Goal: Task Accomplishment & Management: Manage account settings

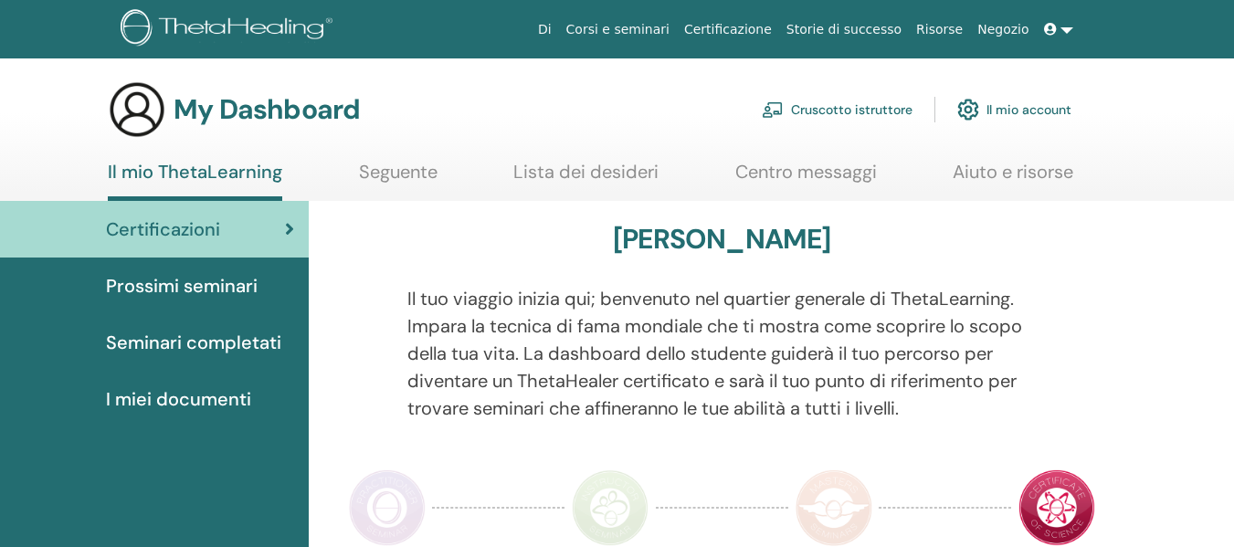
click at [878, 102] on link "Cruscotto istruttore" at bounding box center [837, 110] width 151 height 40
click at [877, 111] on link "Cruscotto istruttore" at bounding box center [837, 110] width 151 height 40
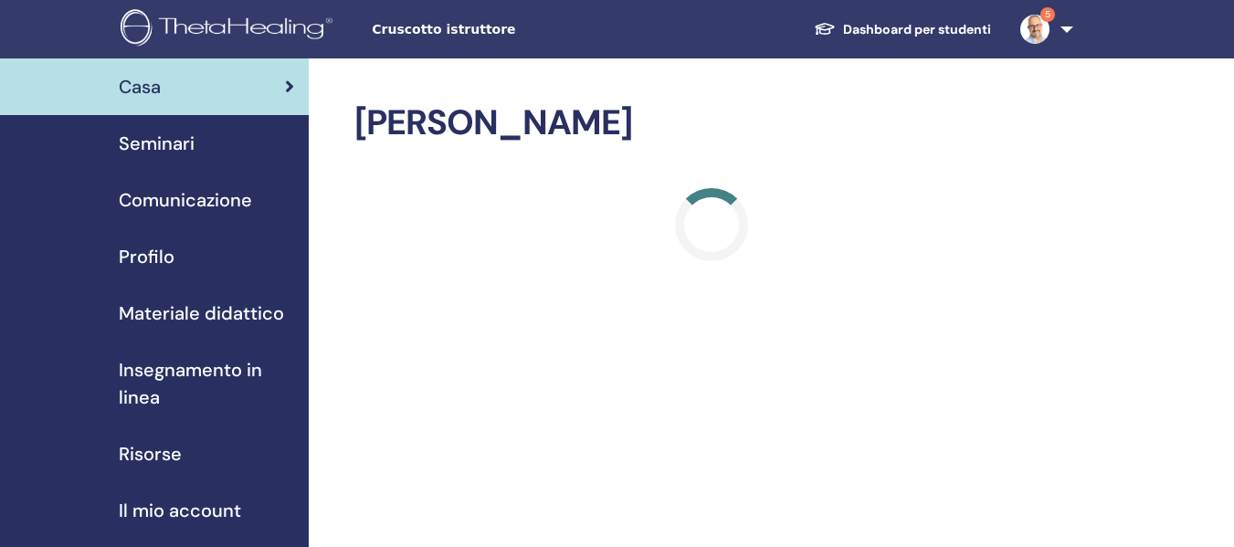
click at [185, 147] on span "Seminari" at bounding box center [157, 143] width 76 height 27
click at [174, 142] on span "Seminari" at bounding box center [157, 143] width 76 height 27
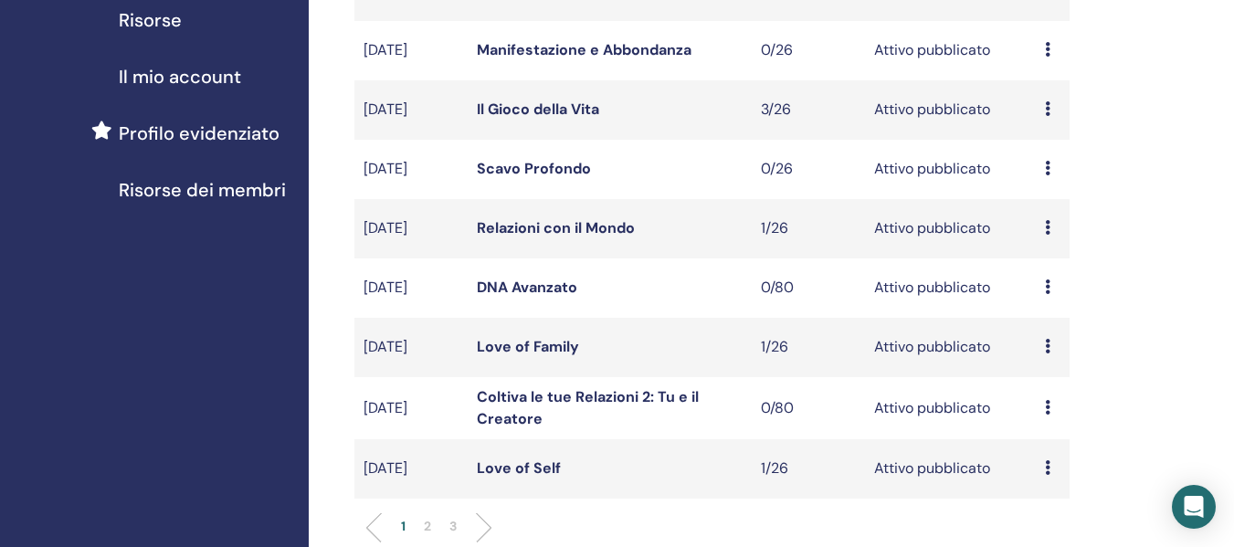
scroll to position [457, 0]
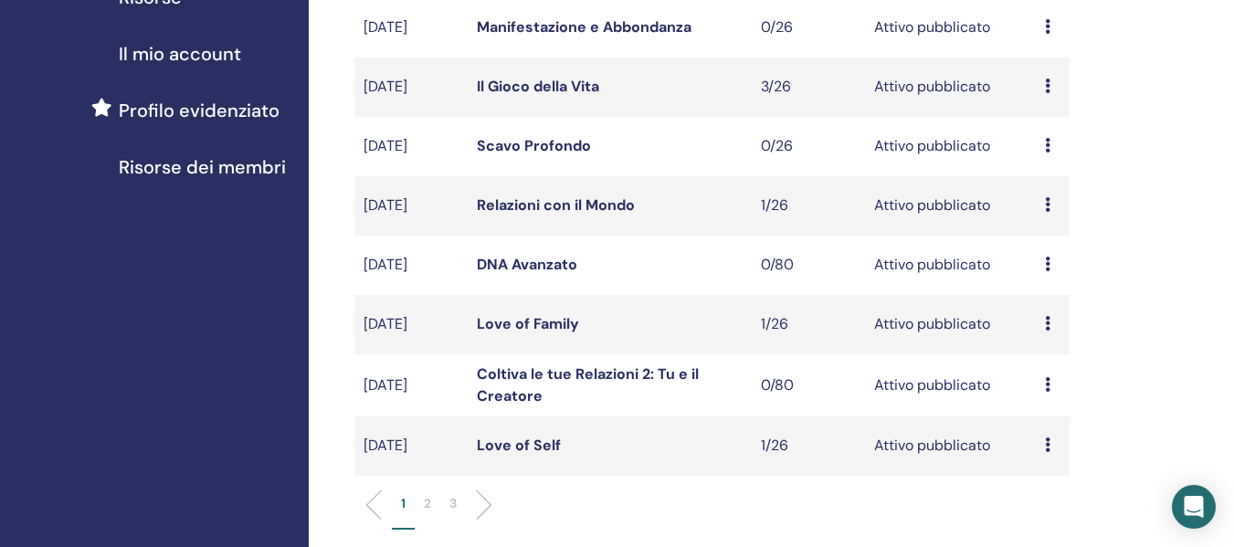
click at [422, 503] on li "2" at bounding box center [428, 512] width 26 height 36
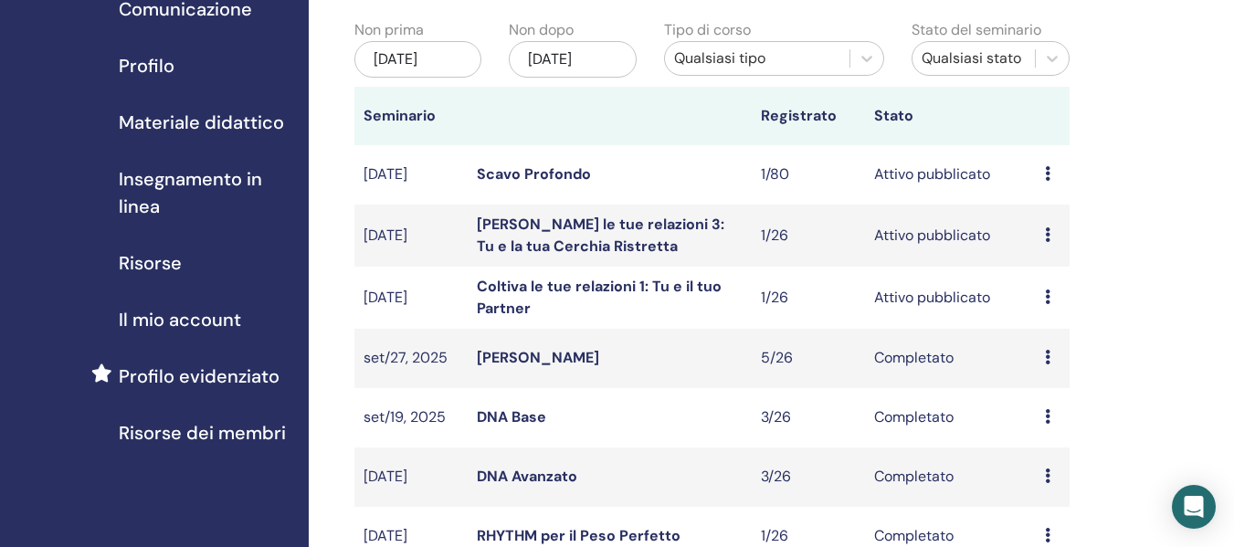
scroll to position [183, 0]
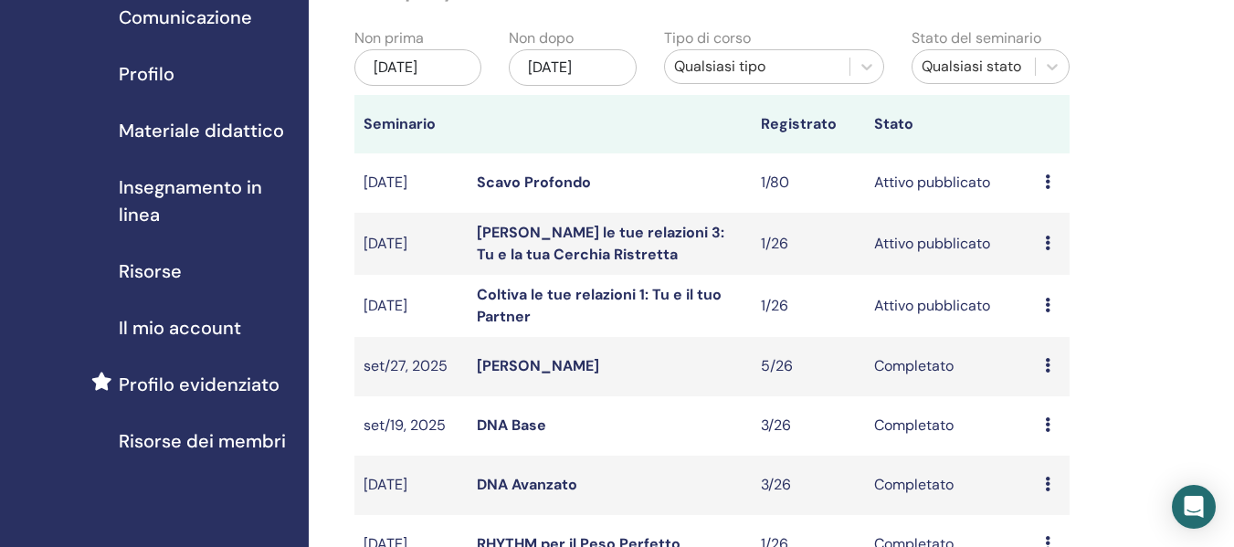
click at [559, 300] on link "Coltiva le tue relazioni 1: Tu e il tuo Partner" at bounding box center [599, 305] width 245 height 41
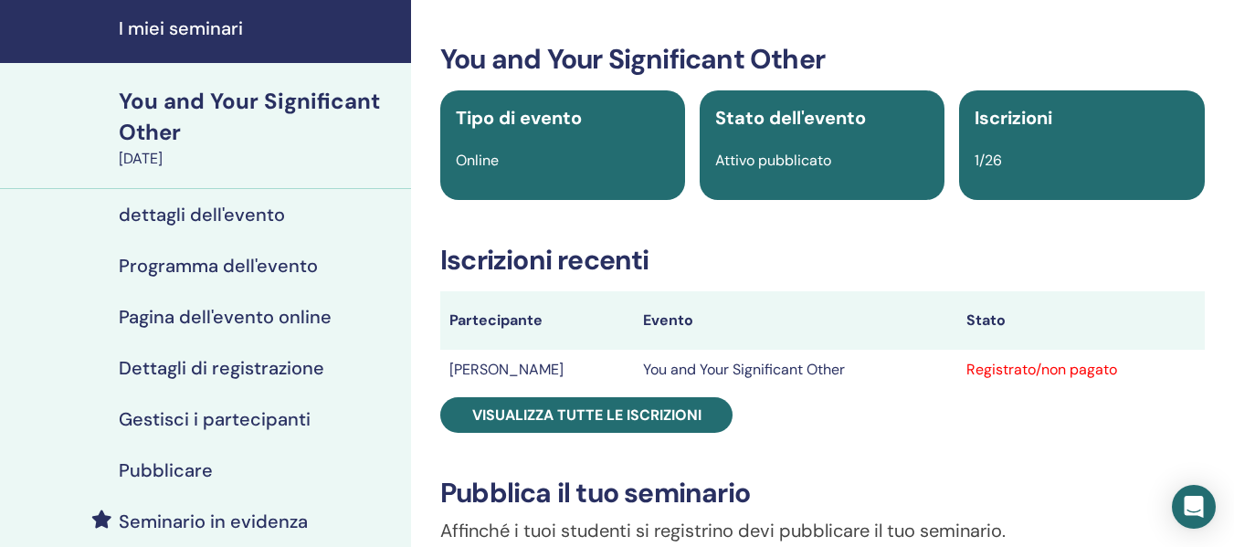
scroll to position [91, 0]
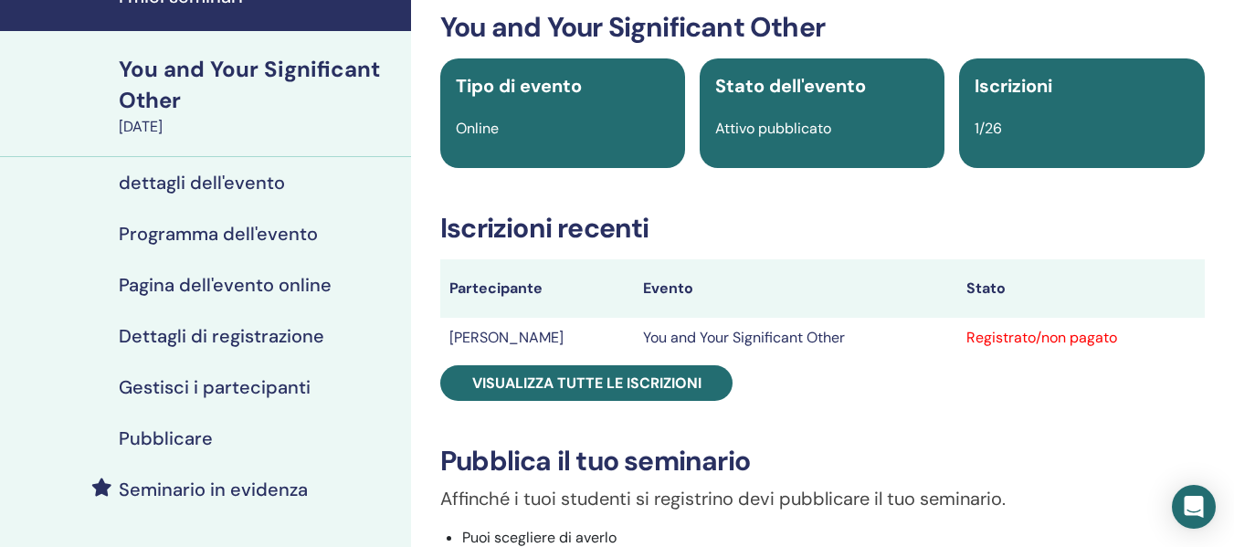
click at [164, 445] on h4 "Pubblicare" at bounding box center [166, 438] width 94 height 22
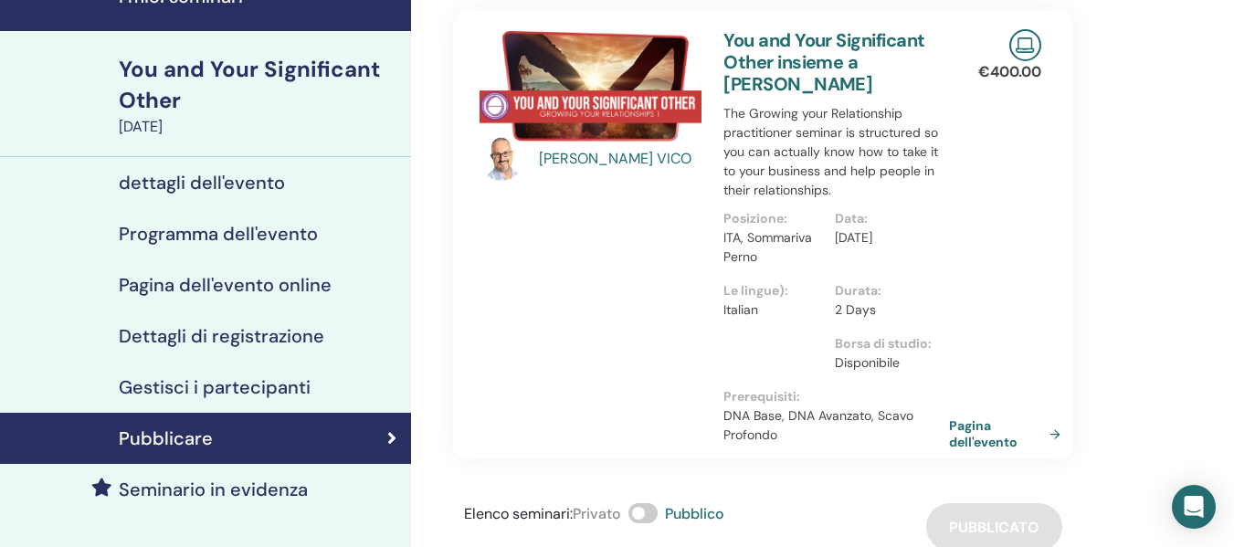
click at [974, 435] on link "Pagina dell'evento" at bounding box center [1008, 433] width 119 height 33
click at [195, 395] on h4 "Gestisci i partecipanti" at bounding box center [215, 387] width 192 height 22
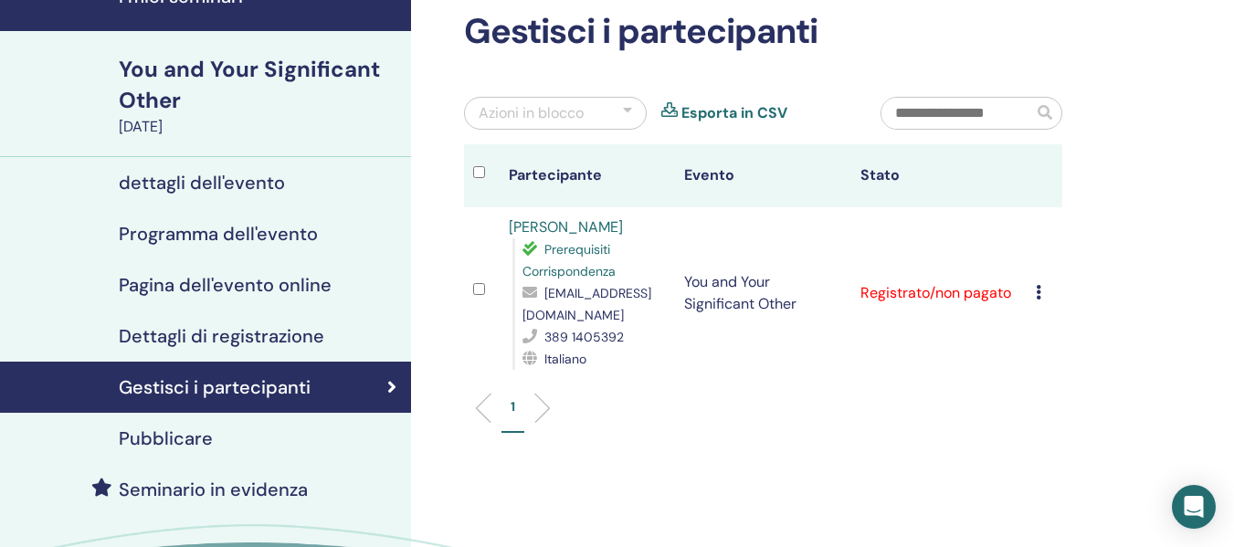
click at [1040, 294] on icon at bounding box center [1038, 292] width 5 height 15
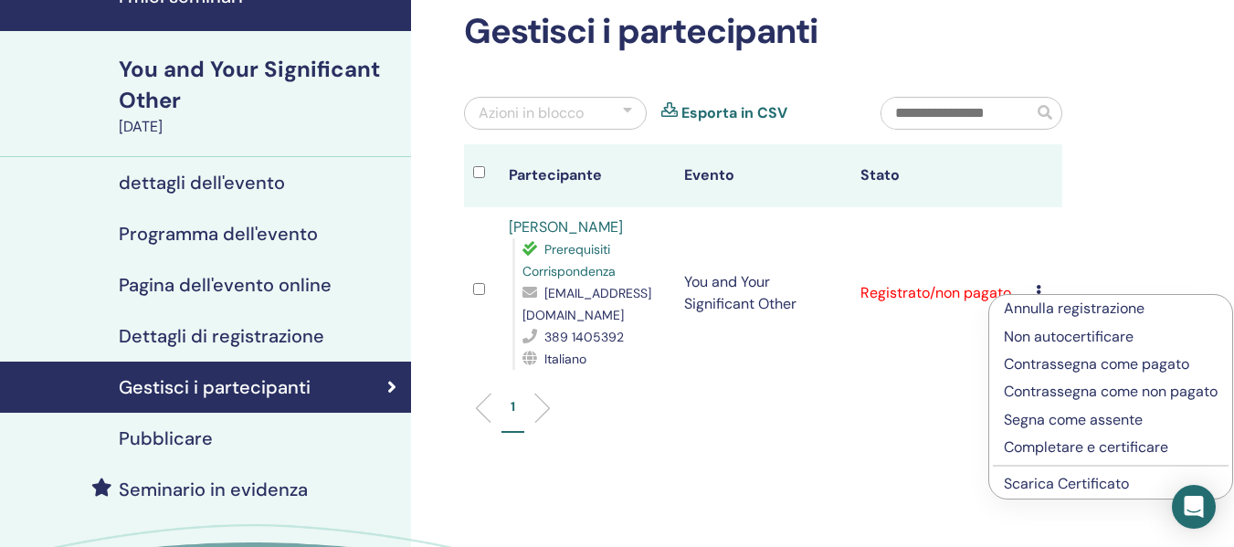
click at [1061, 493] on link "Scarica Certificato" at bounding box center [1066, 483] width 125 height 19
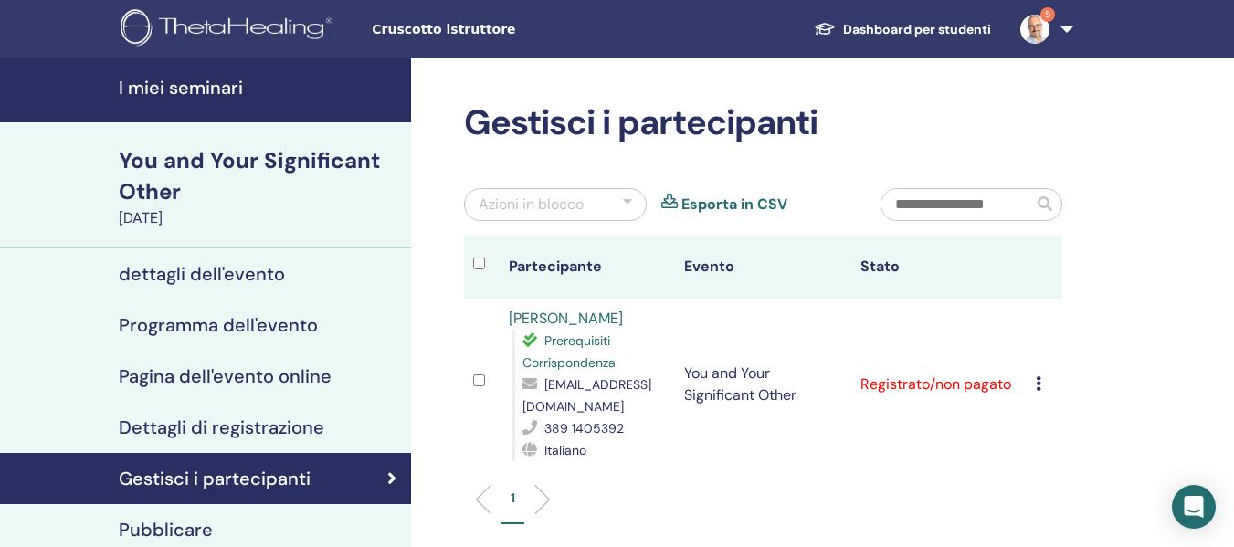
click at [158, 90] on h4 "I miei seminari" at bounding box center [259, 88] width 281 height 22
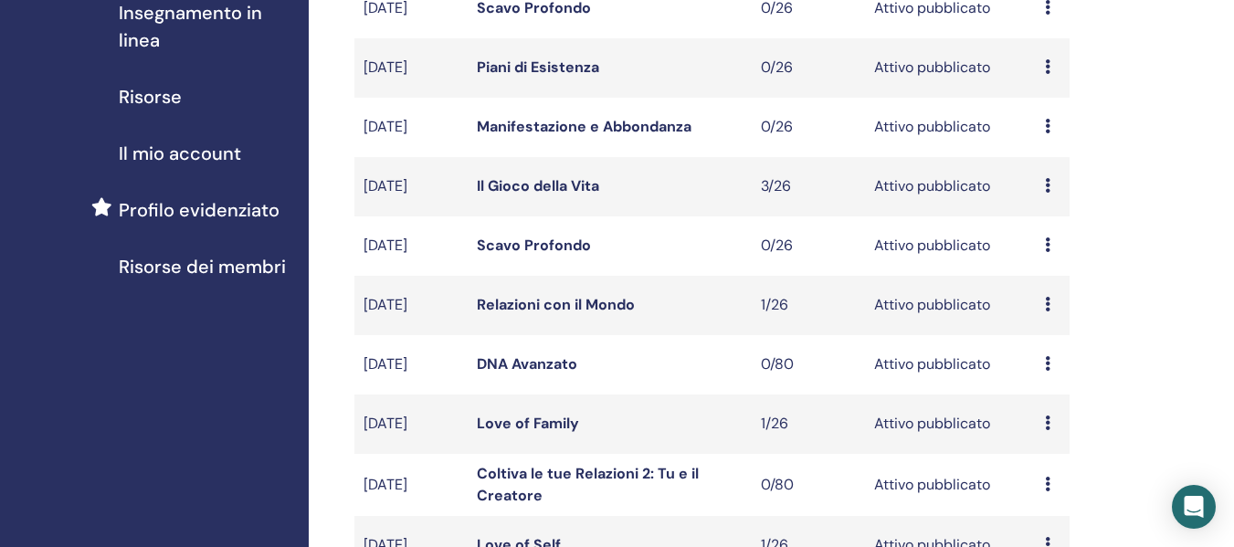
scroll to position [457, 0]
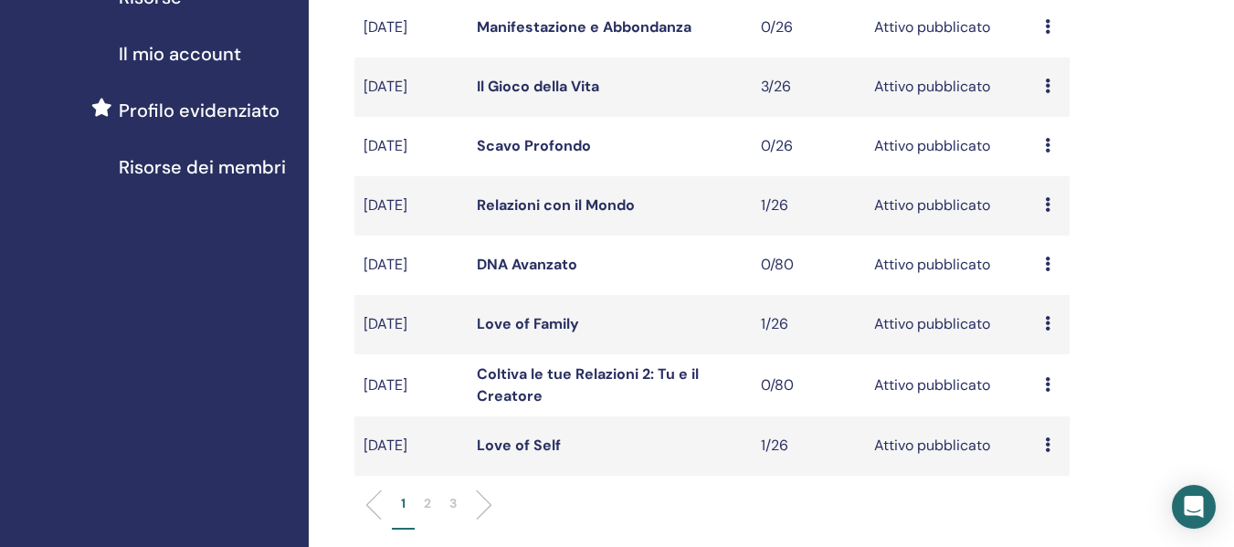
click at [431, 500] on li "2" at bounding box center [428, 512] width 26 height 36
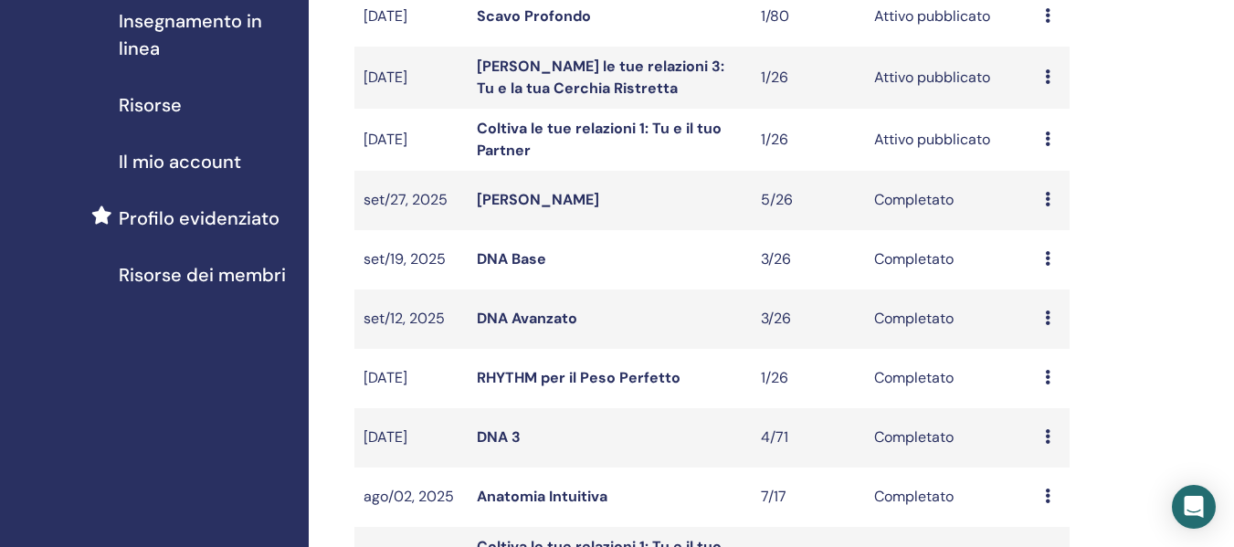
scroll to position [274, 0]
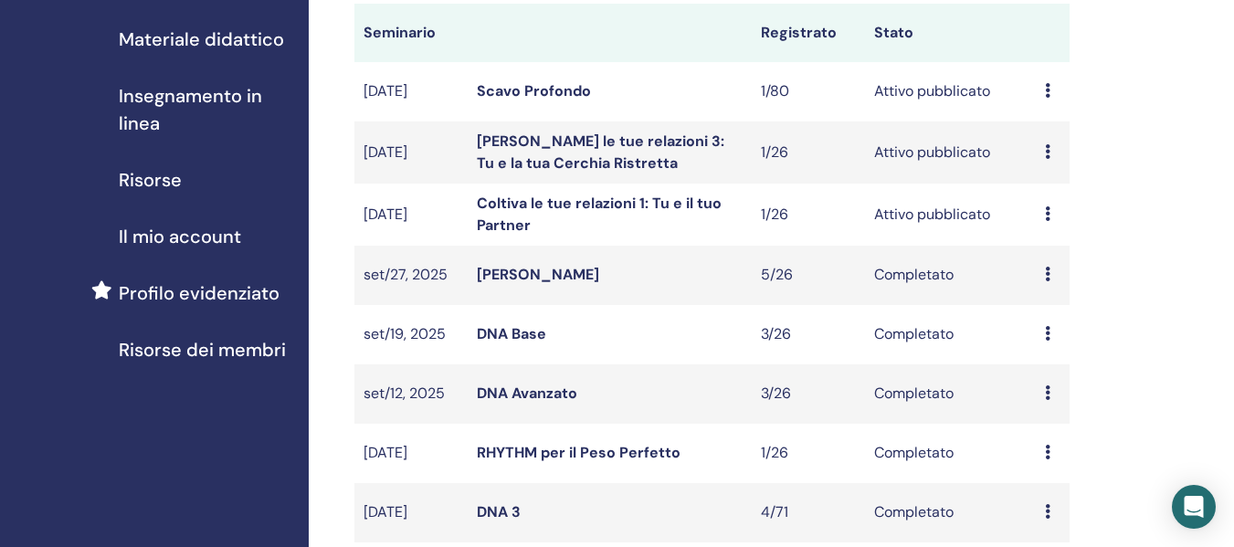
click at [543, 140] on link "[PERSON_NAME] le tue relazioni 3: Tu e la tua Cerchia Ristretta" at bounding box center [600, 152] width 247 height 41
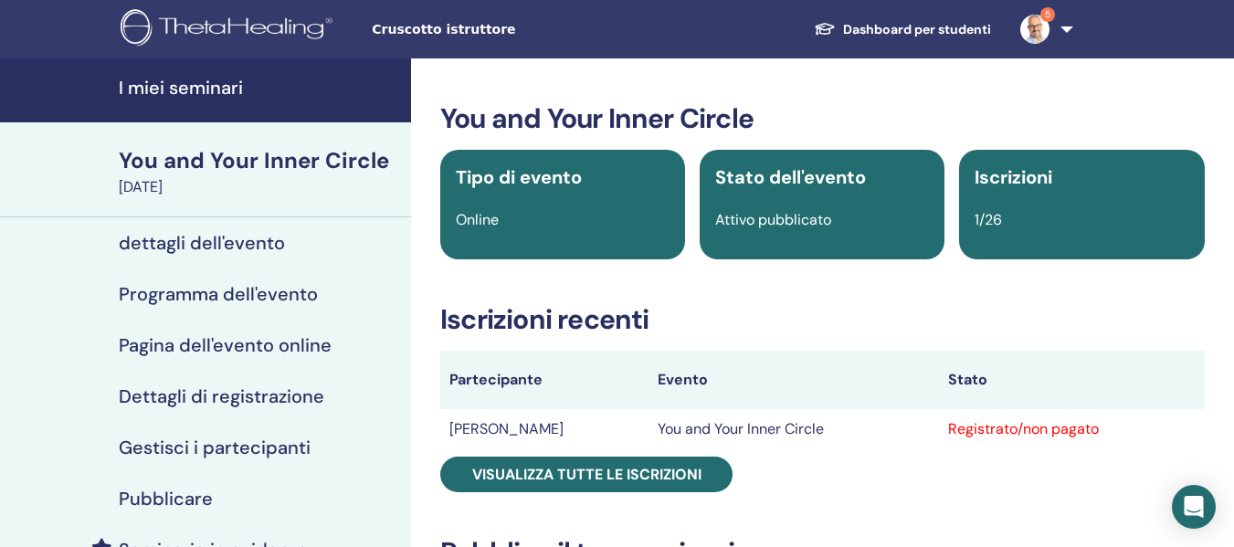
click at [261, 445] on h4 "Gestisci i partecipanti" at bounding box center [215, 448] width 192 height 22
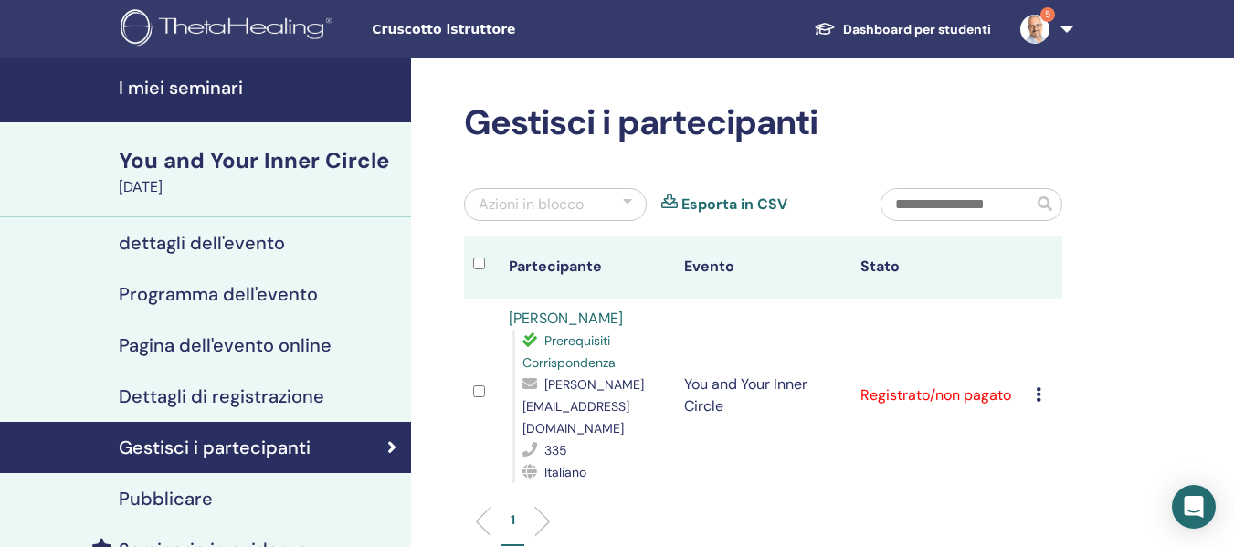
click at [1042, 384] on div "Annulla registrazione Non autocertificare Contrassegna come pagato Contrassegna…" at bounding box center [1044, 395] width 17 height 22
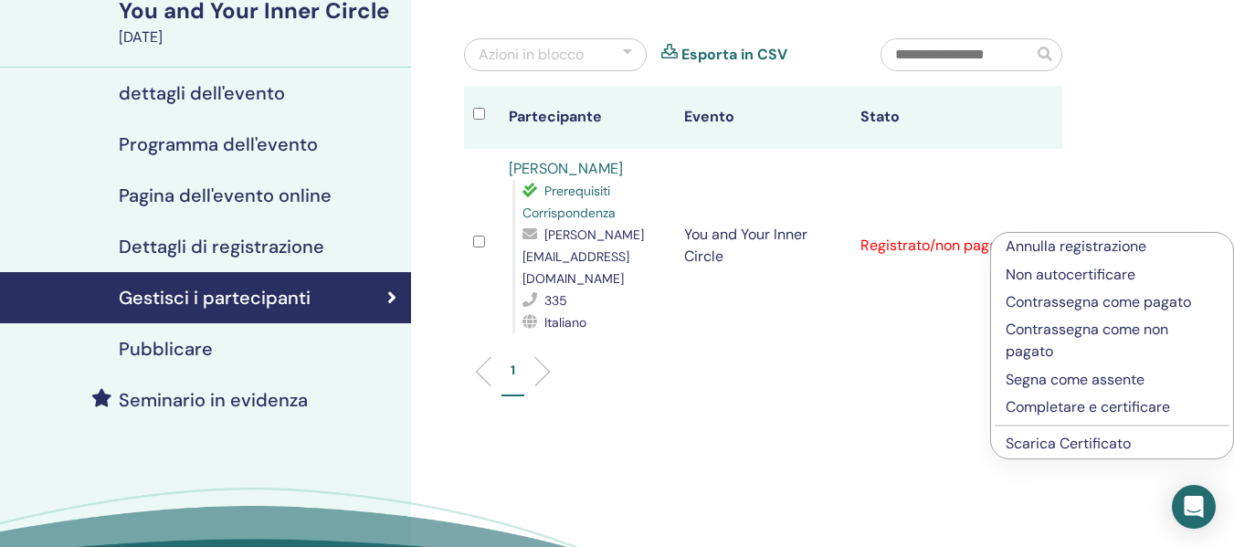
scroll to position [183, 0]
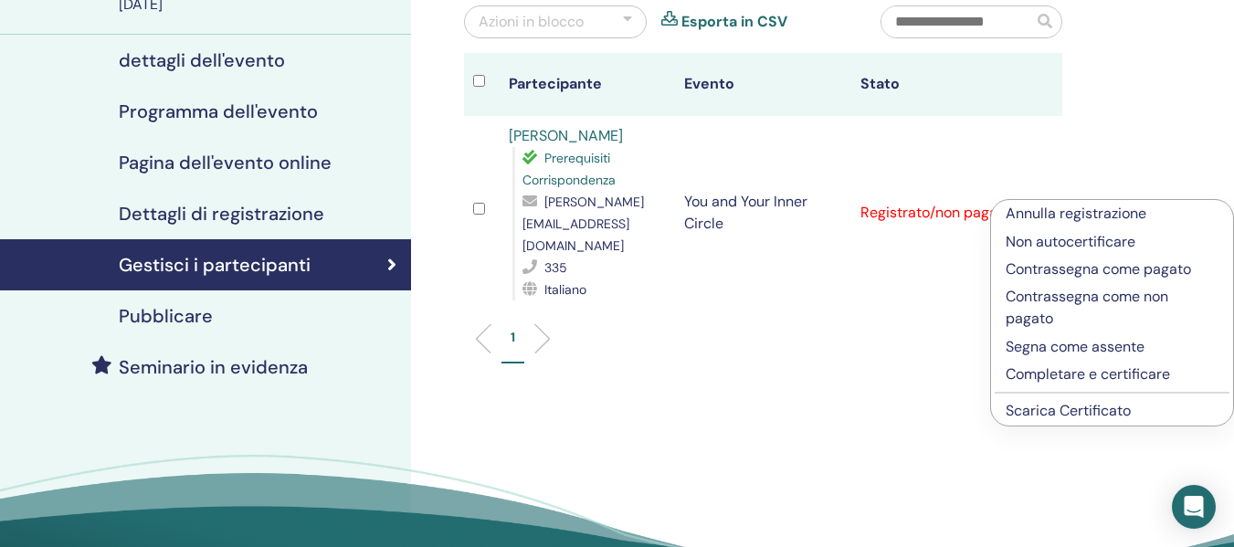
click at [1059, 413] on link "Scarica Certificato" at bounding box center [1068, 410] width 125 height 19
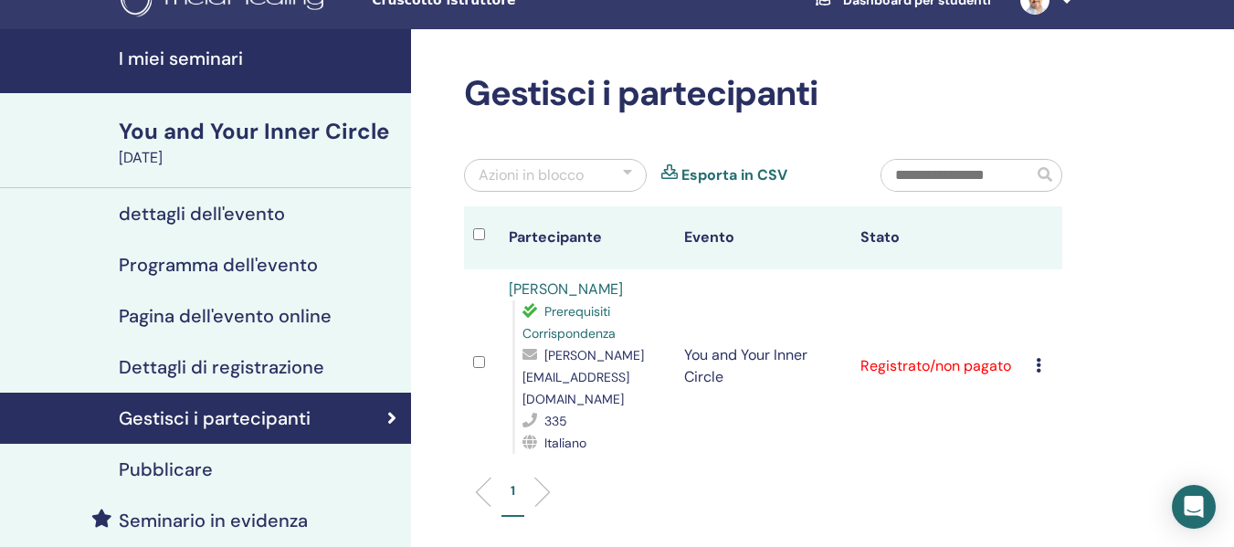
scroll to position [0, 0]
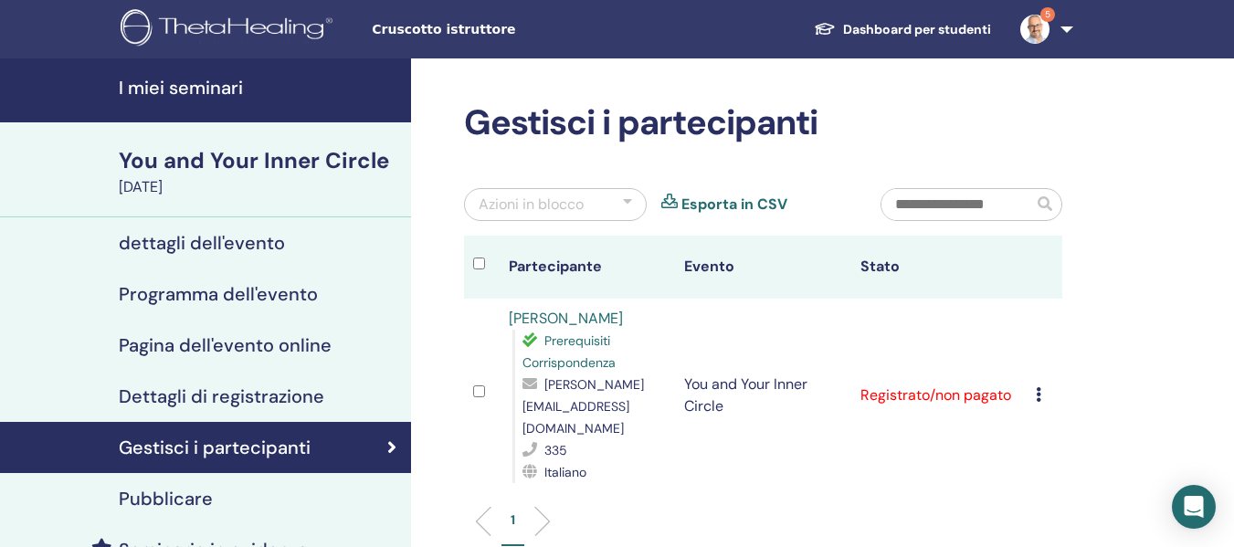
click at [195, 94] on h4 "I miei seminari" at bounding box center [259, 88] width 281 height 22
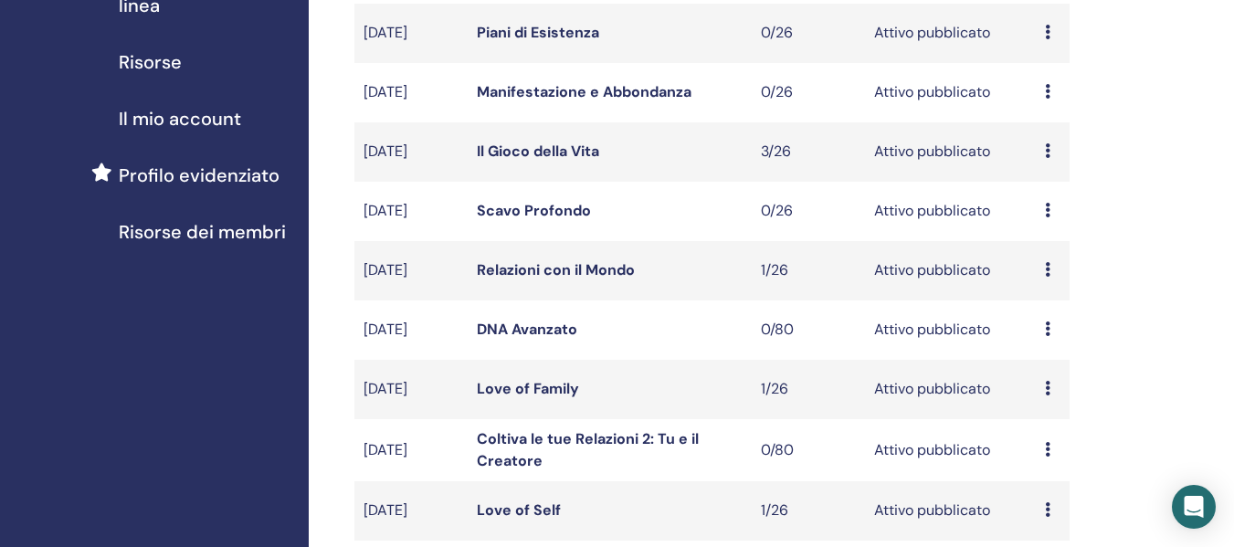
scroll to position [548, 0]
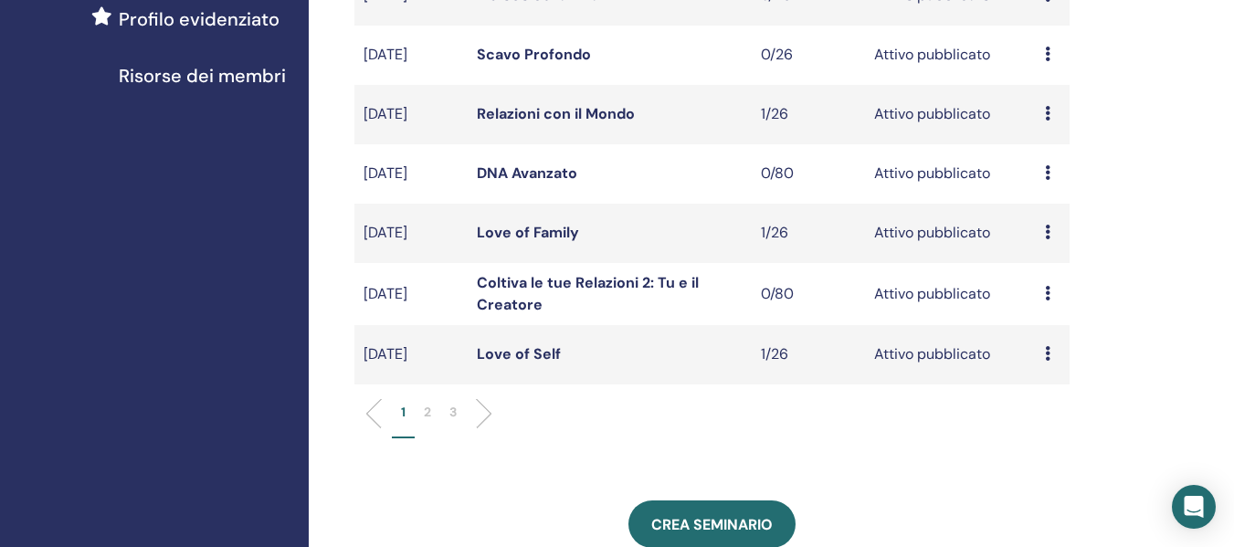
click at [427, 412] on p "2" at bounding box center [427, 412] width 7 height 19
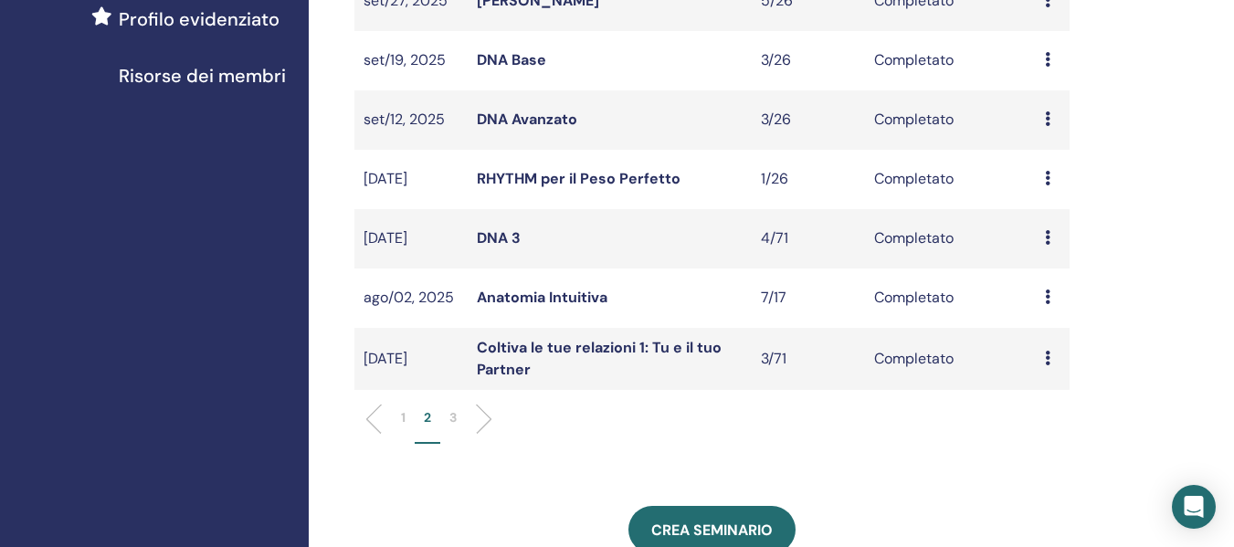
scroll to position [274, 0]
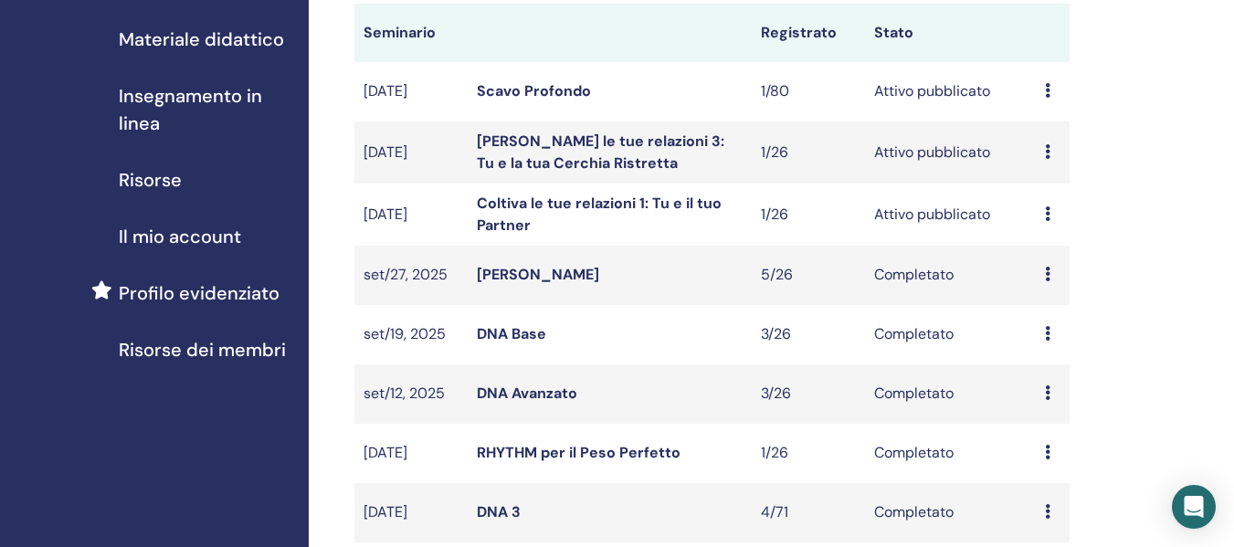
click at [547, 88] on link "Scavo Profondo" at bounding box center [534, 90] width 114 height 19
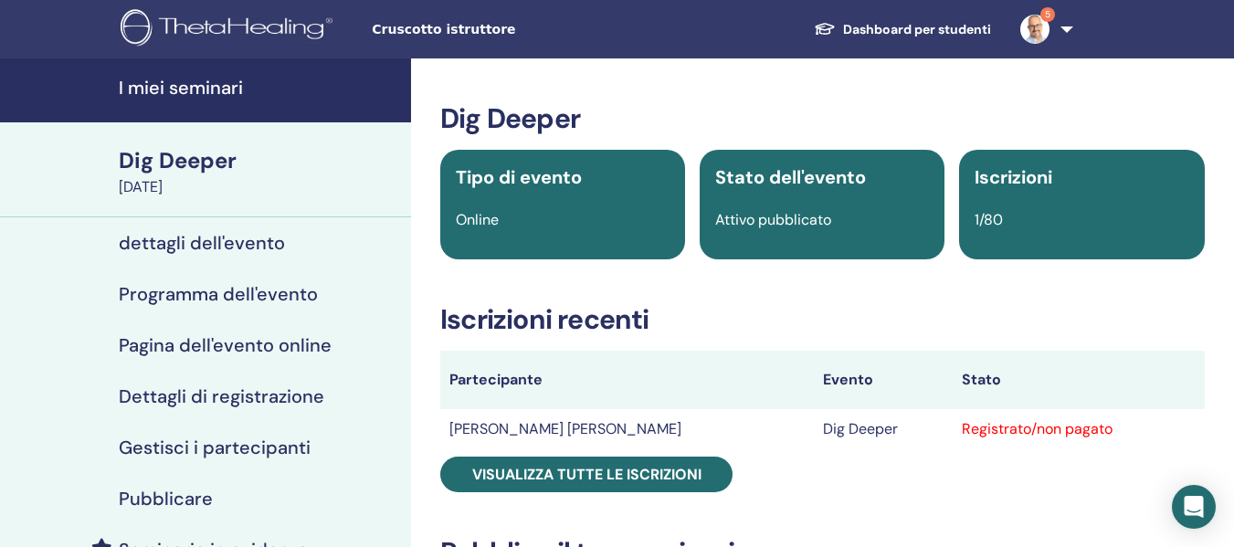
click at [237, 448] on h4 "Gestisci i partecipanti" at bounding box center [215, 448] width 192 height 22
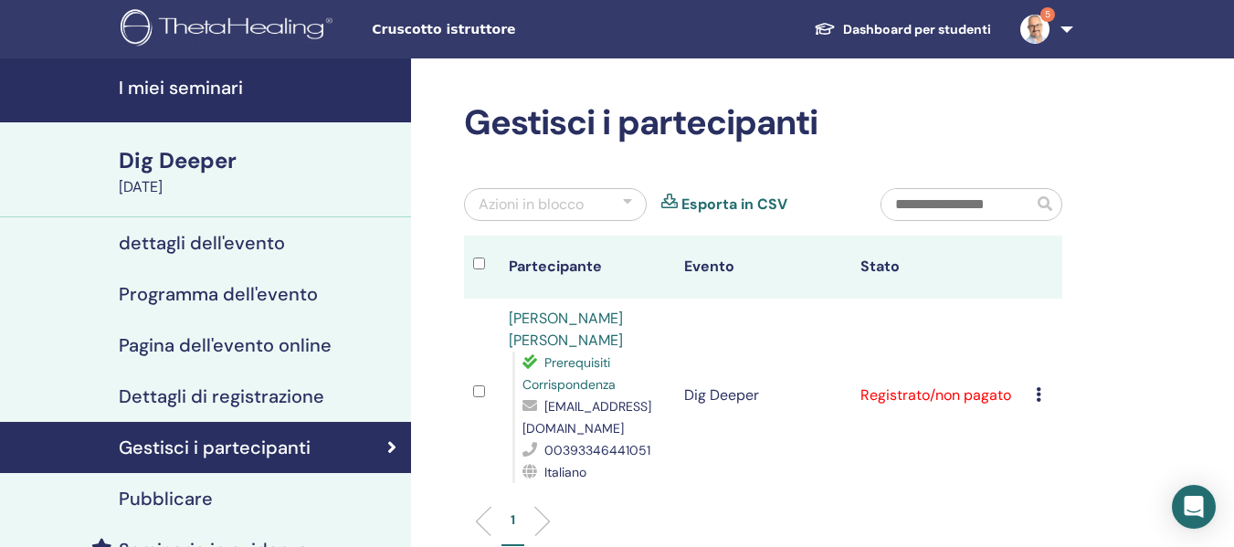
click at [1041, 395] on icon at bounding box center [1038, 394] width 5 height 15
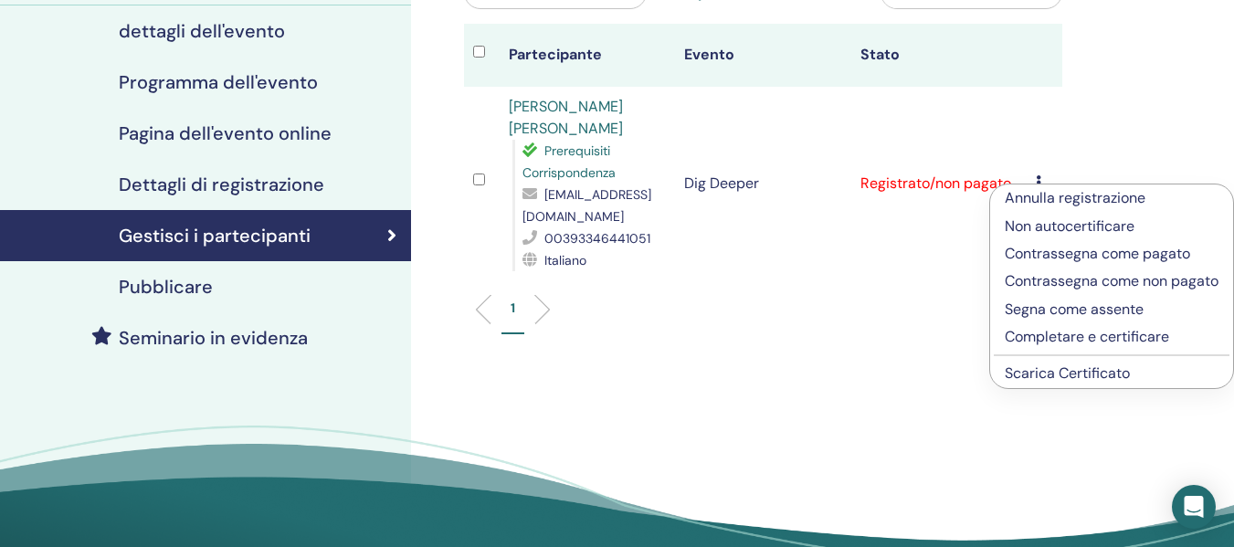
scroll to position [274, 0]
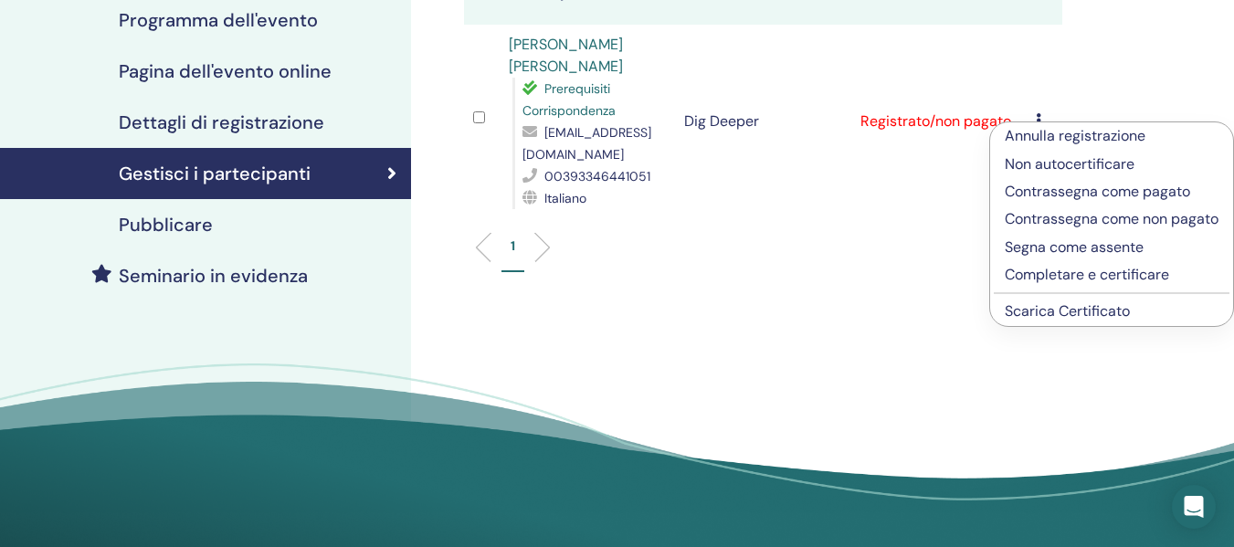
click at [1060, 321] on link "Scarica Certificato" at bounding box center [1067, 310] width 125 height 19
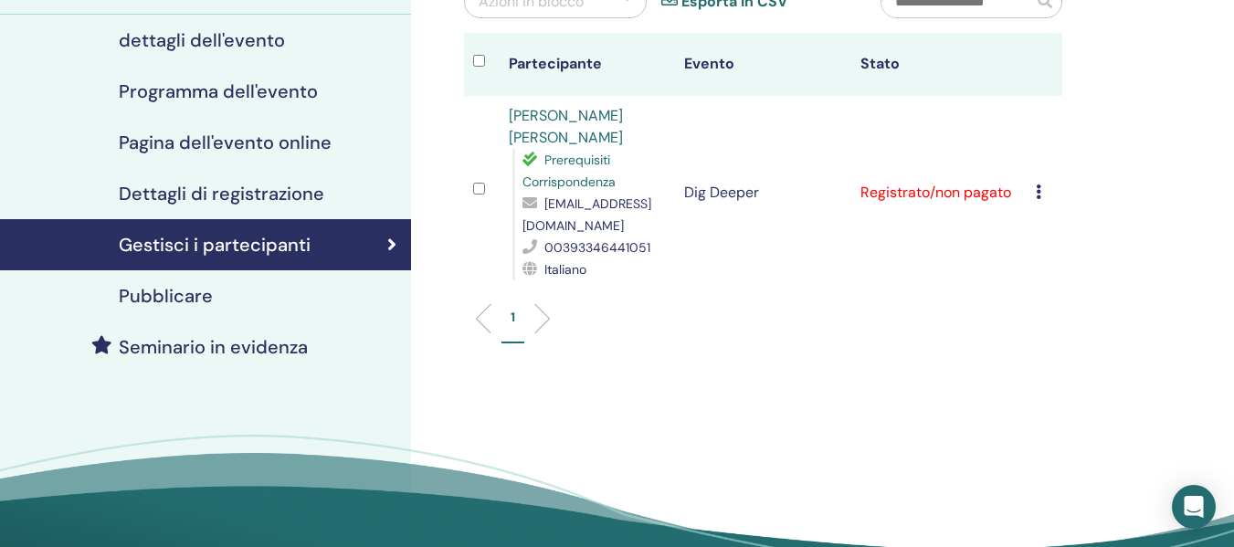
scroll to position [0, 0]
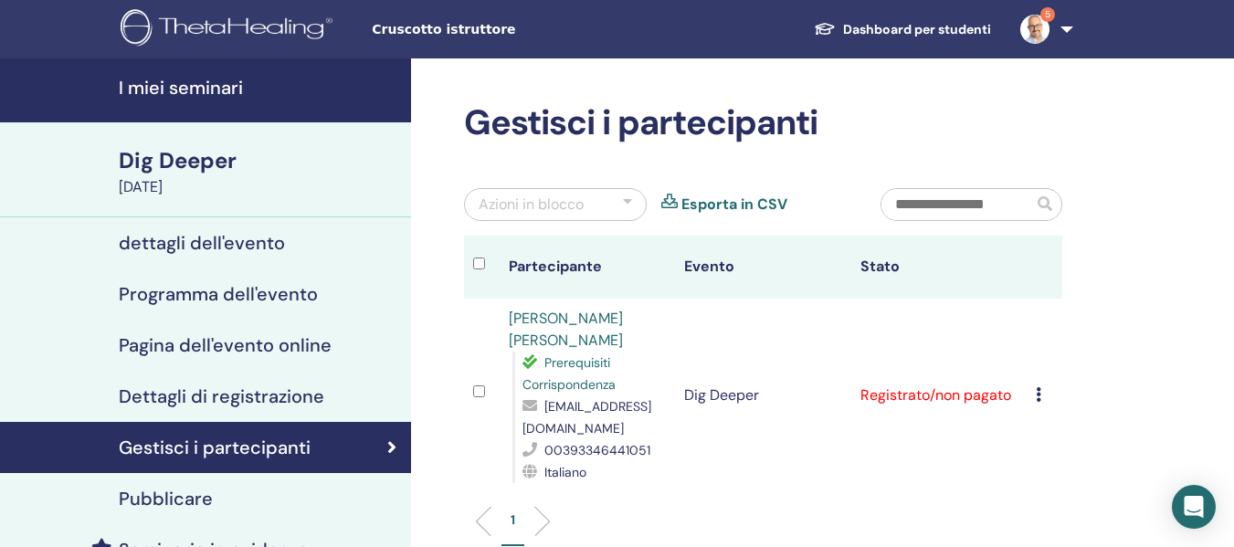
click at [208, 82] on h4 "I miei seminari" at bounding box center [259, 88] width 281 height 22
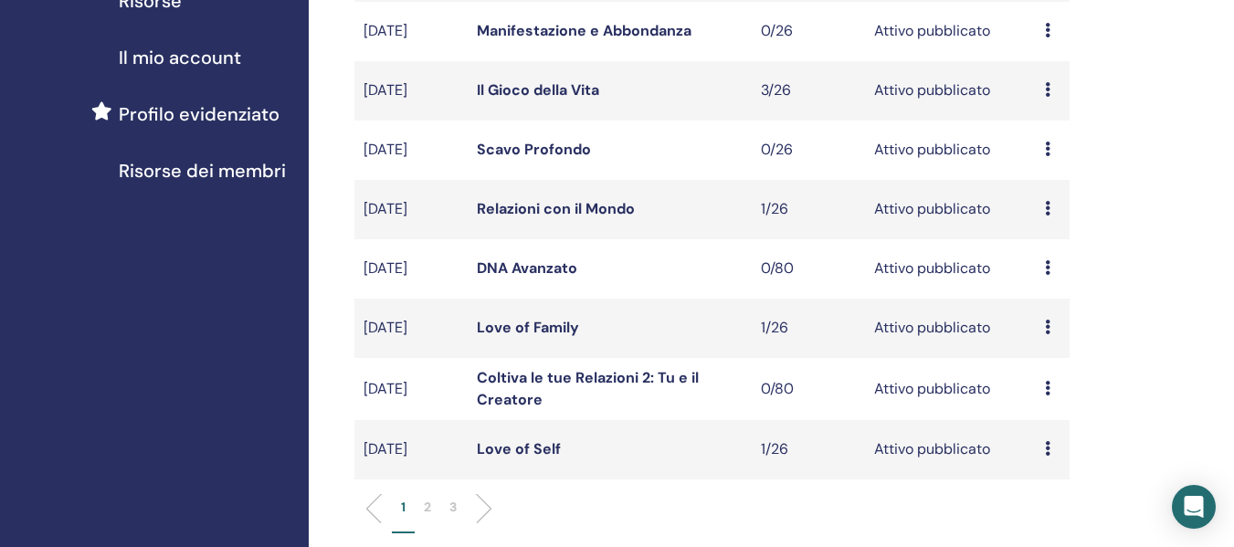
scroll to position [548, 0]
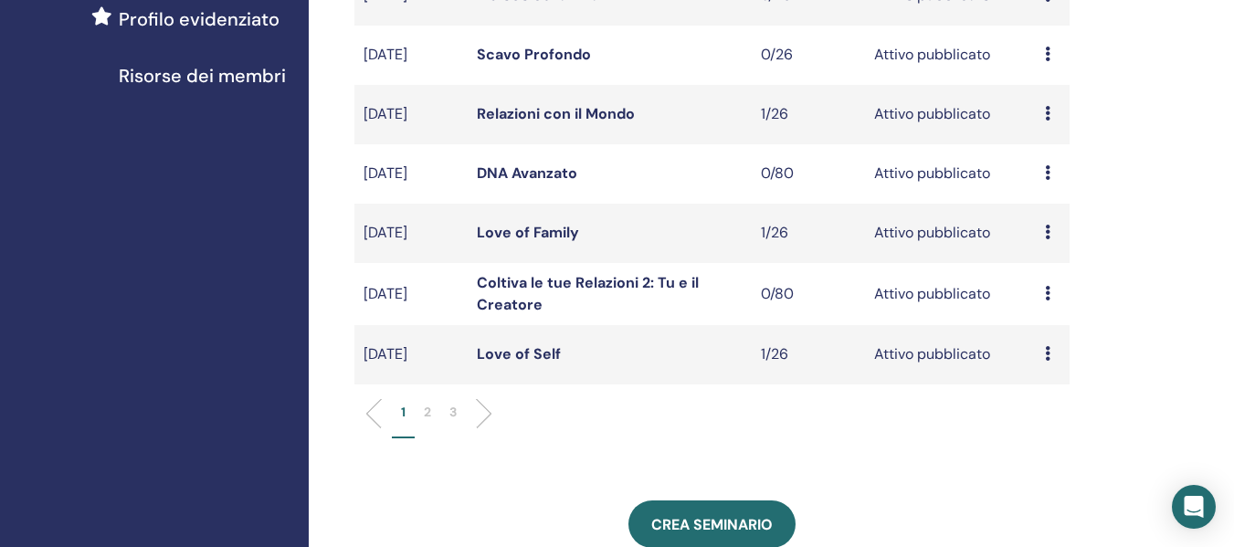
click at [551, 234] on link "Love of Family" at bounding box center [528, 232] width 102 height 19
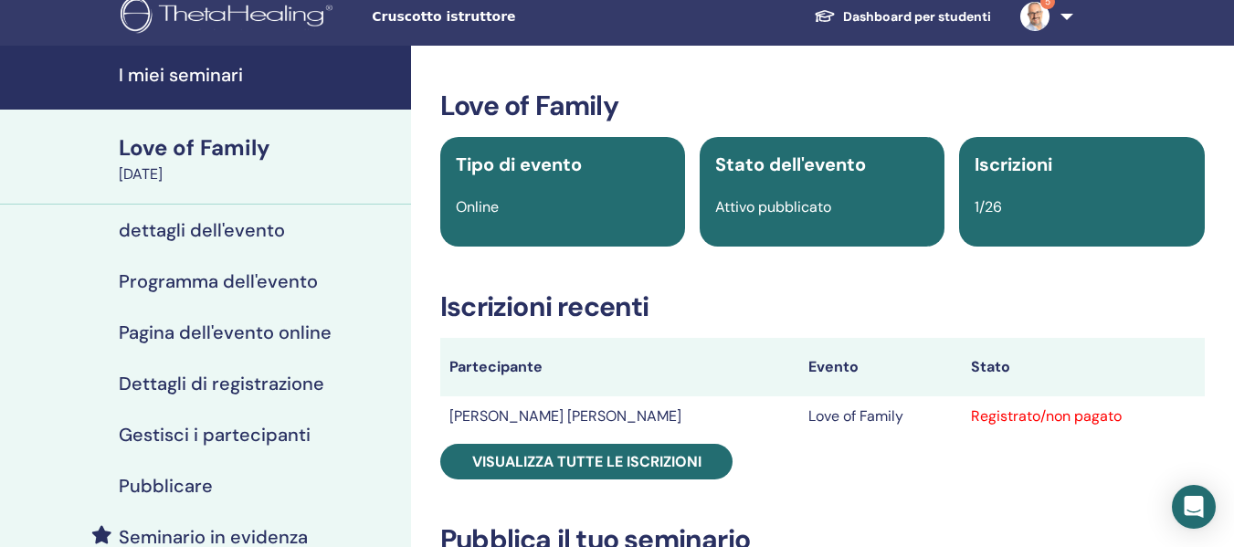
scroll to position [183, 0]
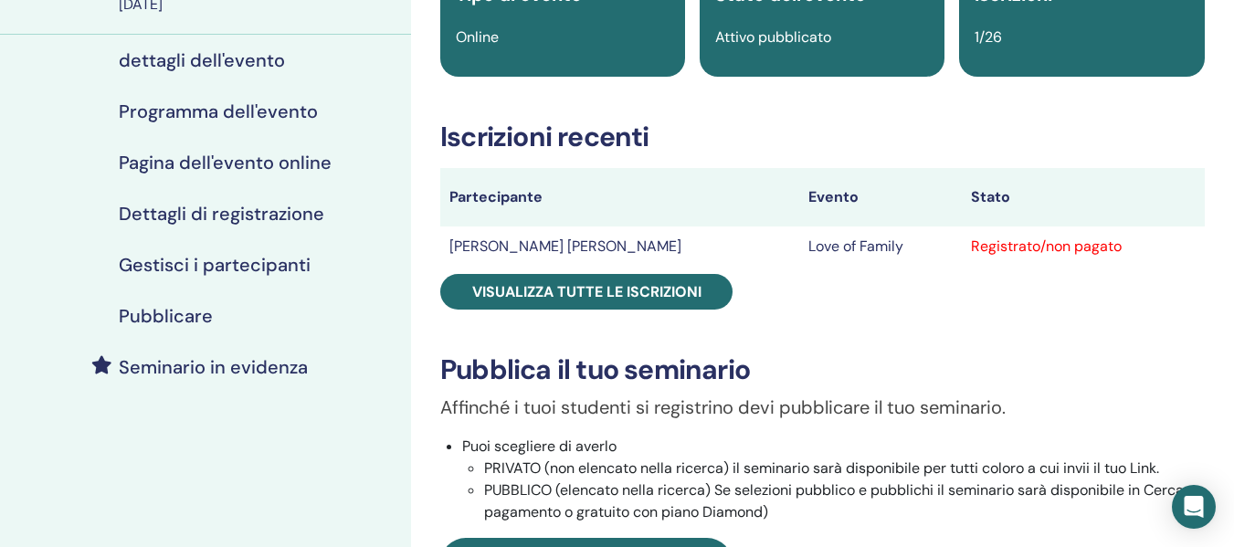
click at [231, 261] on h4 "Gestisci i partecipanti" at bounding box center [215, 265] width 192 height 22
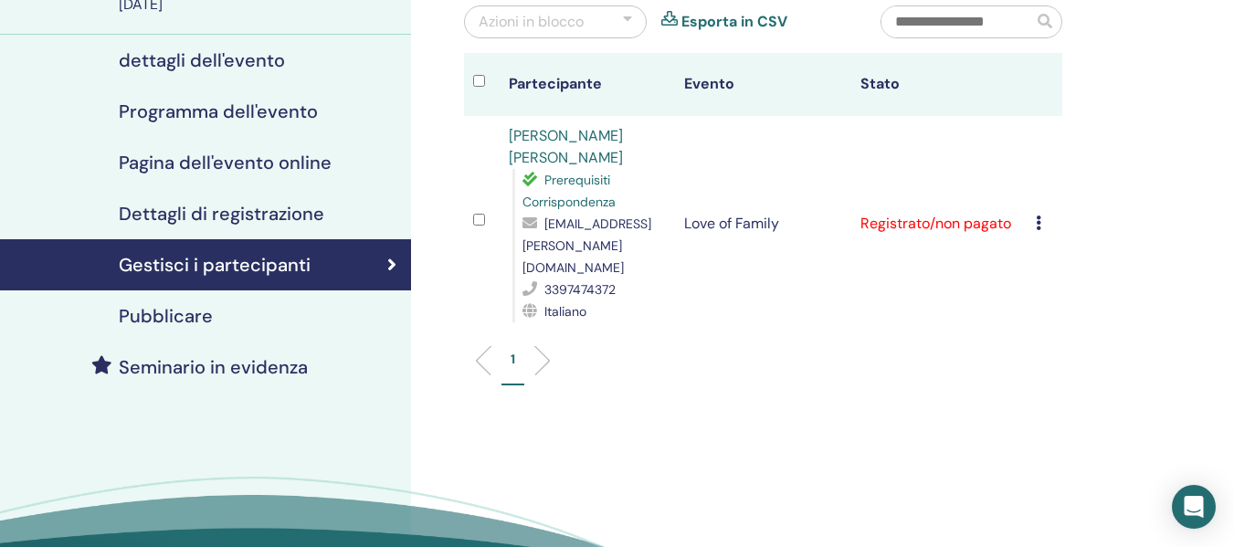
click at [1037, 216] on icon at bounding box center [1038, 223] width 5 height 15
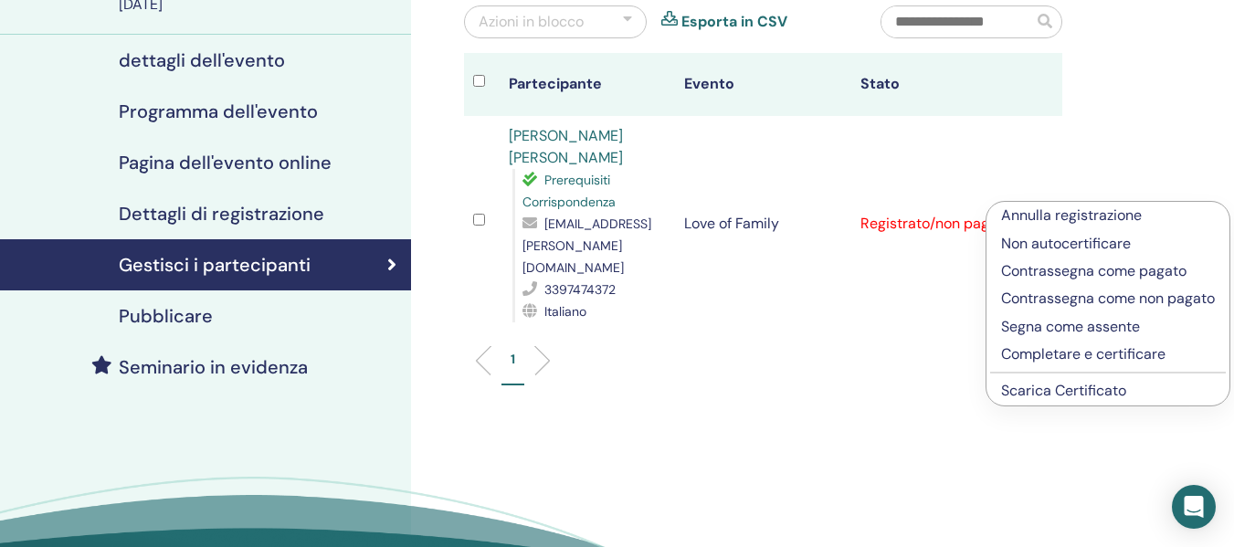
click at [1048, 395] on link "Scarica Certificato" at bounding box center [1063, 390] width 125 height 19
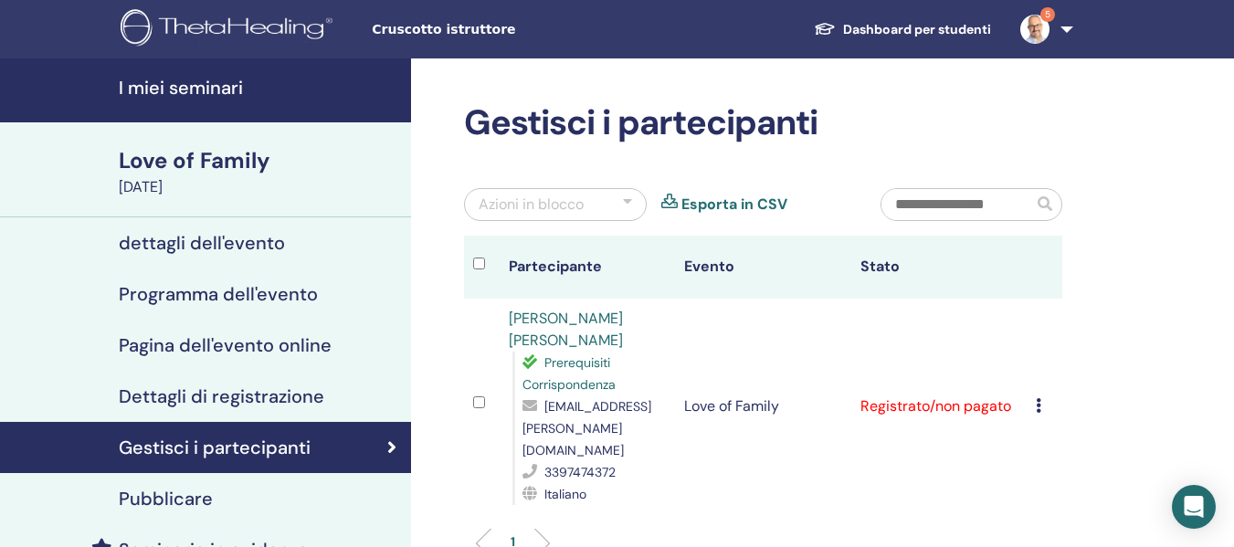
click at [197, 92] on h4 "I miei seminari" at bounding box center [259, 88] width 281 height 22
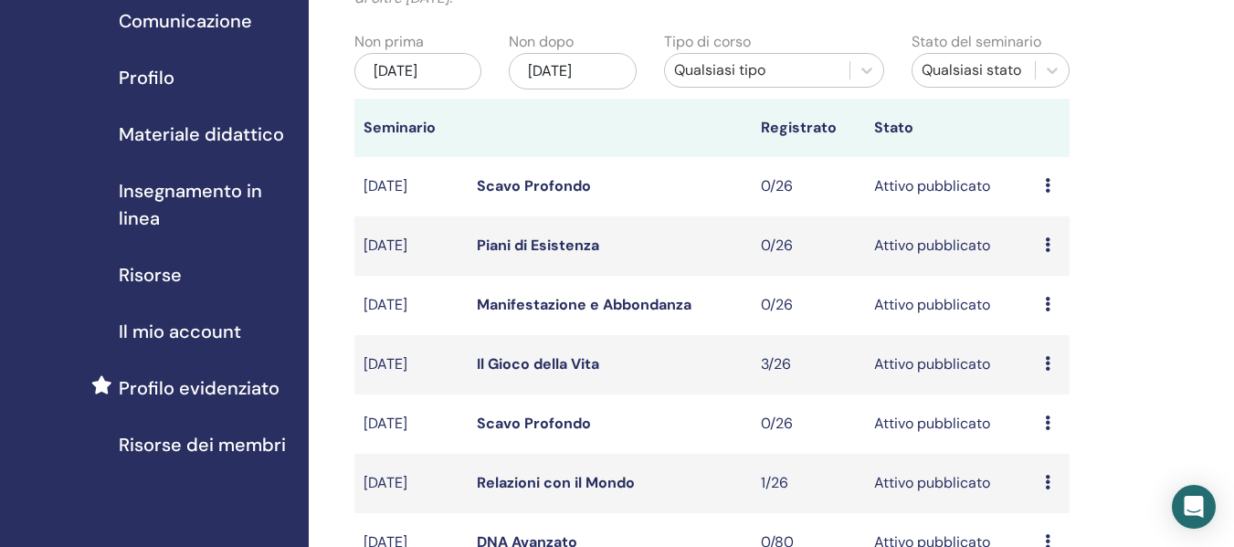
scroll to position [548, 0]
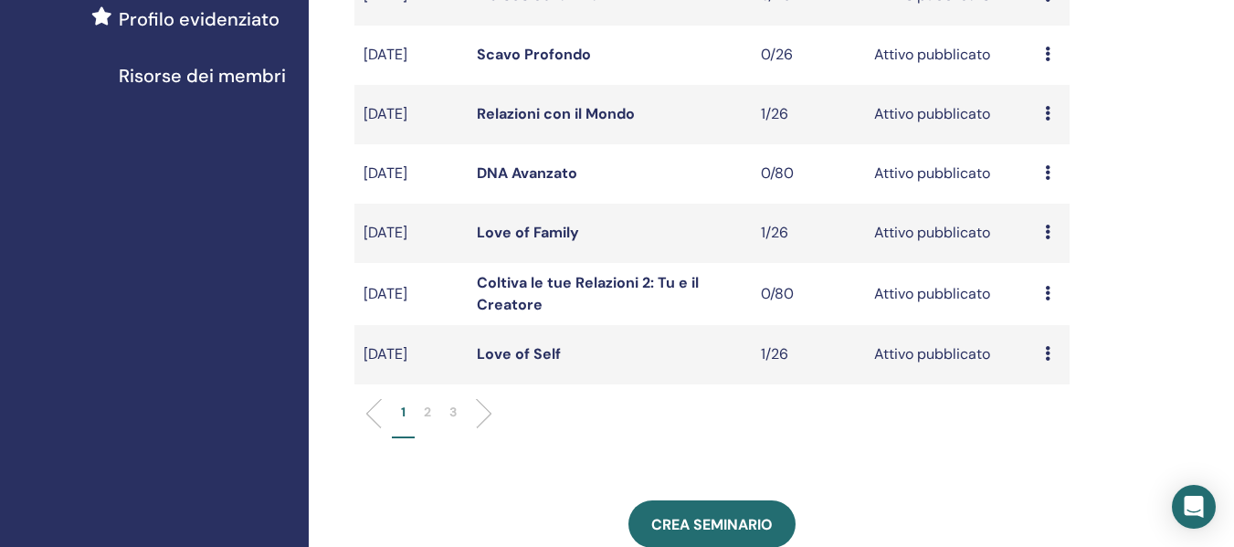
click at [431, 404] on li "2" at bounding box center [428, 421] width 26 height 36
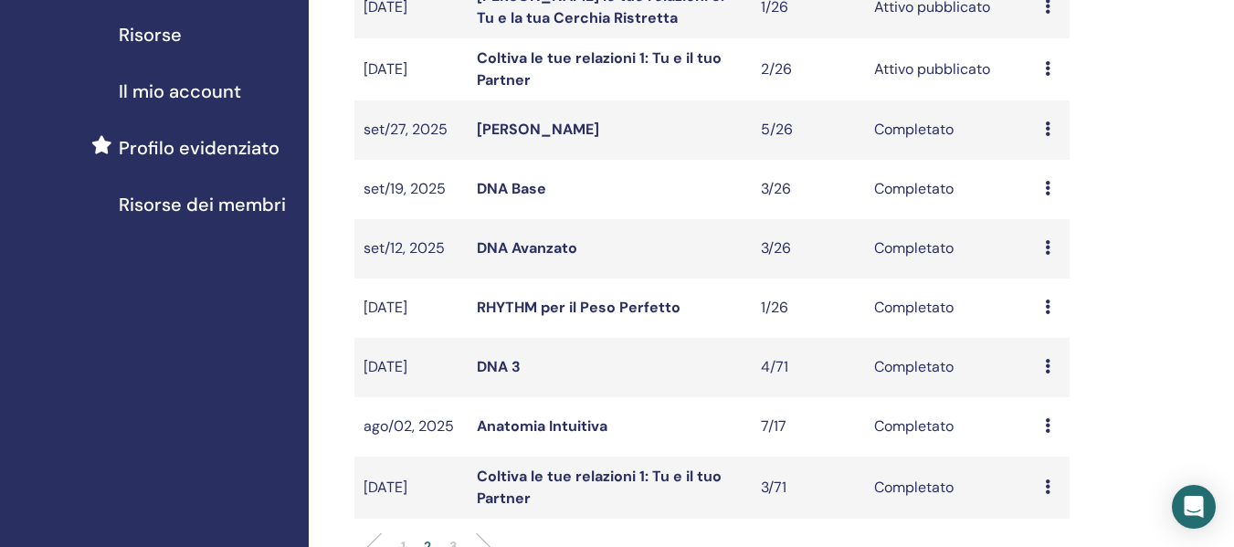
scroll to position [274, 0]
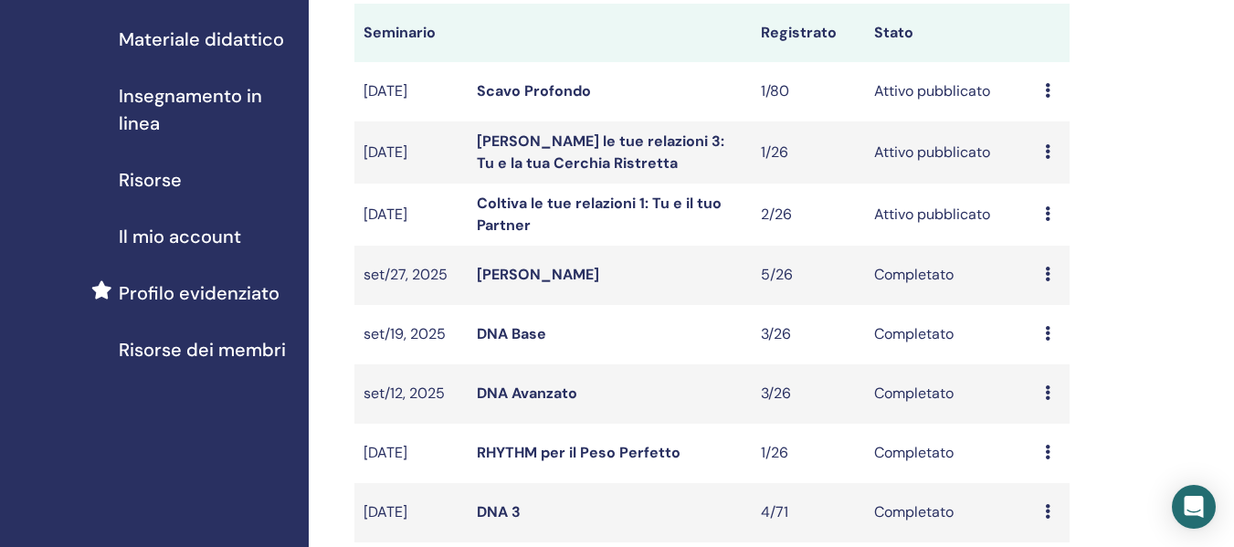
click at [530, 206] on link "Coltiva le tue relazioni 1: Tu e il tuo Partner" at bounding box center [599, 214] width 245 height 41
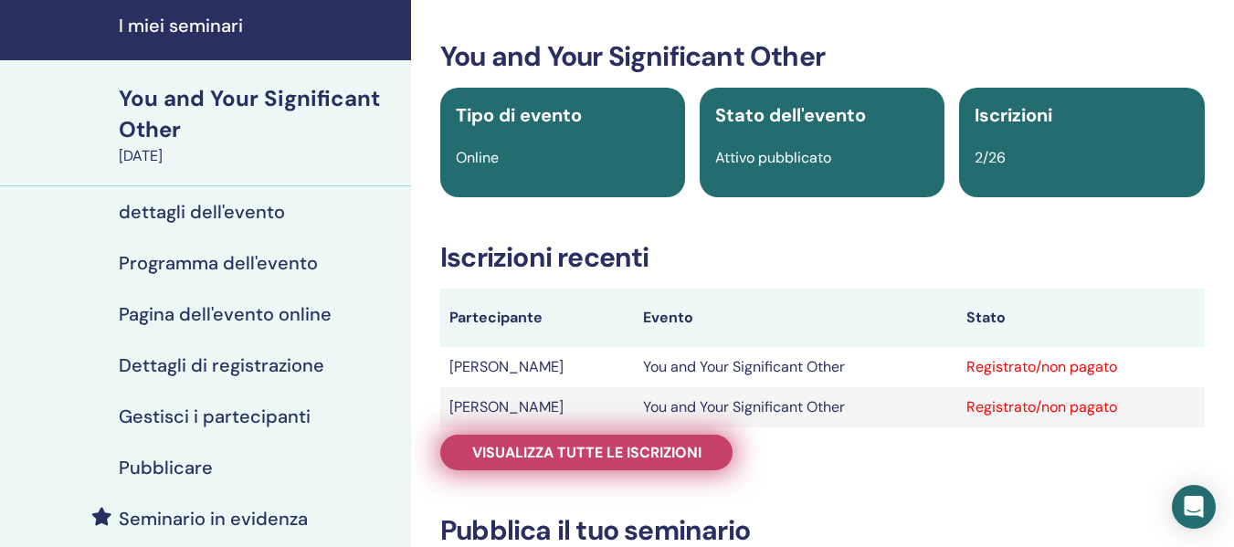
scroll to position [91, 0]
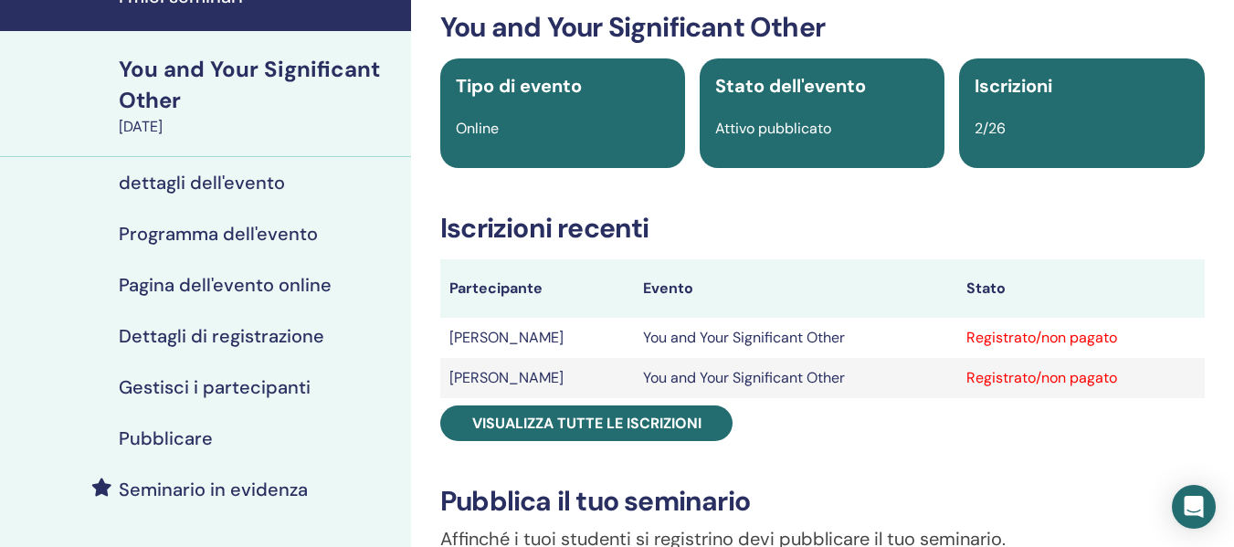
click at [268, 390] on h4 "Gestisci i partecipanti" at bounding box center [215, 387] width 192 height 22
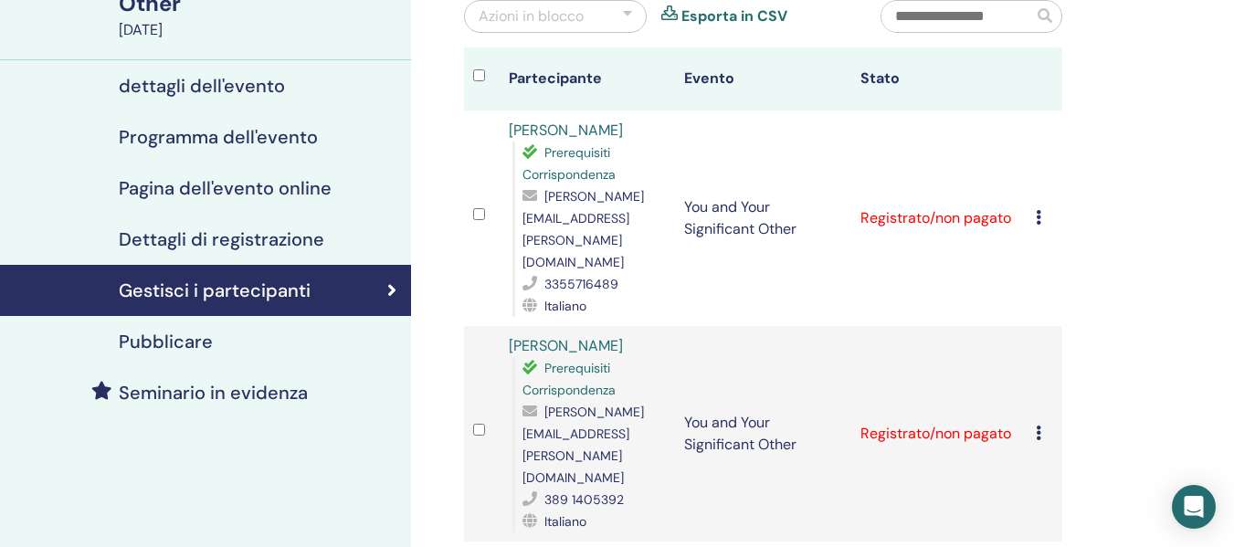
scroll to position [183, 0]
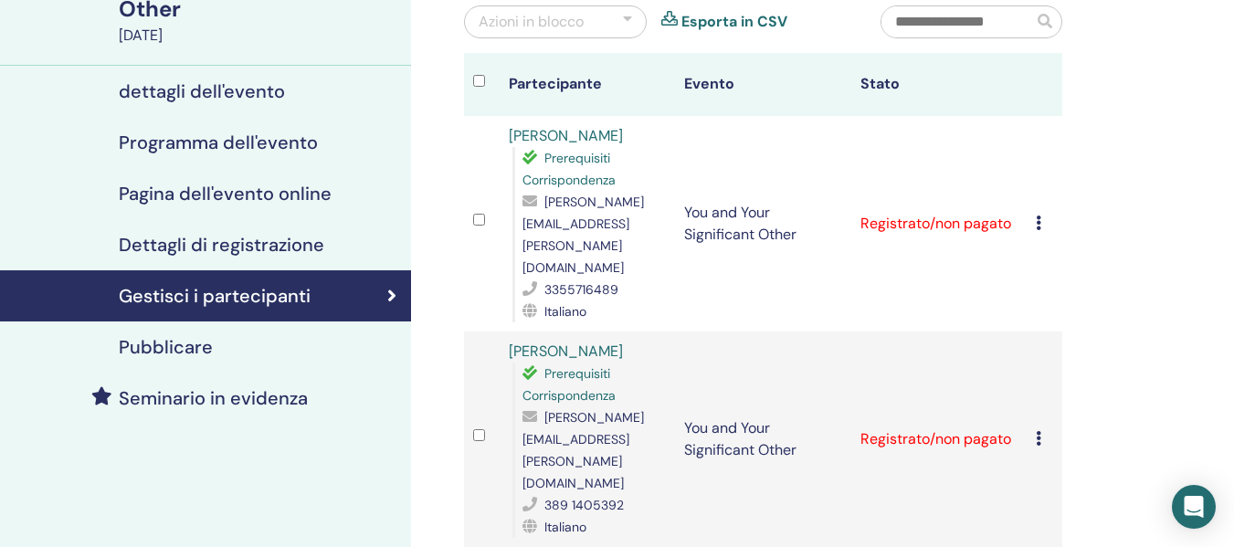
click at [1040, 216] on icon at bounding box center [1038, 223] width 5 height 15
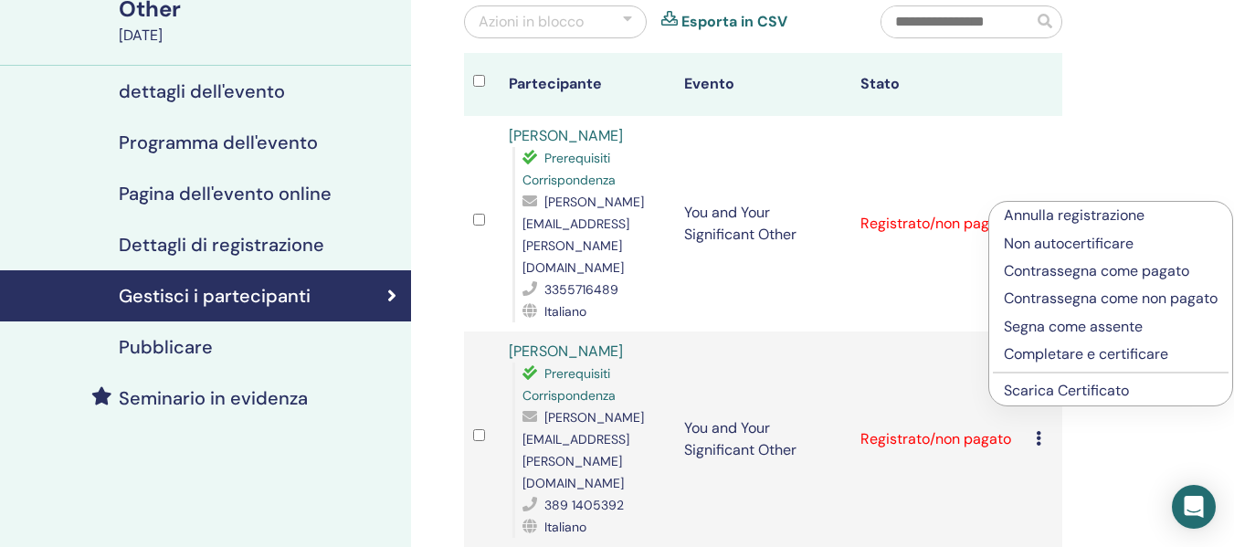
click at [1055, 400] on link "Scarica Certificato" at bounding box center [1066, 390] width 125 height 19
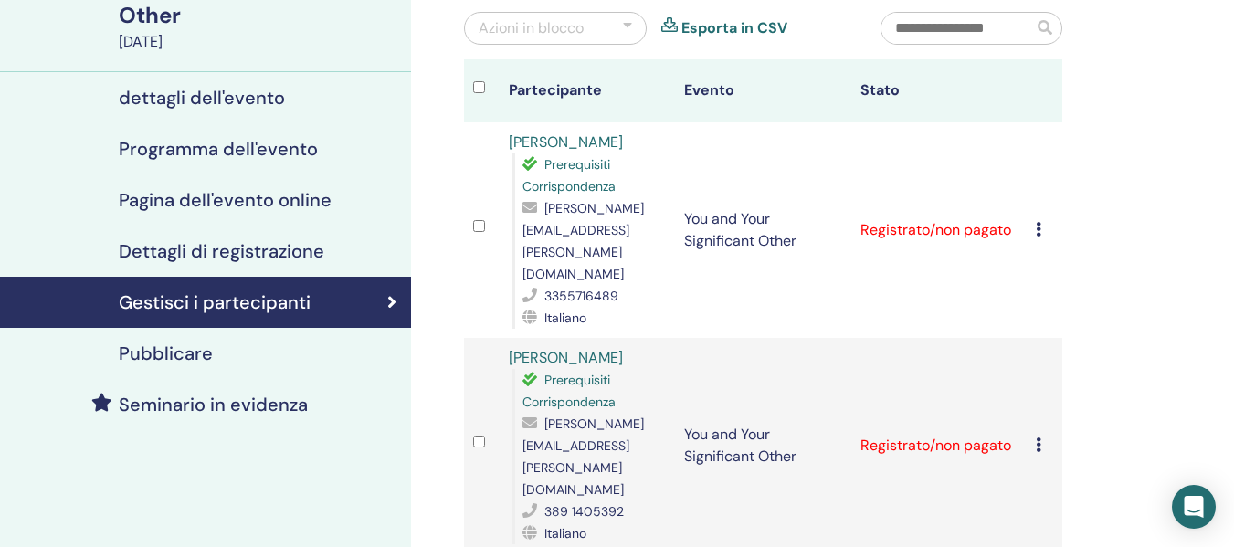
scroll to position [0, 0]
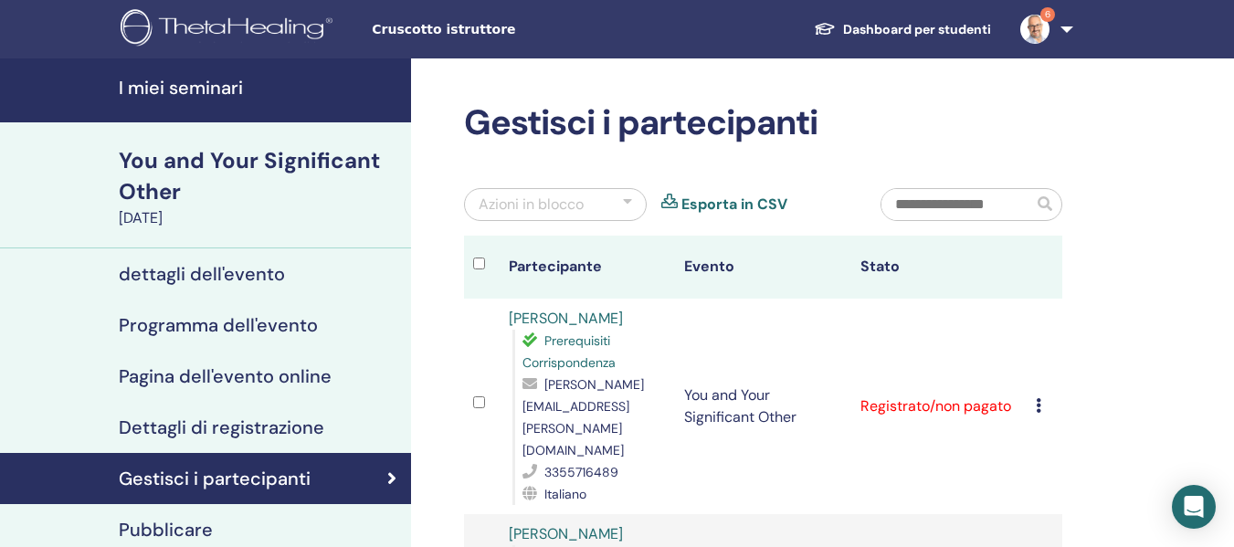
click at [184, 86] on h4 "I miei seminari" at bounding box center [259, 88] width 281 height 22
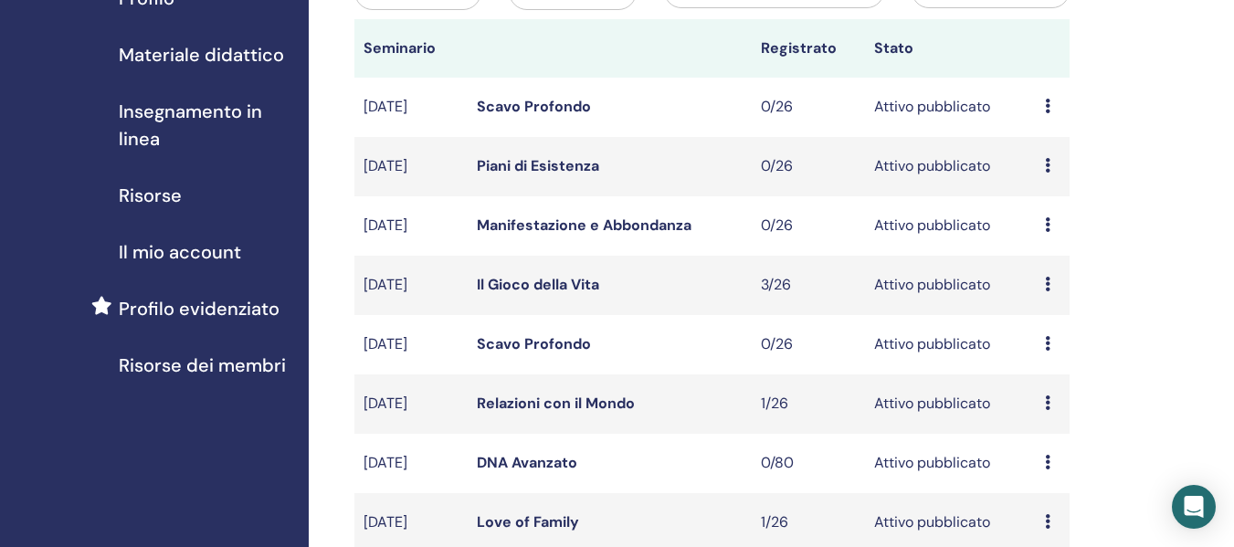
scroll to position [274, 0]
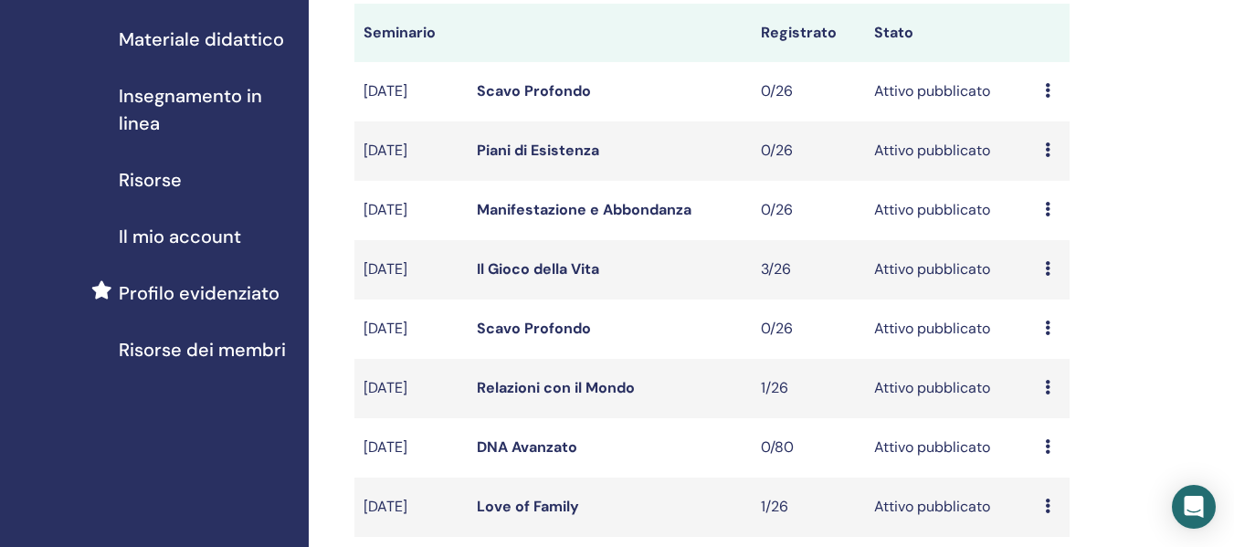
click at [574, 273] on link "Il Gioco della Vita" at bounding box center [538, 268] width 122 height 19
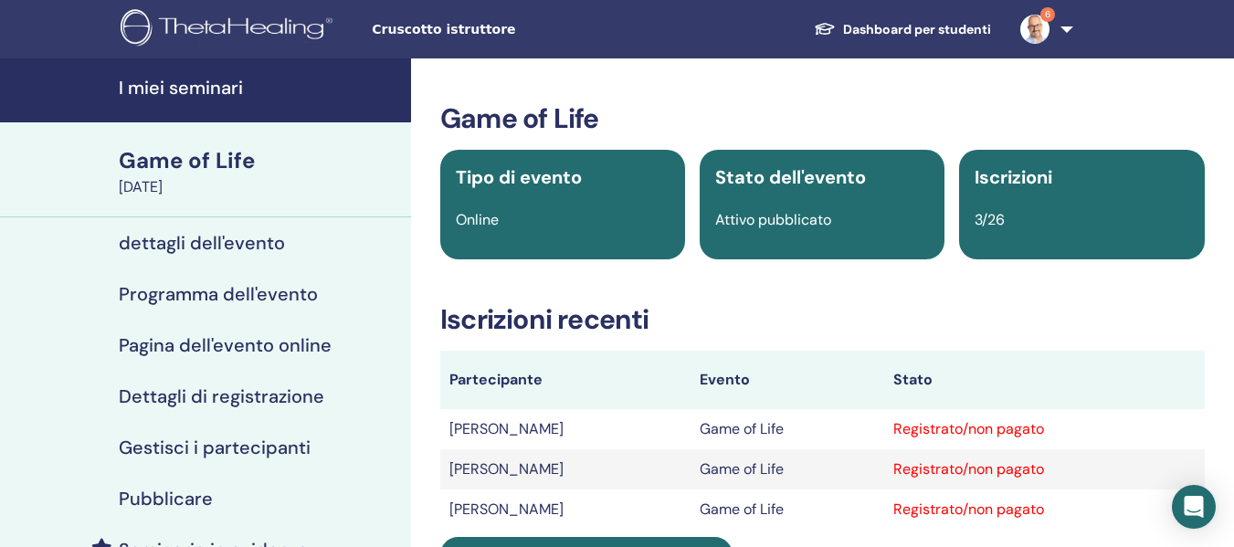
click at [218, 79] on h4 "I miei seminari" at bounding box center [259, 88] width 281 height 22
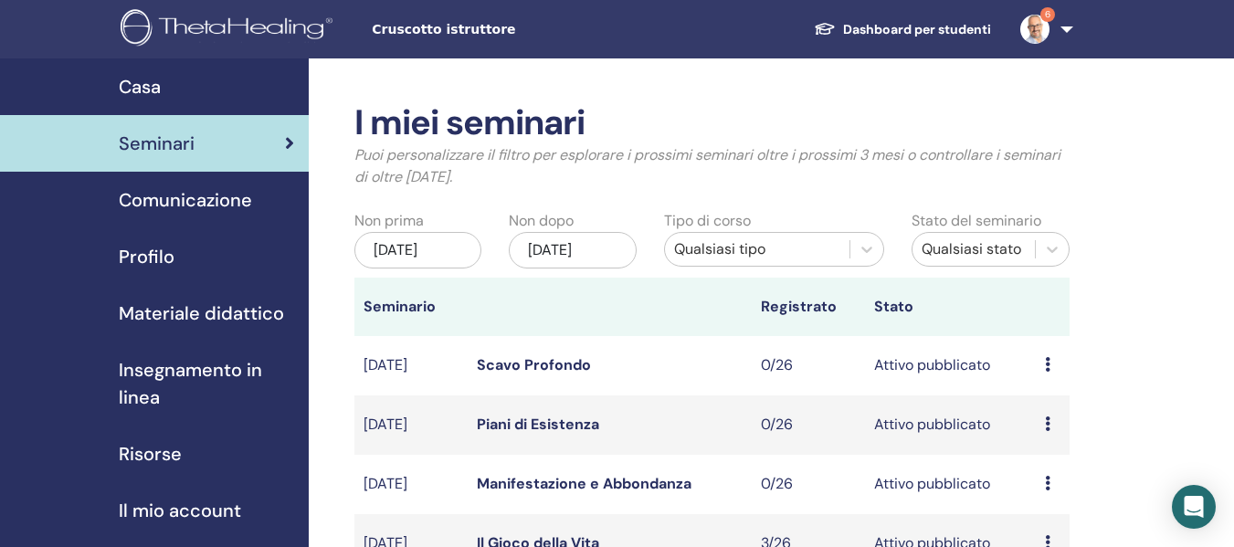
click at [1050, 24] on span "6" at bounding box center [1035, 28] width 44 height 15
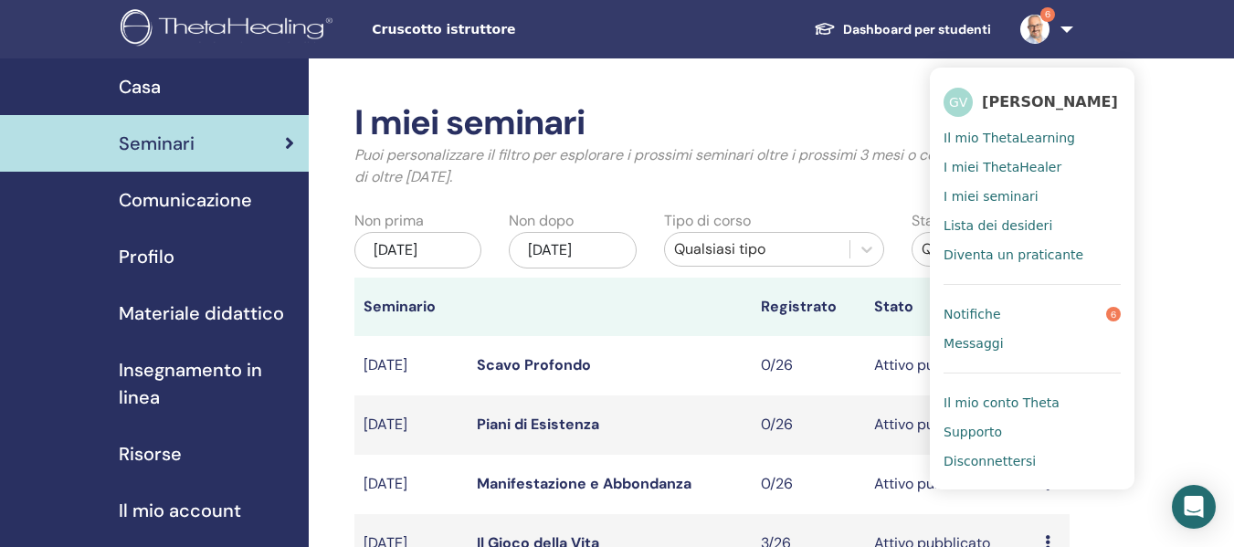
click at [1001, 137] on span "Il mio ThetaLearning" at bounding box center [1009, 138] width 132 height 16
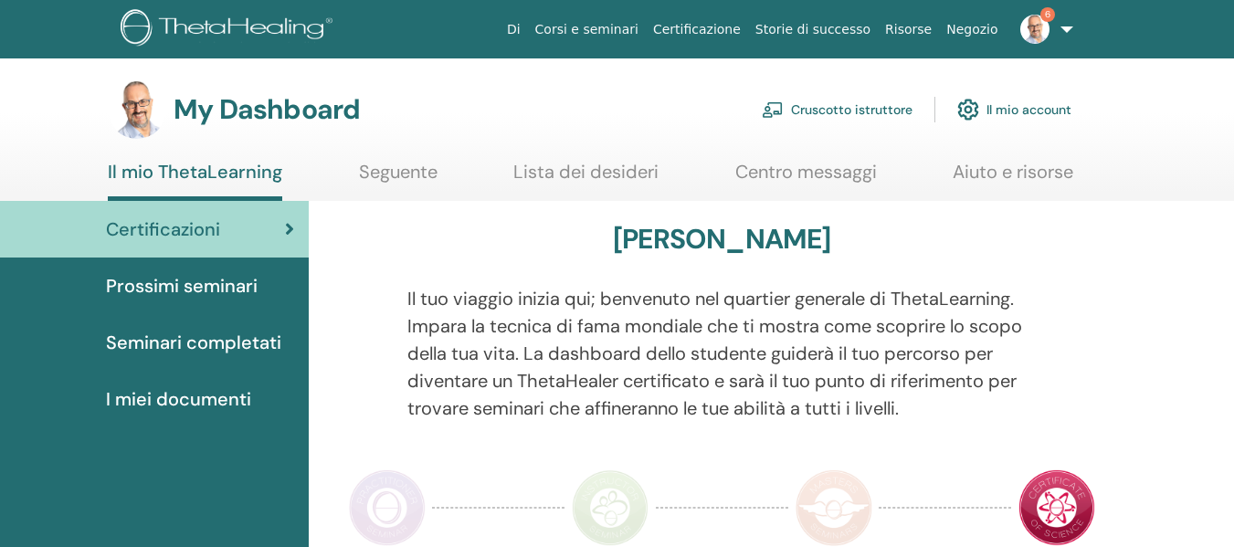
click at [848, 100] on link "Cruscotto istruttore" at bounding box center [837, 110] width 151 height 40
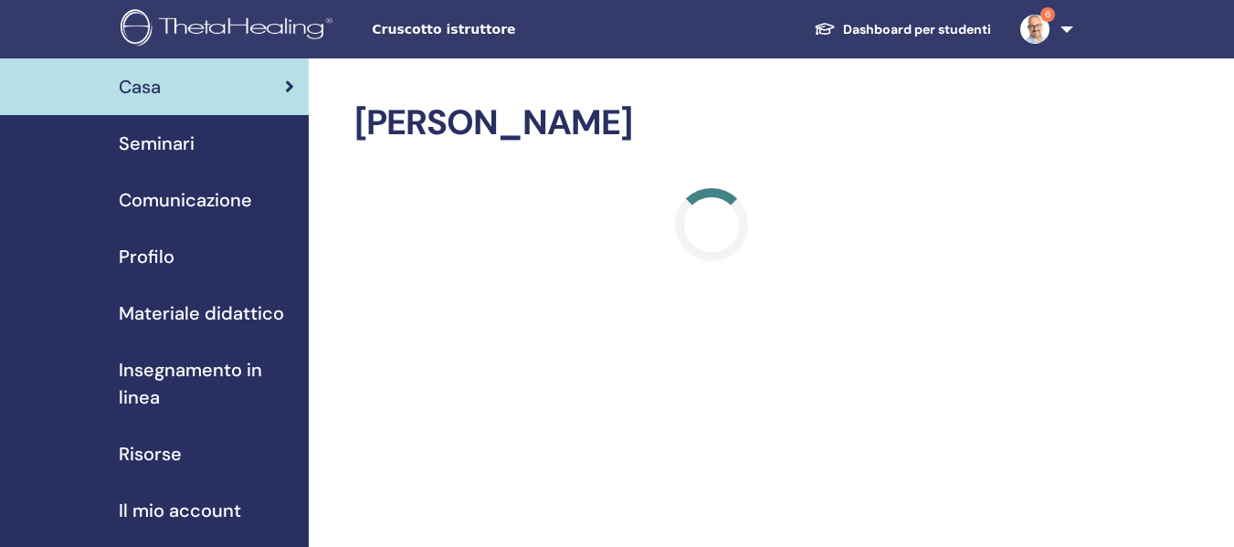
click at [183, 365] on span "Insegnamento in linea" at bounding box center [206, 383] width 175 height 55
click at [201, 309] on span "Materiale didattico" at bounding box center [201, 313] width 165 height 27
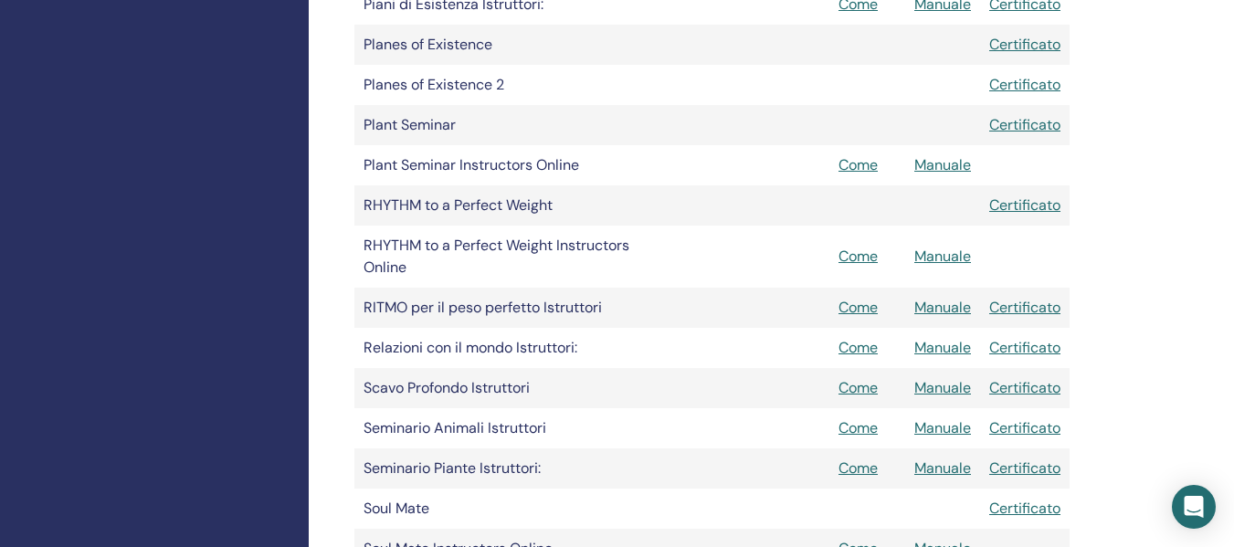
scroll to position [2192, 0]
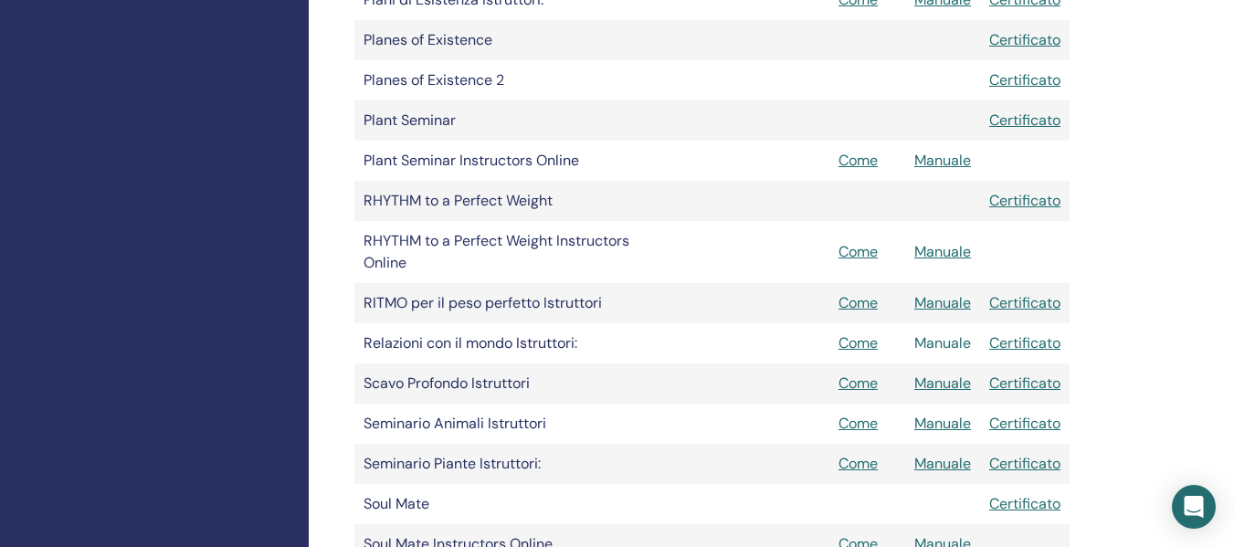
click at [961, 345] on link "Manuale" at bounding box center [942, 342] width 57 height 19
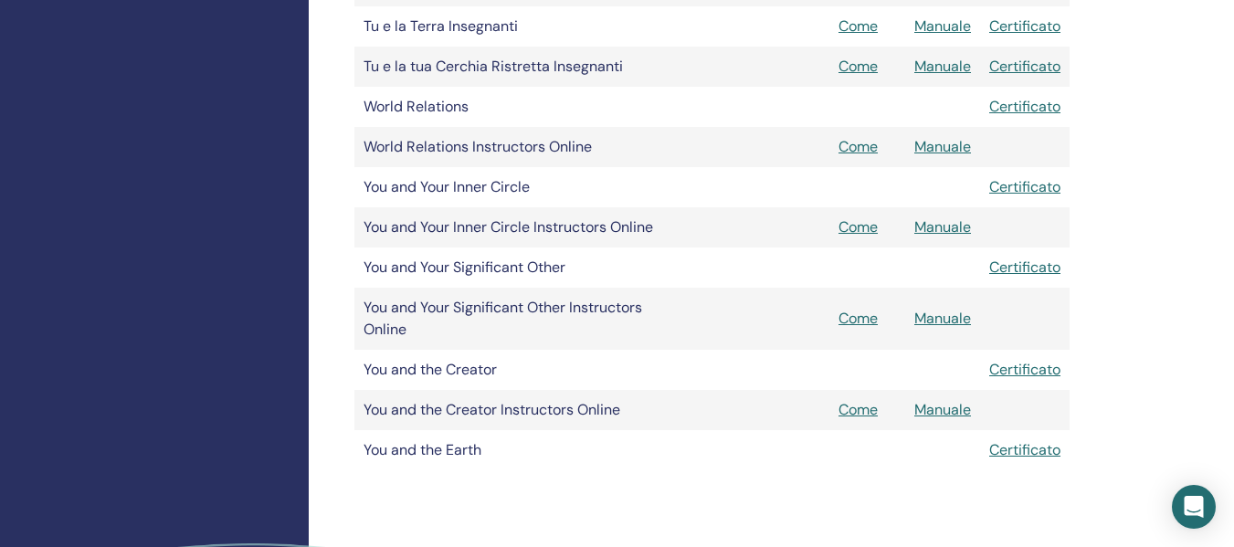
scroll to position [2831, 0]
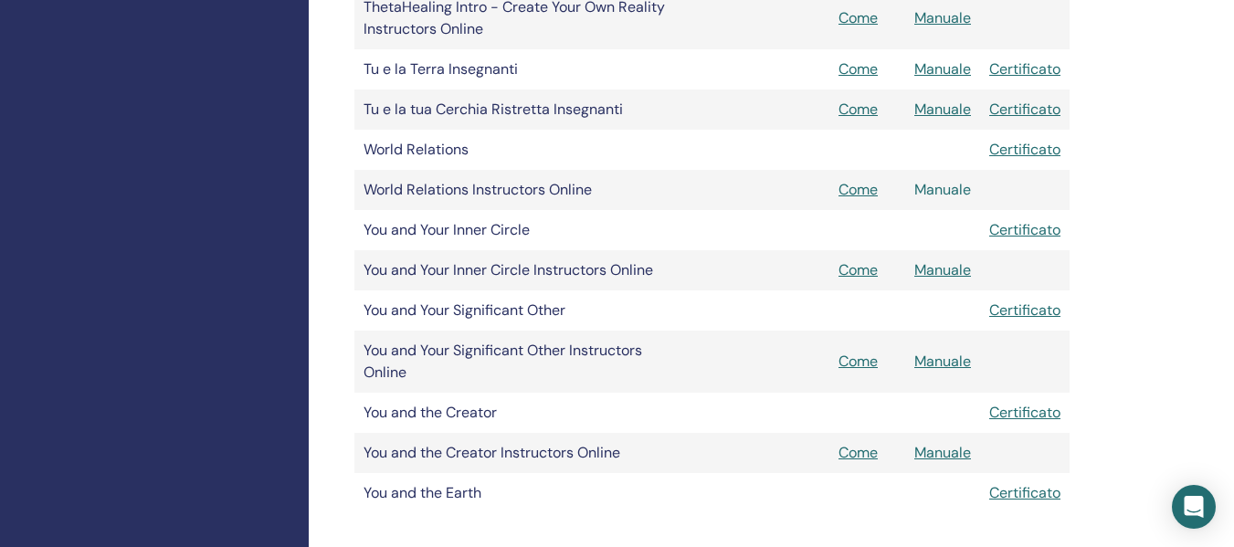
click at [960, 188] on link "Manuale" at bounding box center [942, 189] width 57 height 19
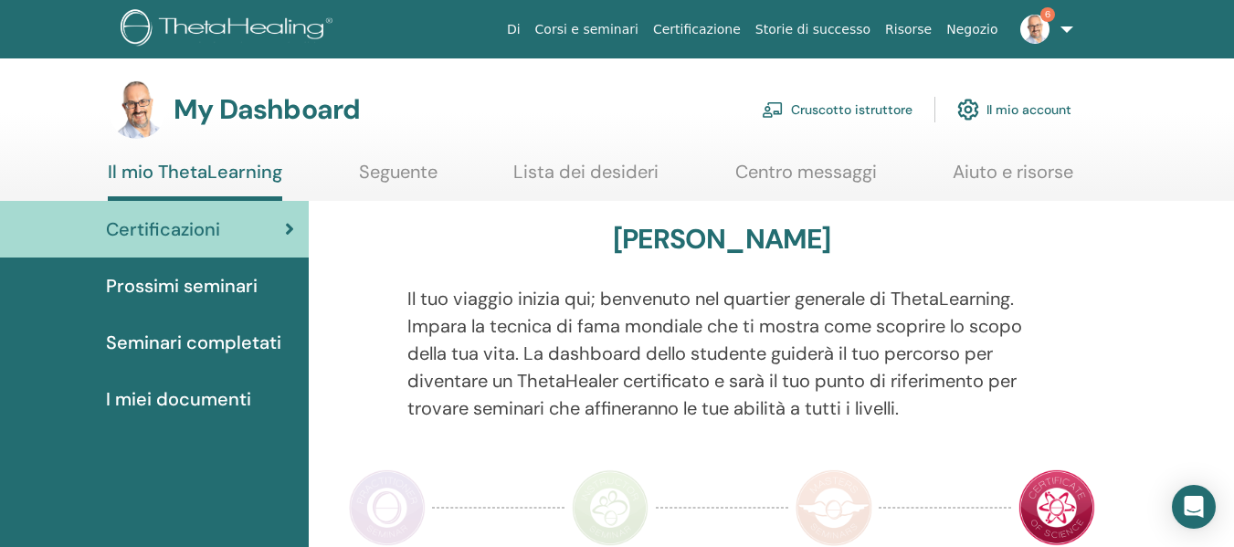
click at [856, 106] on link "Cruscotto istruttore" at bounding box center [837, 110] width 151 height 40
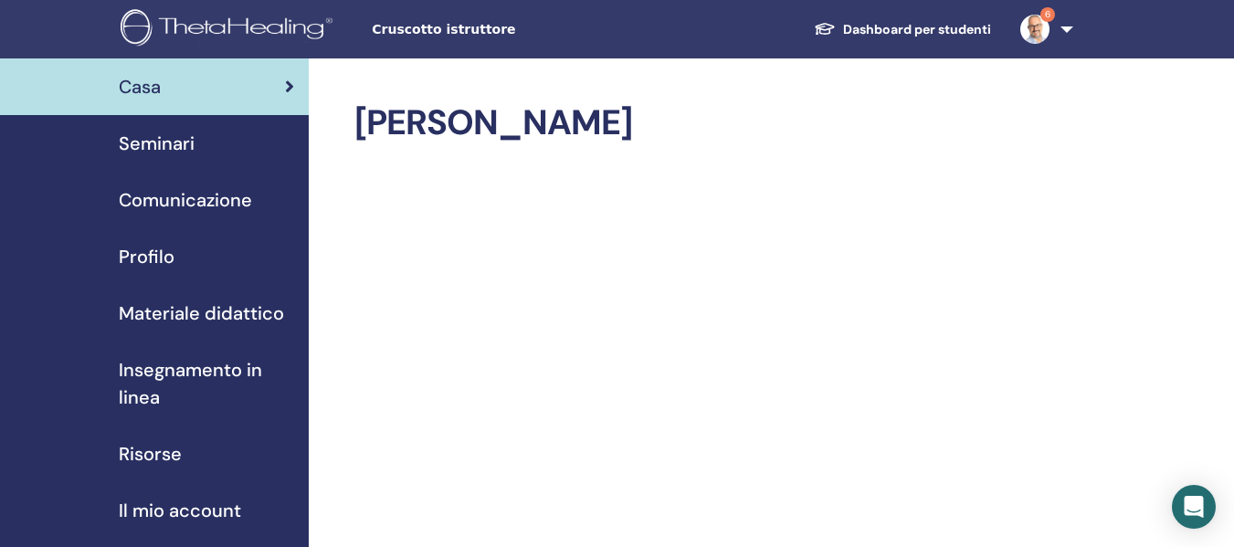
click at [180, 309] on span "Materiale didattico" at bounding box center [201, 313] width 165 height 27
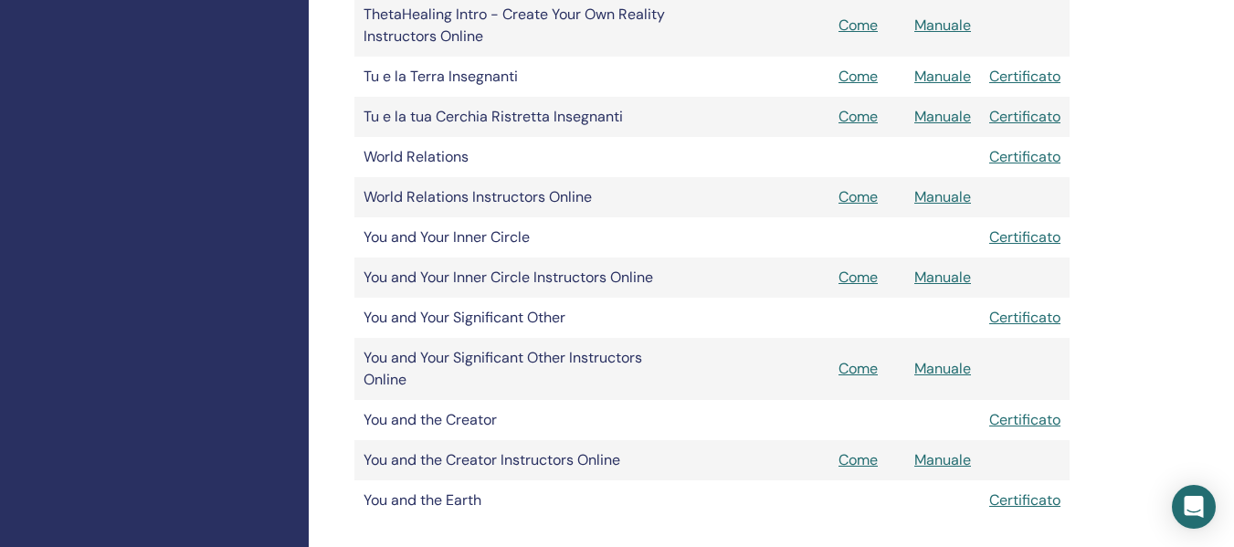
scroll to position [2831, 0]
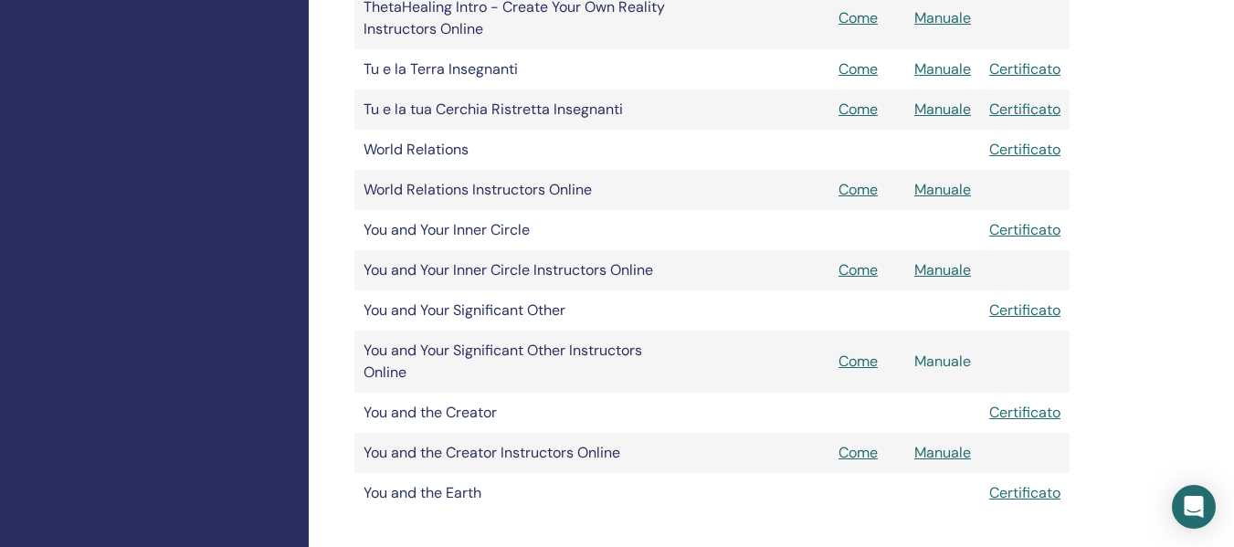
click at [950, 359] on link "Manuale" at bounding box center [942, 361] width 57 height 19
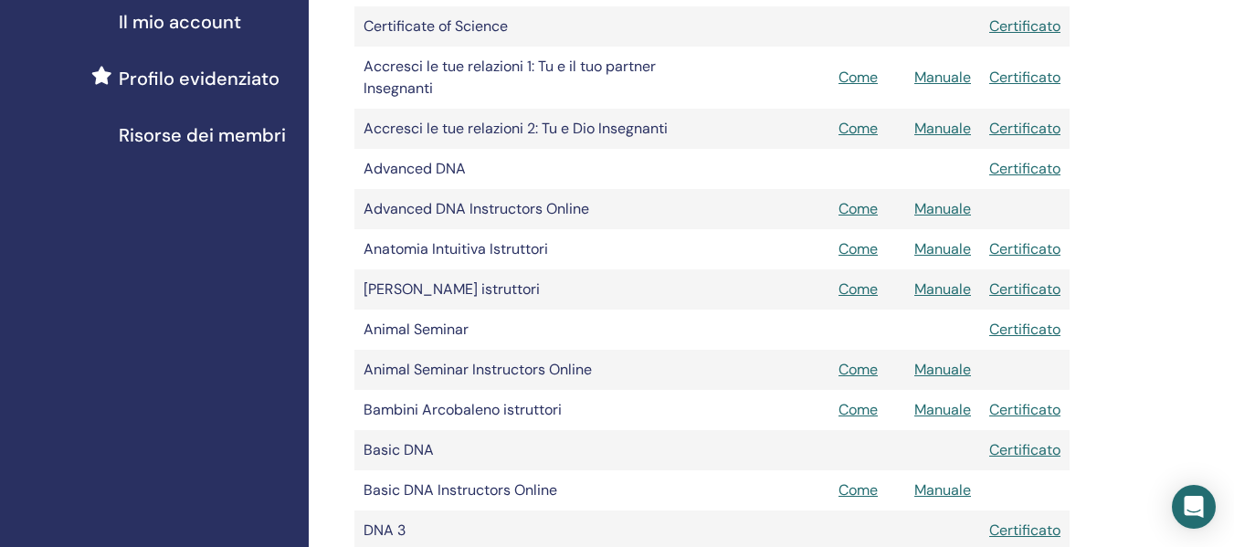
scroll to position [457, 0]
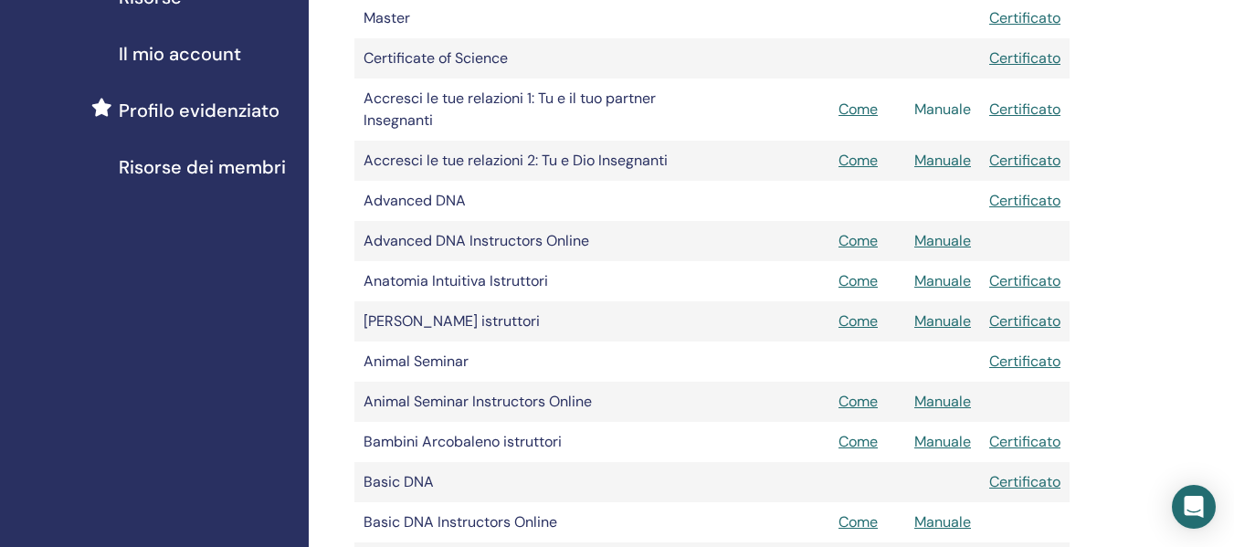
click at [935, 110] on link "Manuale" at bounding box center [942, 109] width 57 height 19
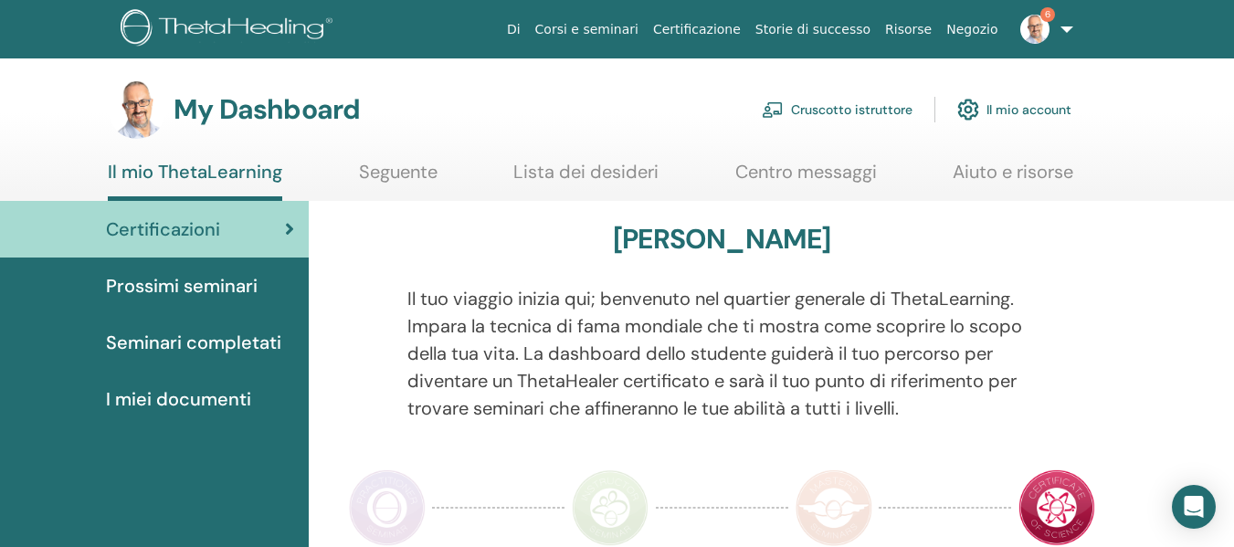
click at [884, 105] on link "Cruscotto istruttore" at bounding box center [837, 110] width 151 height 40
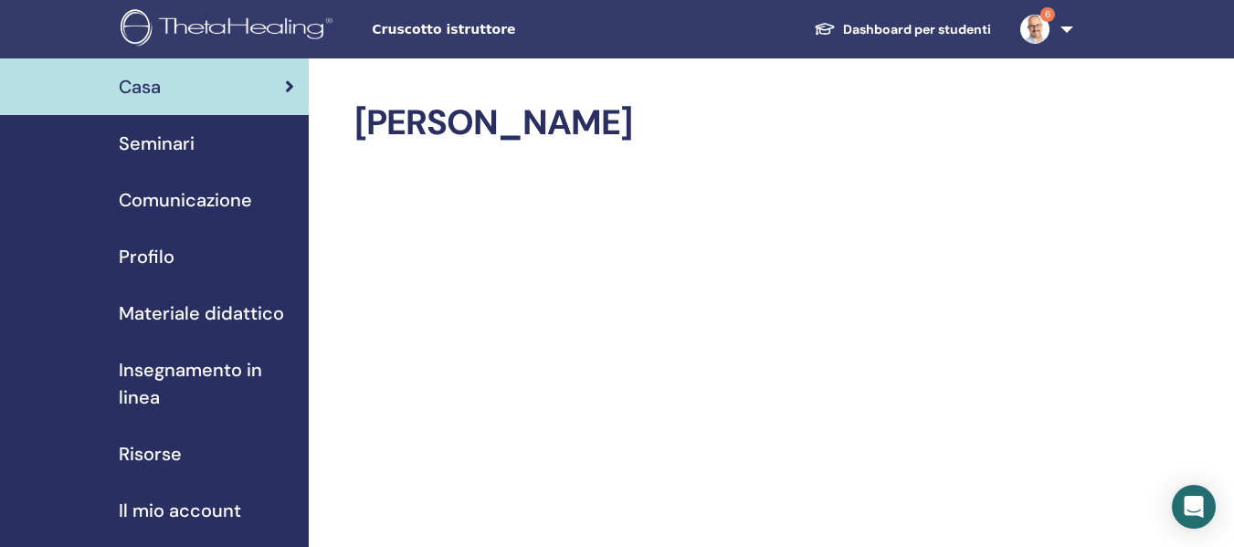
click at [174, 142] on span "Seminari" at bounding box center [157, 143] width 76 height 27
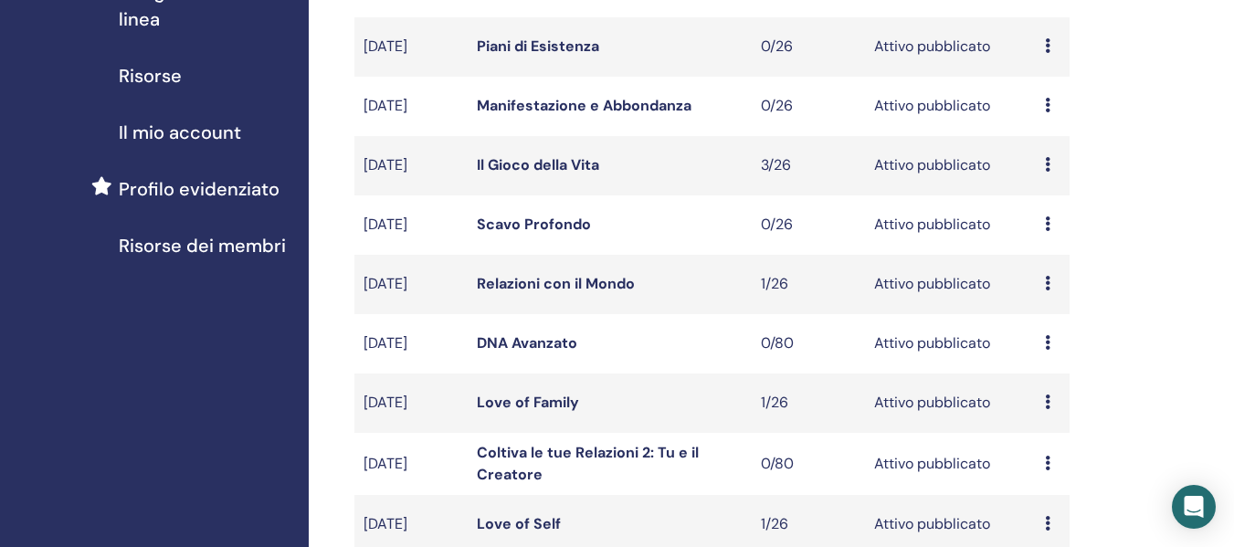
scroll to position [457, 0]
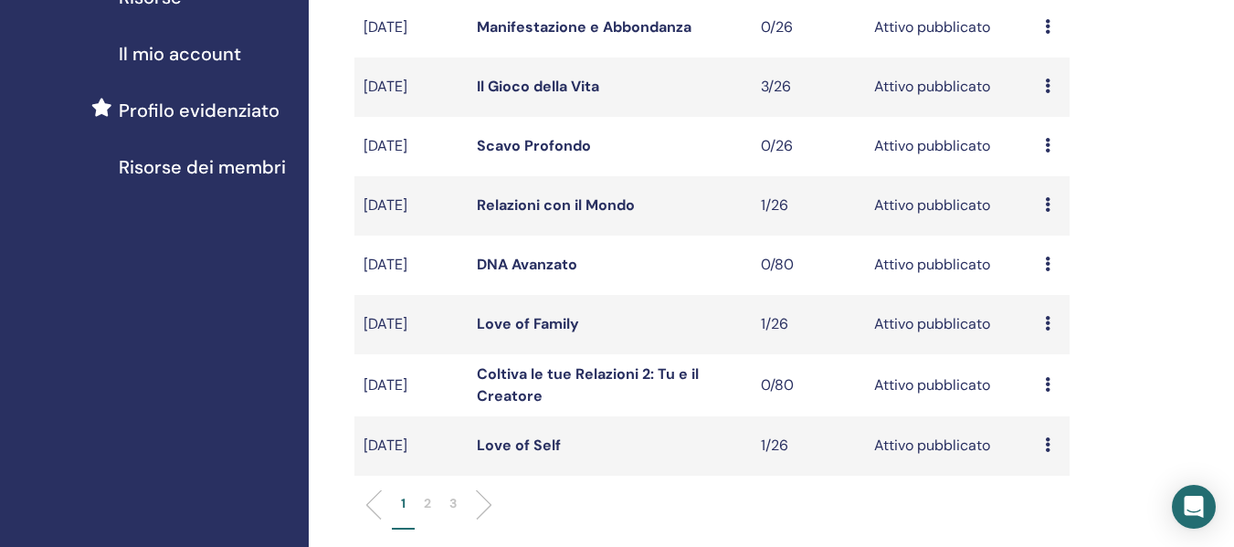
click at [532, 312] on td "Love of Family" at bounding box center [610, 324] width 284 height 59
click at [532, 314] on link "Love of Family" at bounding box center [528, 323] width 102 height 19
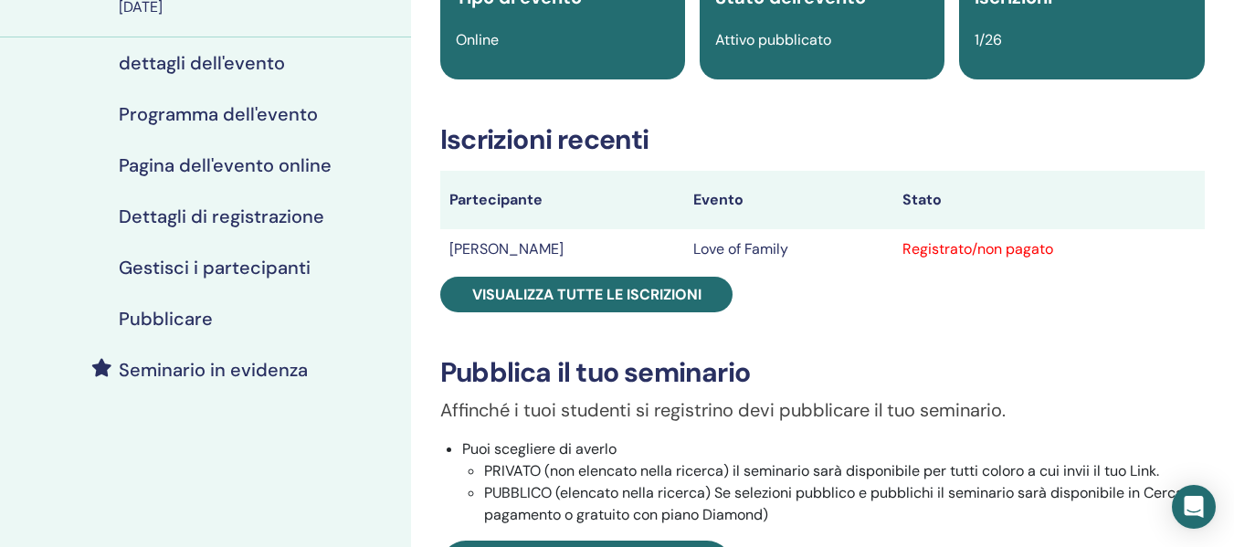
scroll to position [183, 0]
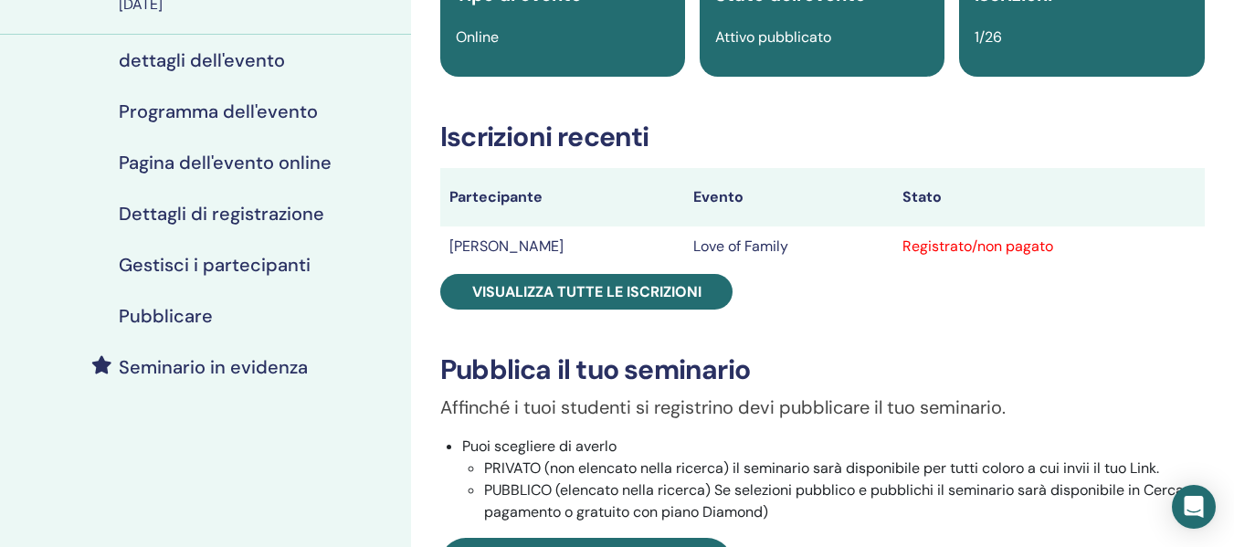
click at [230, 265] on h4 "Gestisci i partecipanti" at bounding box center [215, 265] width 192 height 22
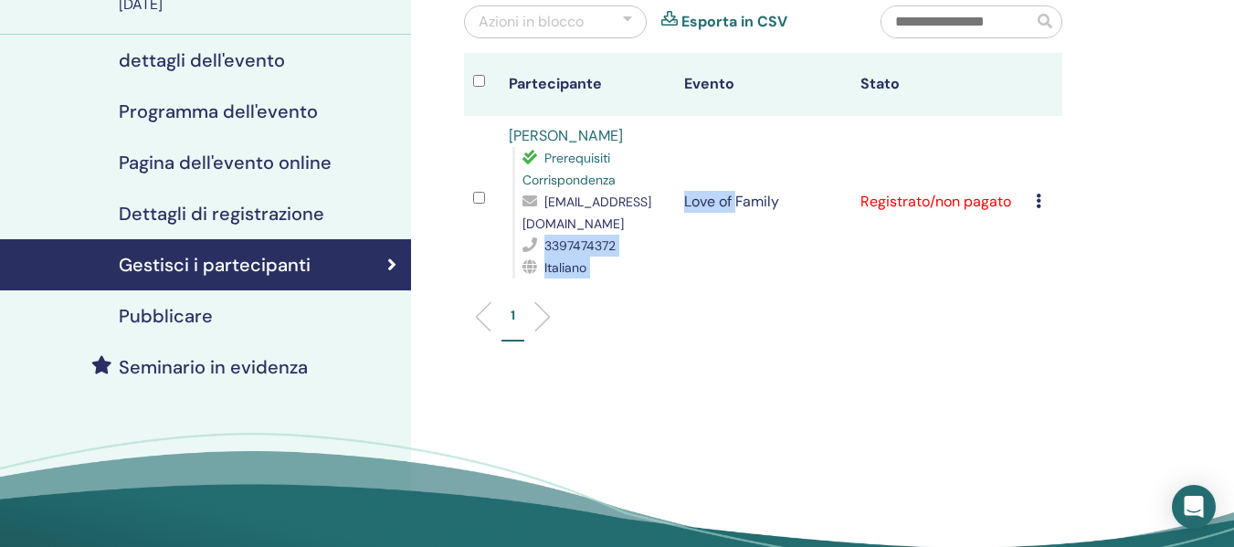
drag, startPoint x: 736, startPoint y: 226, endPoint x: 689, endPoint y: 223, distance: 47.6
click at [691, 225] on tr "Maria Grazia Ballerini Prerequisiti Corrispondenza mariagrazia.ballerini@fastwe…" at bounding box center [763, 202] width 598 height 172
drag, startPoint x: 521, startPoint y: 228, endPoint x: 726, endPoint y: 227, distance: 205.5
click at [667, 227] on div "Prerequisiti Corrispondenza mariagrazia.ballerini@fastwebnet.it 3397474372 Ital…" at bounding box center [589, 213] width 154 height 132
copy span "mariagrazia.ballerini@fastwebnet.it"
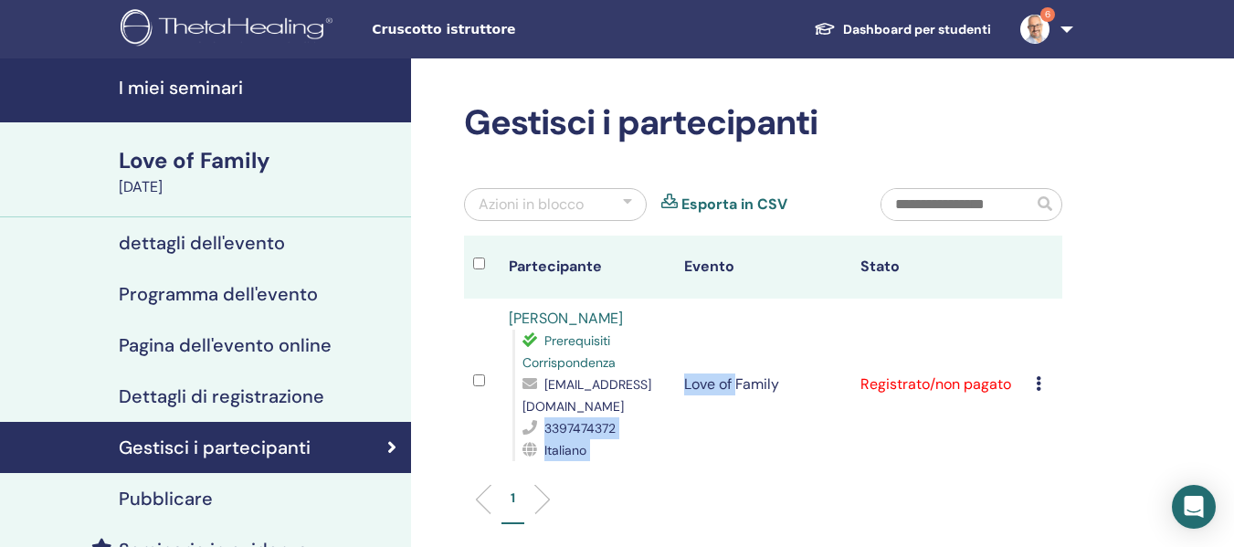
click at [195, 70] on link "I miei seminari" at bounding box center [205, 90] width 411 height 64
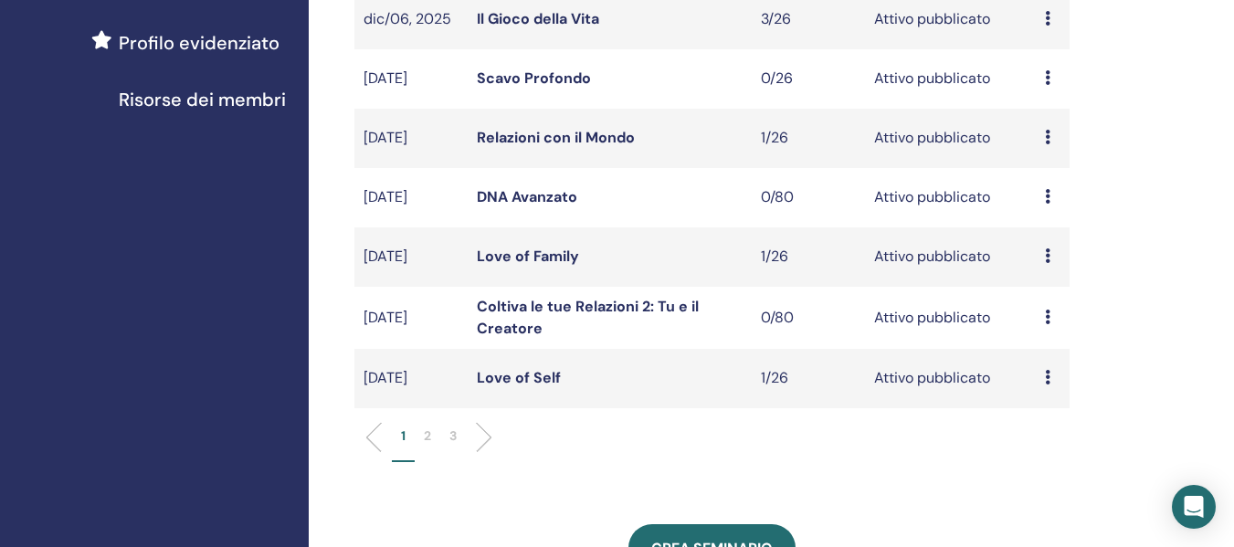
scroll to position [639, 0]
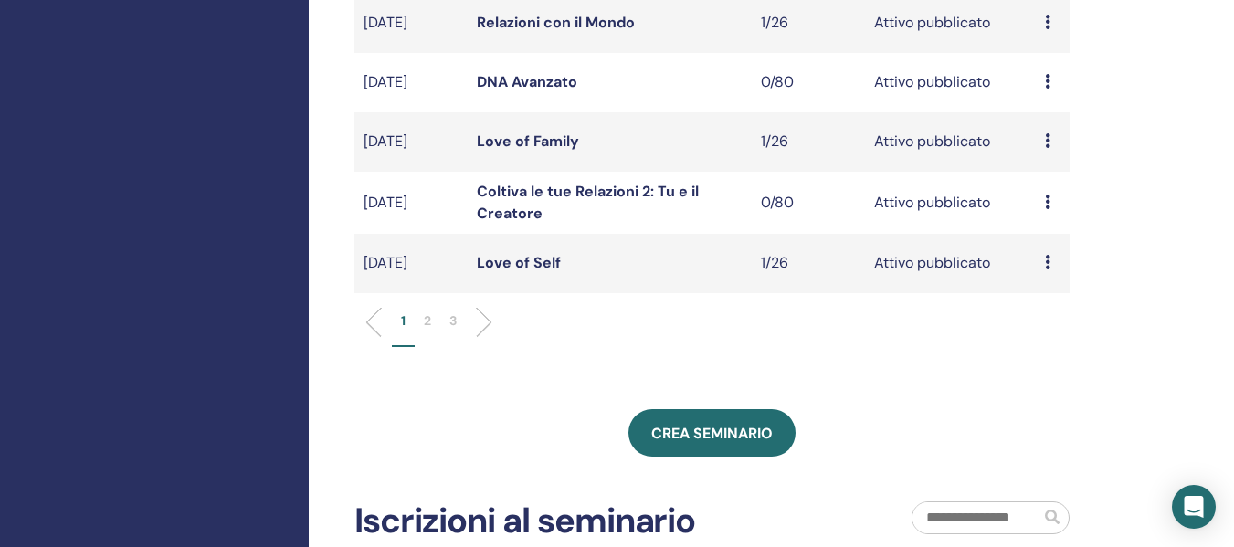
click at [425, 319] on p "2" at bounding box center [427, 320] width 7 height 19
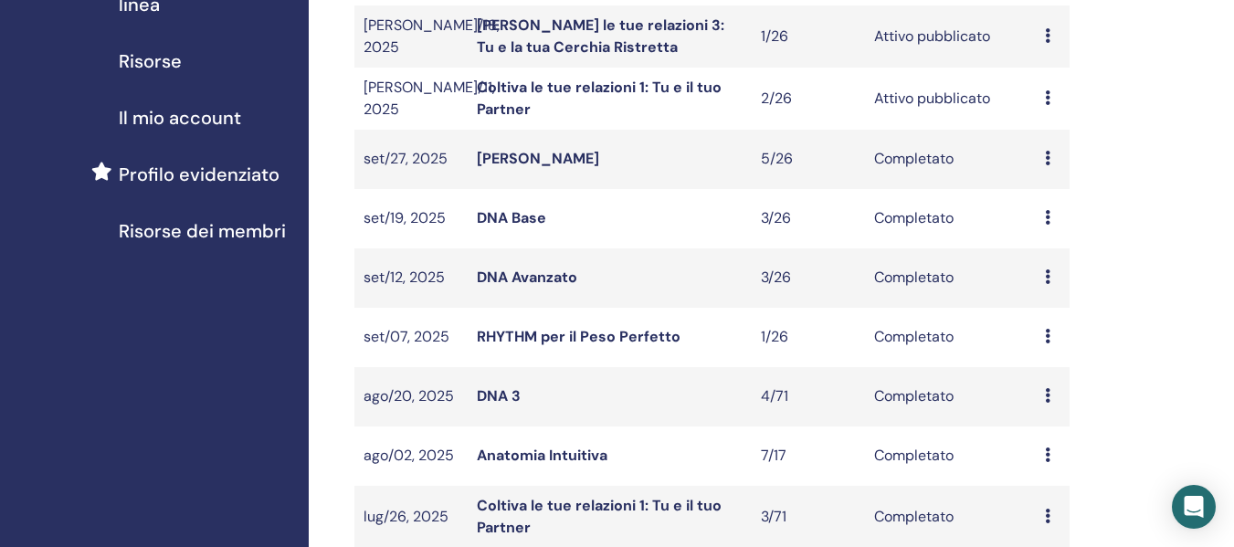
scroll to position [365, 0]
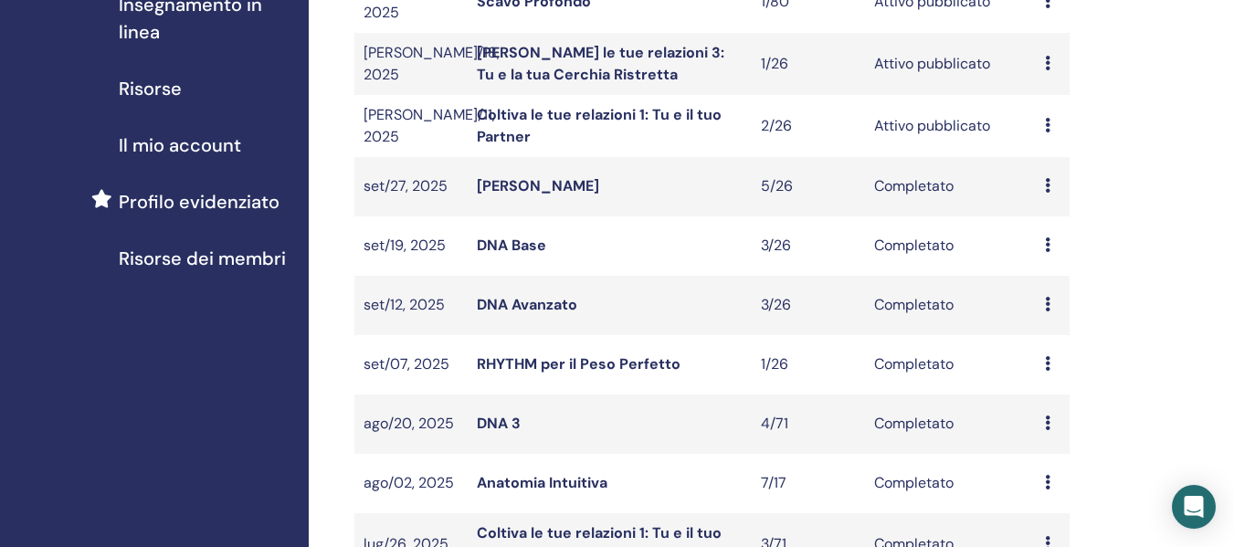
click at [545, 301] on link "DNA Avanzato" at bounding box center [527, 304] width 100 height 19
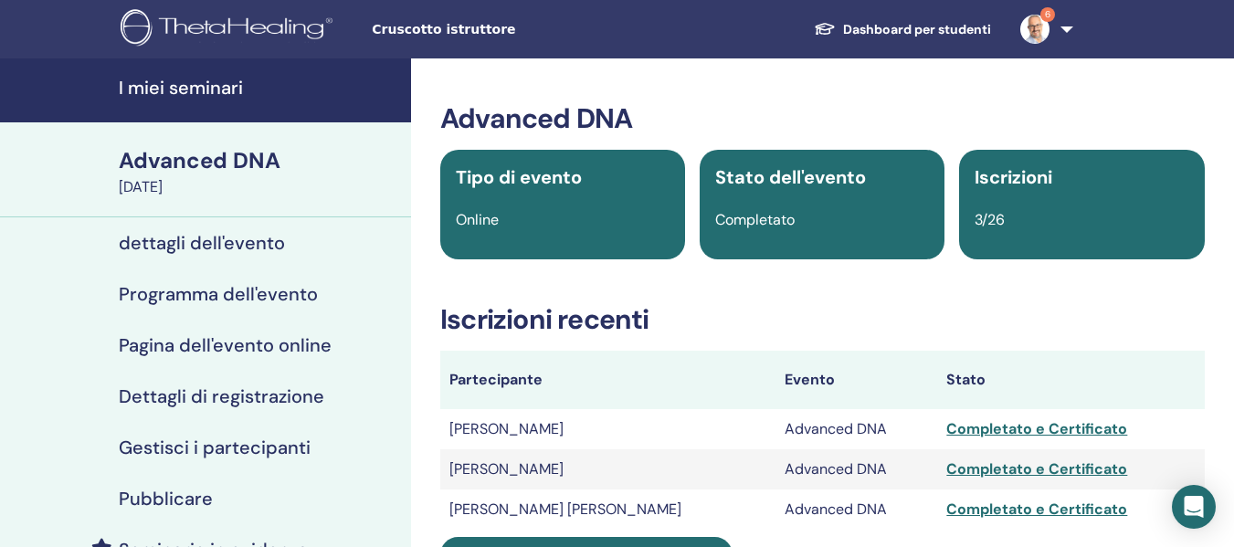
click at [203, 449] on h4 "Gestisci i partecipanti" at bounding box center [215, 448] width 192 height 22
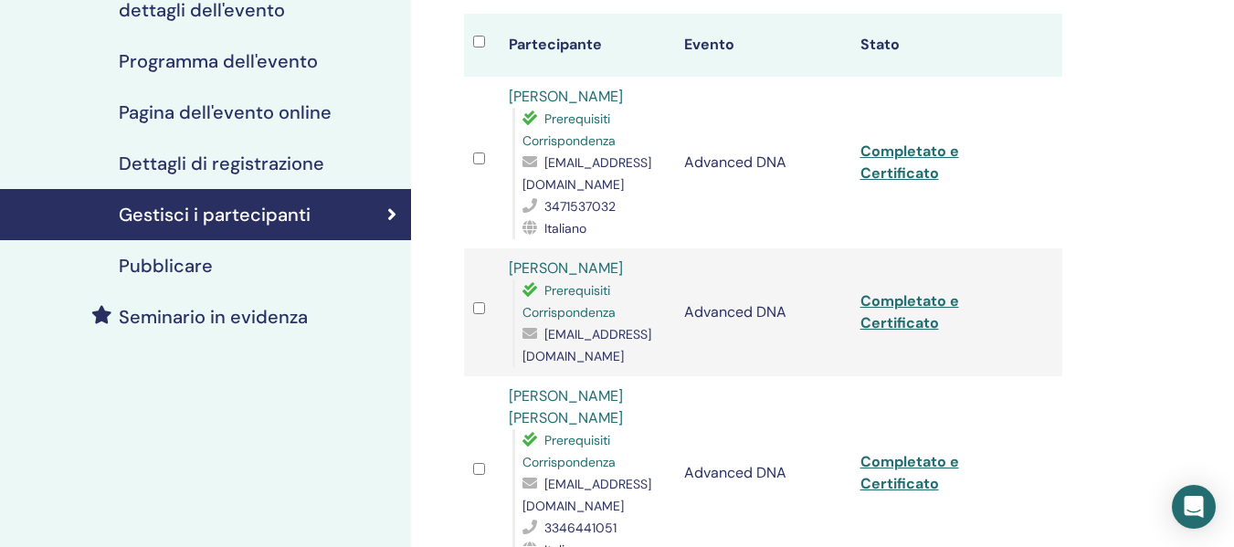
scroll to position [274, 0]
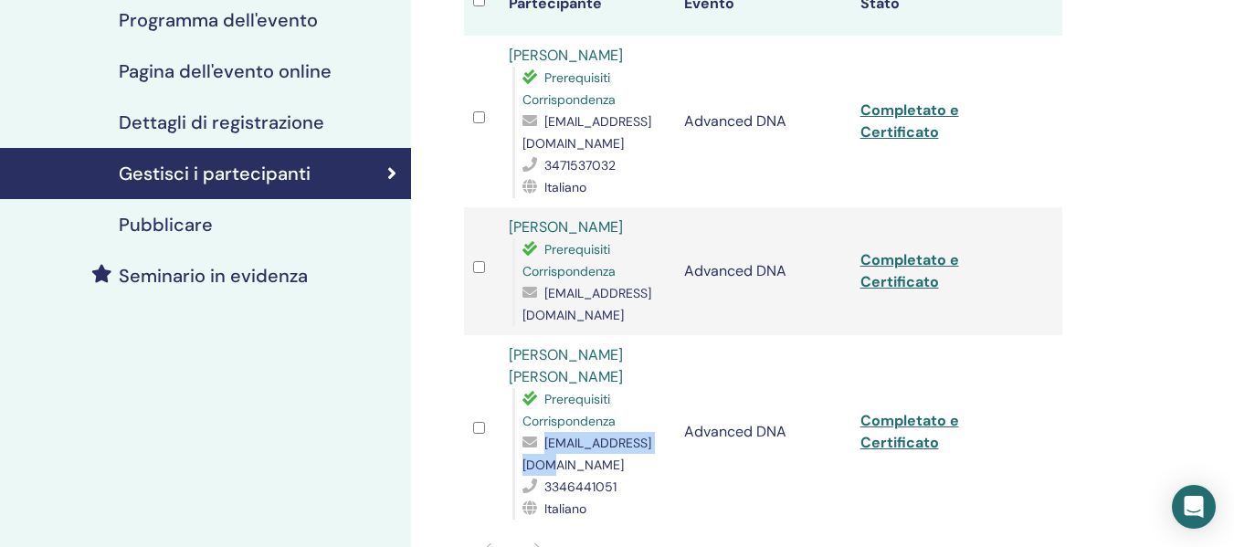
drag, startPoint x: 653, startPoint y: 462, endPoint x: 524, endPoint y: 457, distance: 128.9
click at [523, 458] on span "ssurace@hotmail.com" at bounding box center [586, 454] width 129 height 38
copy span "ssurace@hotmail.com"
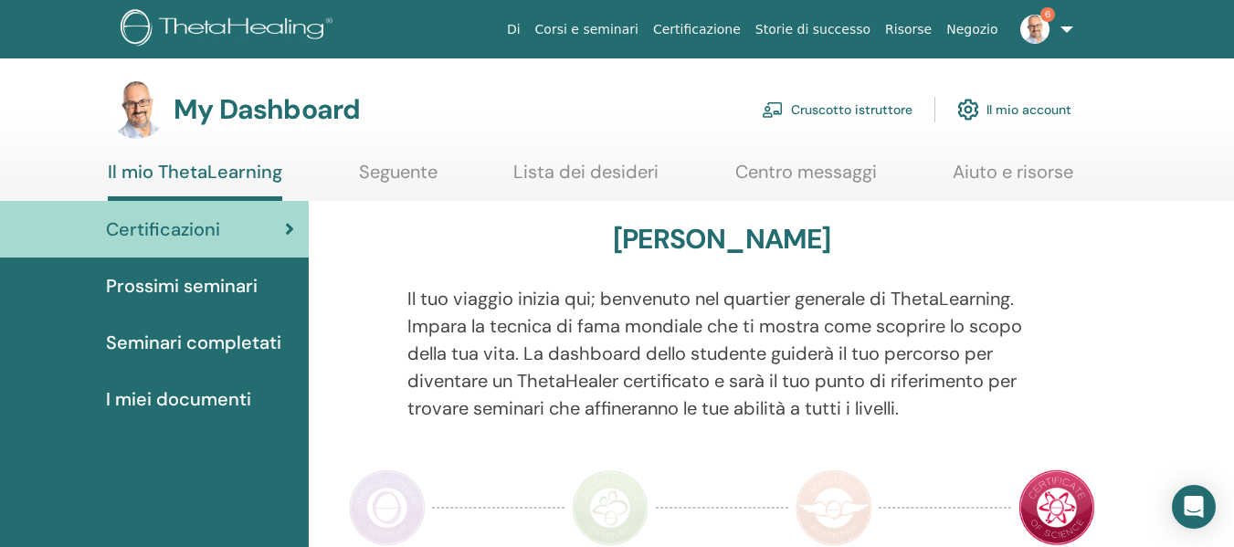
click at [833, 119] on link "Cruscotto istruttore" at bounding box center [837, 110] width 151 height 40
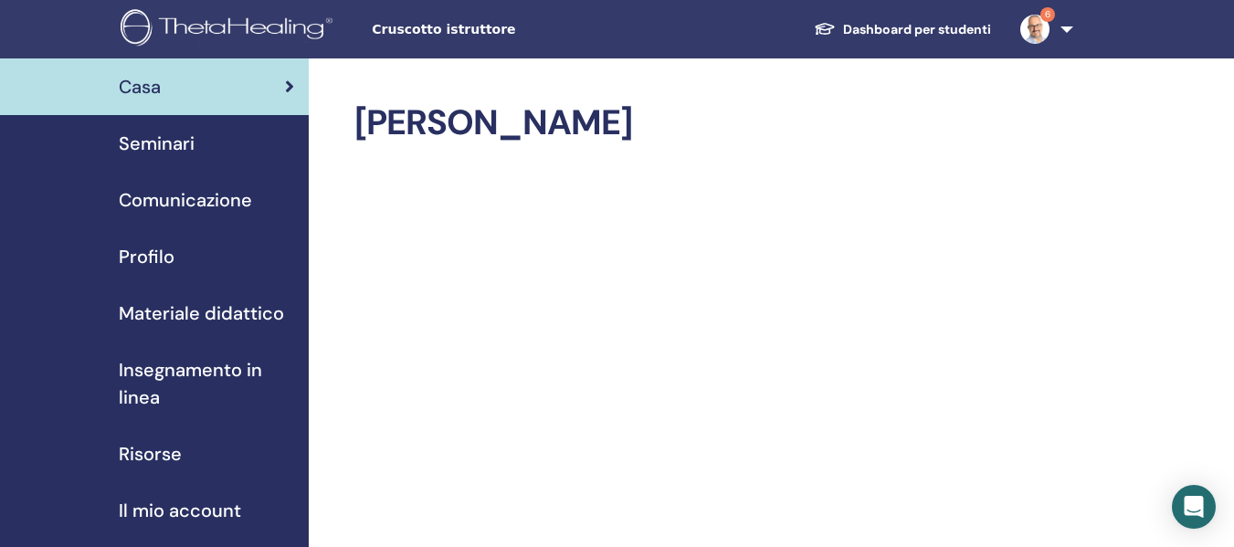
click at [186, 147] on span "Seminari" at bounding box center [157, 143] width 76 height 27
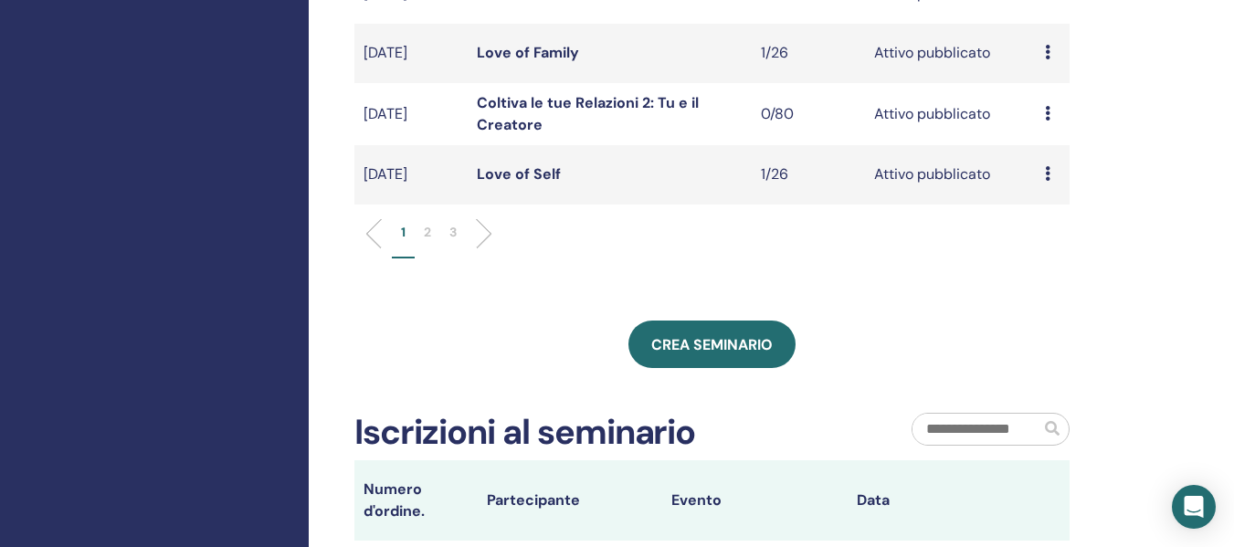
scroll to position [731, 0]
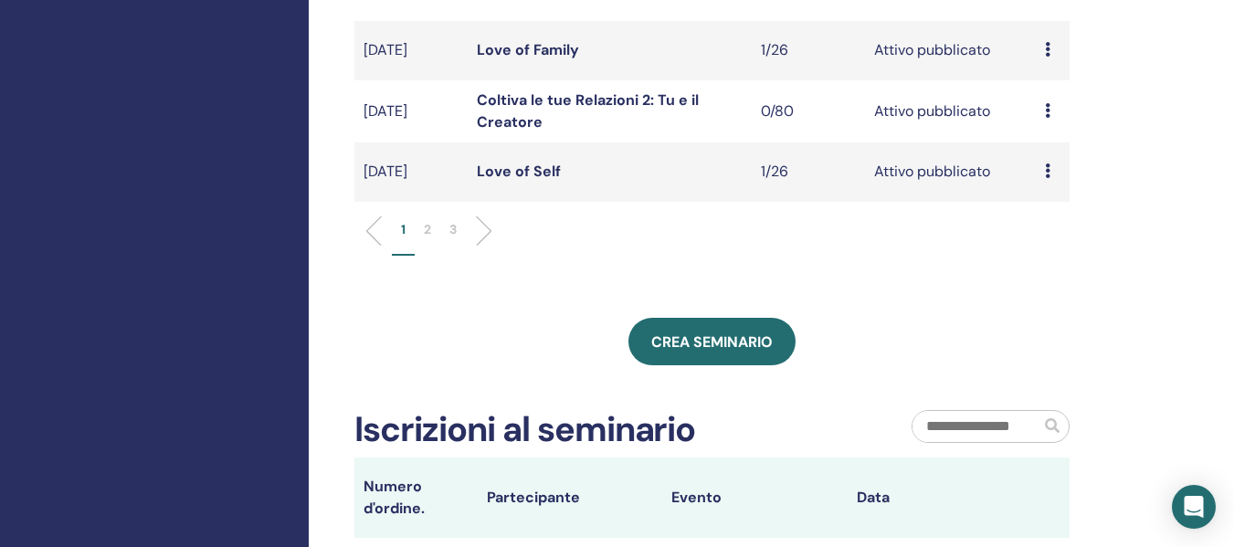
click at [428, 228] on p "2" at bounding box center [427, 229] width 7 height 19
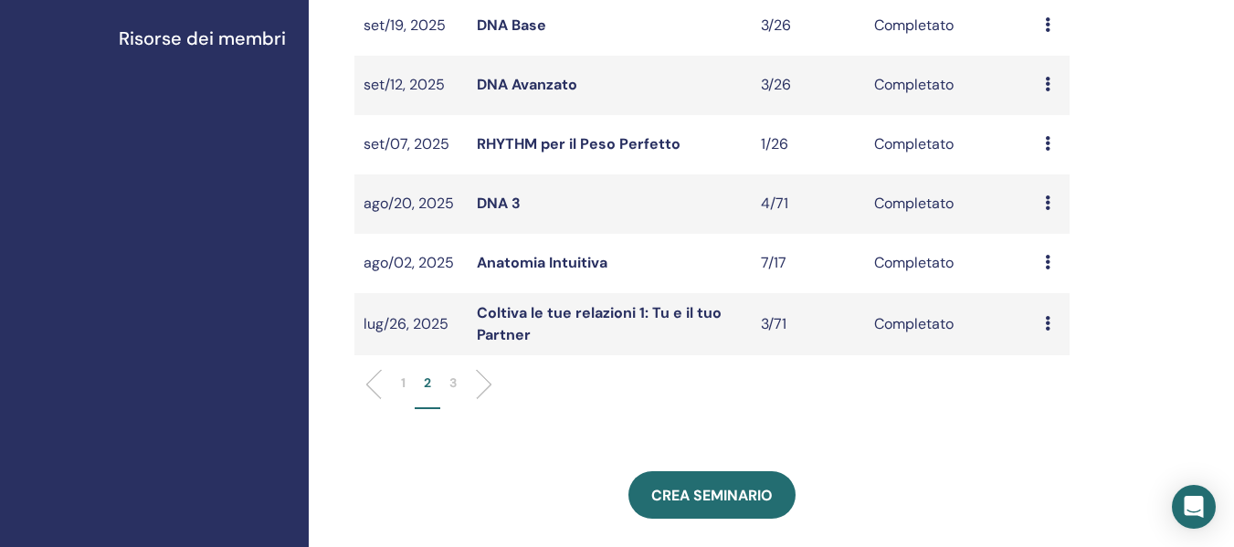
scroll to position [548, 0]
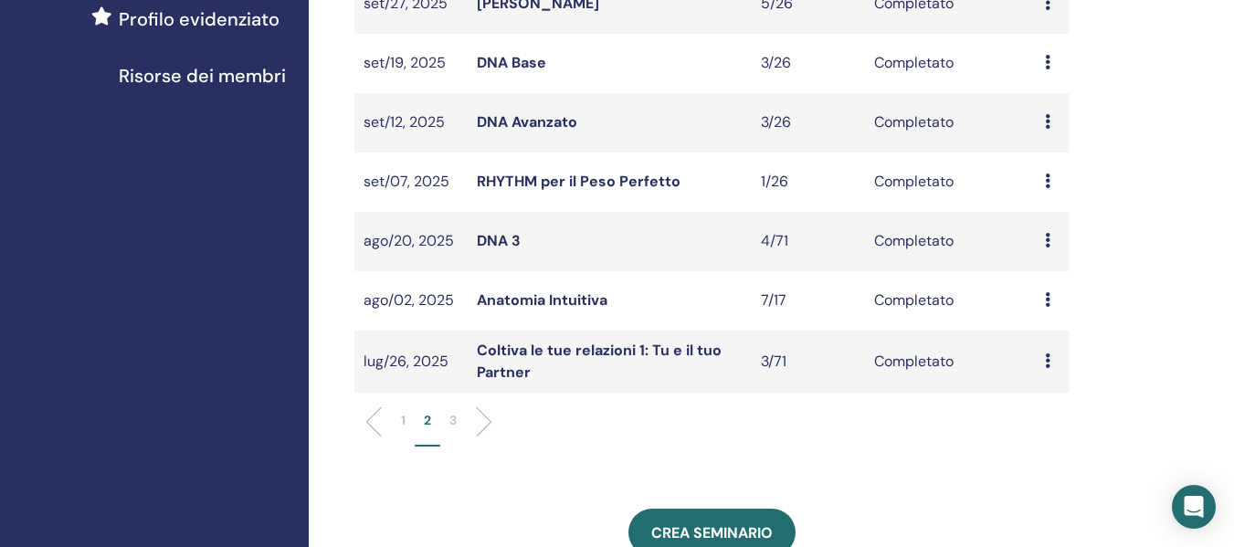
click at [450, 420] on p "3" at bounding box center [452, 420] width 7 height 19
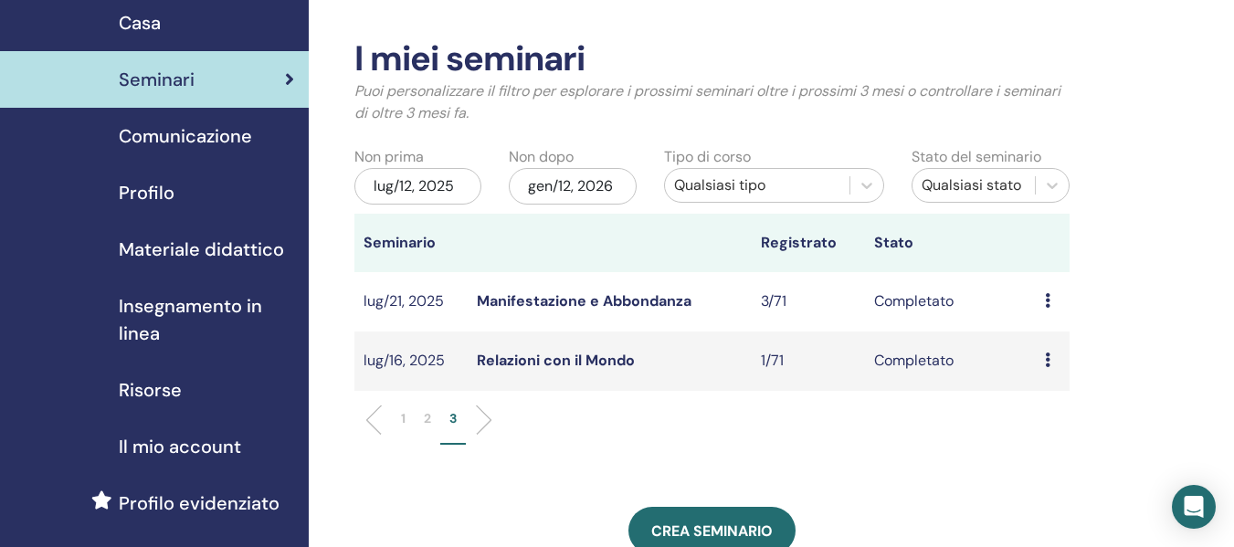
scroll to position [91, 0]
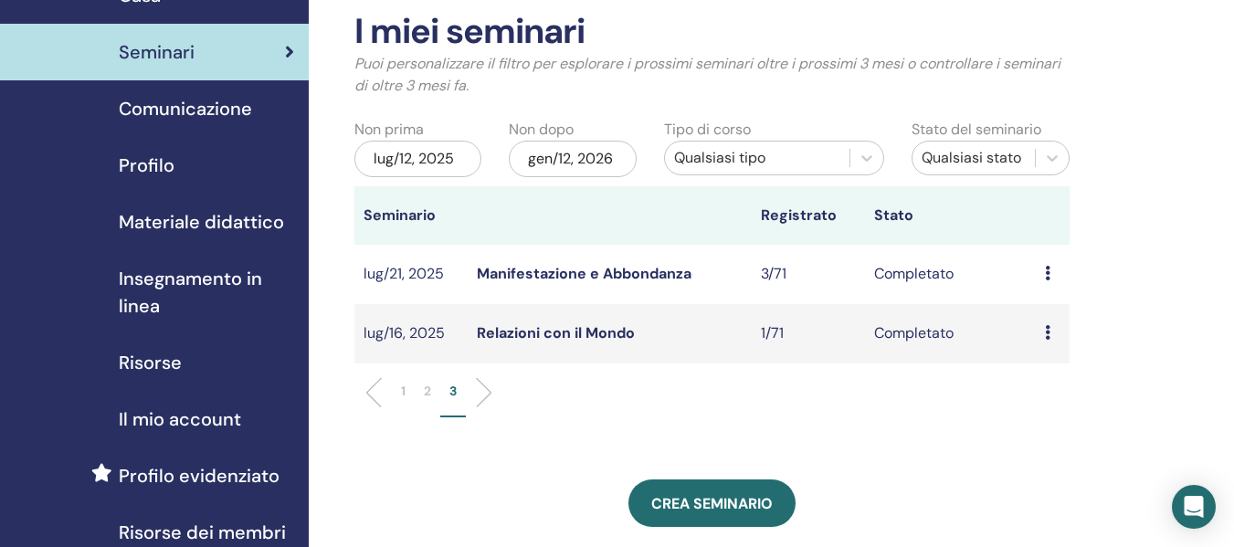
click at [427, 150] on div "lug/12, 2025" at bounding box center [417, 159] width 127 height 37
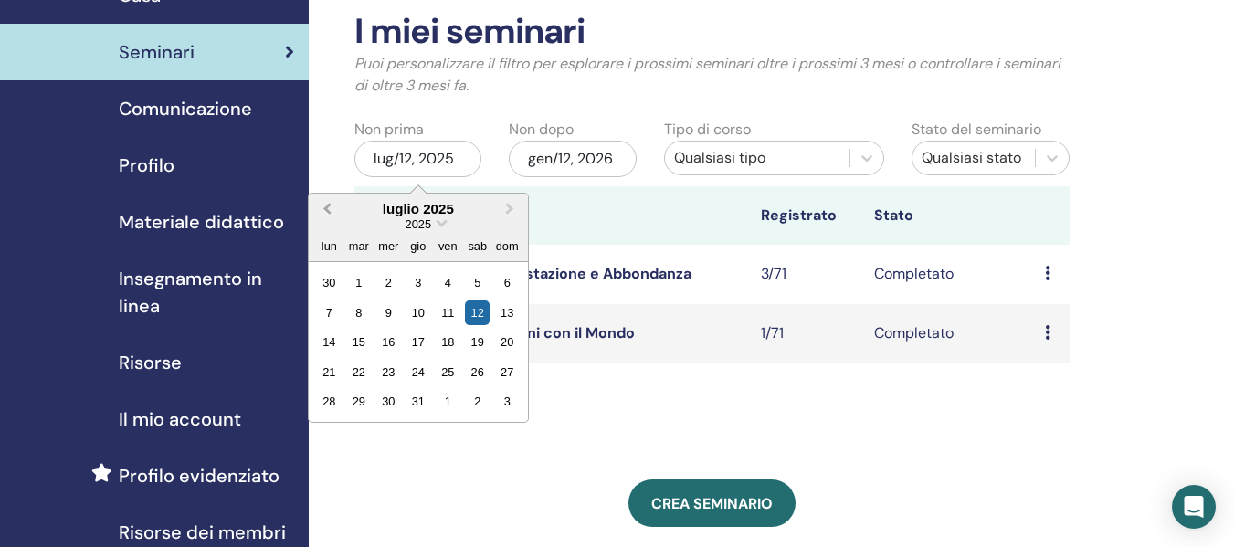
click at [325, 205] on button "Previous Month" at bounding box center [325, 209] width 29 height 29
click at [391, 312] on div "4" at bounding box center [388, 312] width 25 height 25
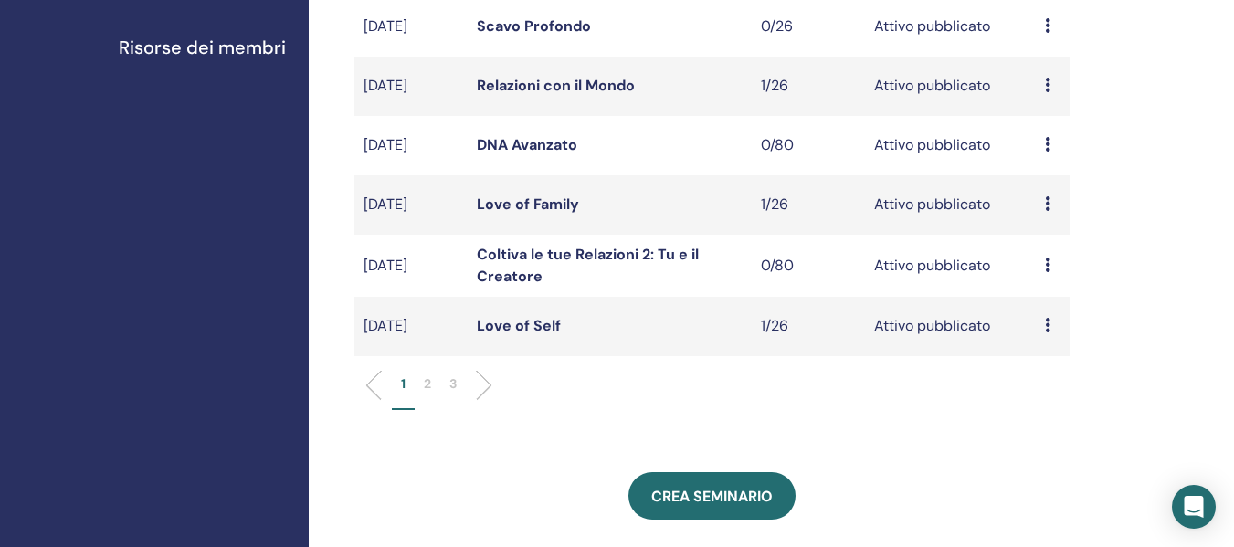
scroll to position [731, 0]
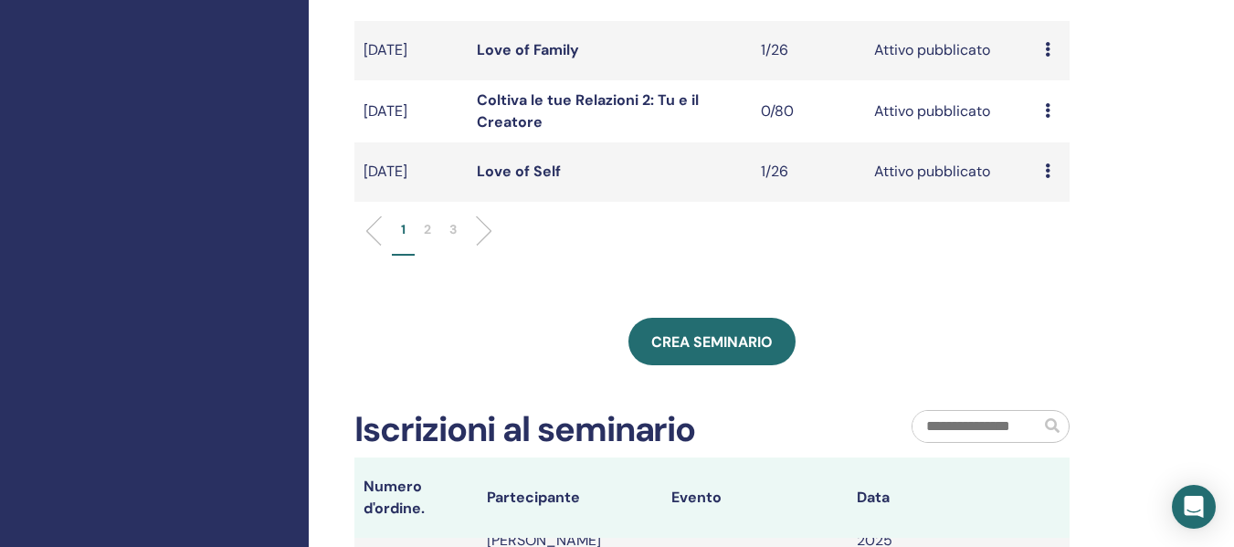
click at [456, 231] on p "3" at bounding box center [452, 229] width 7 height 19
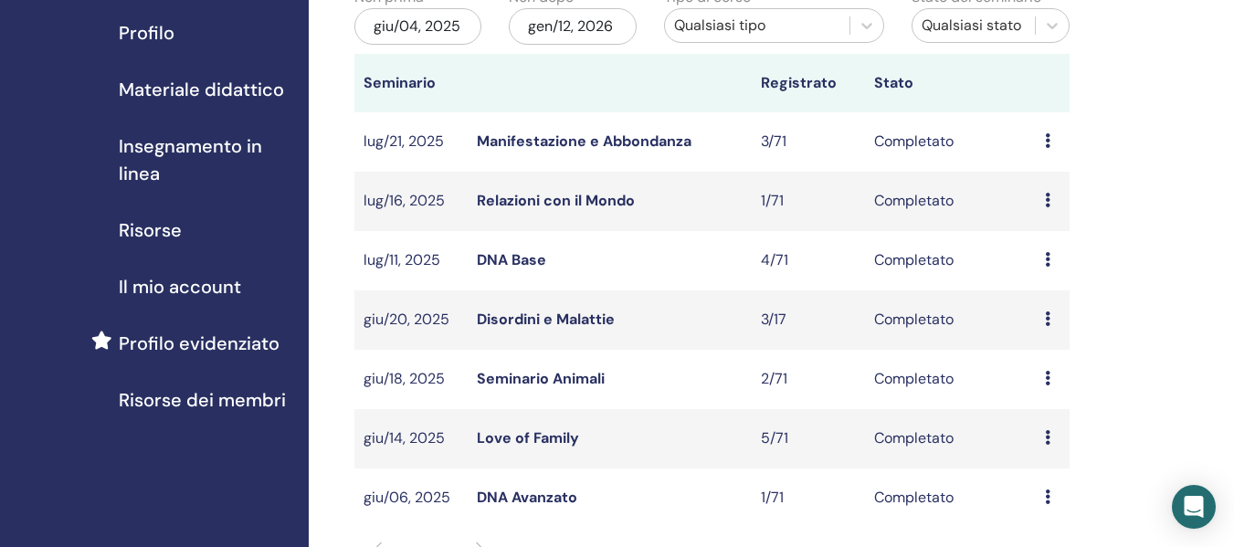
scroll to position [183, 0]
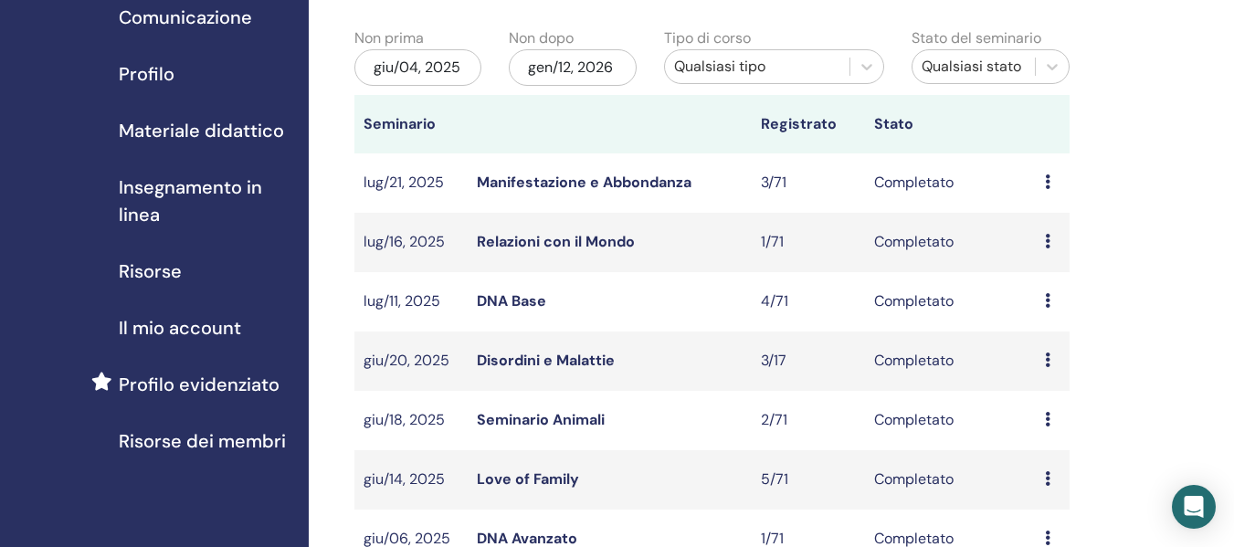
click at [503, 297] on link "DNA Base" at bounding box center [511, 300] width 69 height 19
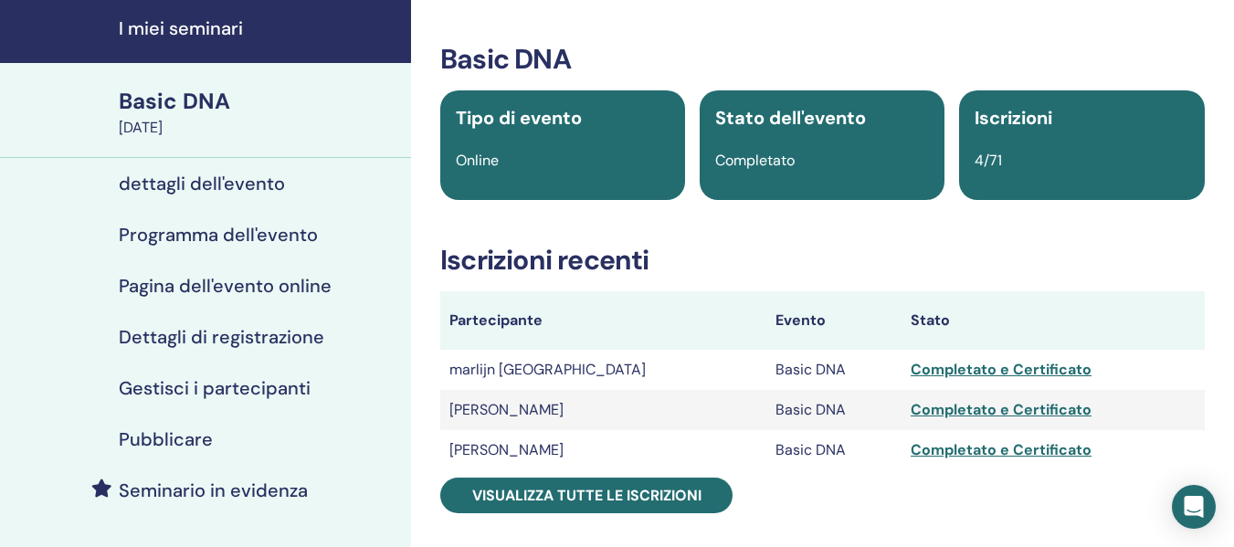
scroll to position [91, 0]
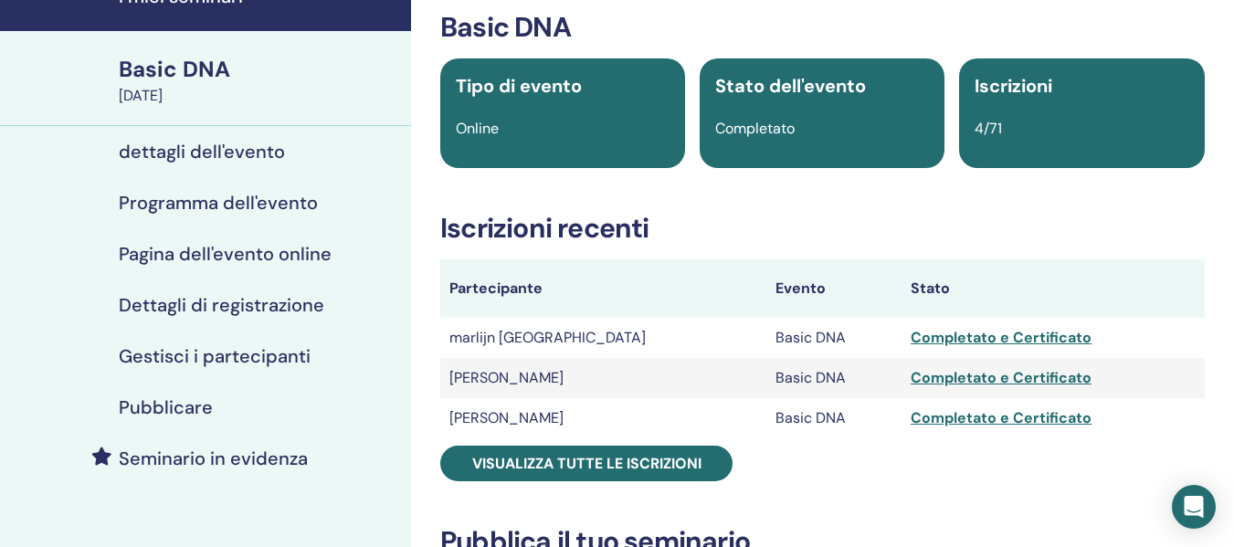
click at [228, 353] on h4 "Gestisci i partecipanti" at bounding box center [215, 356] width 192 height 22
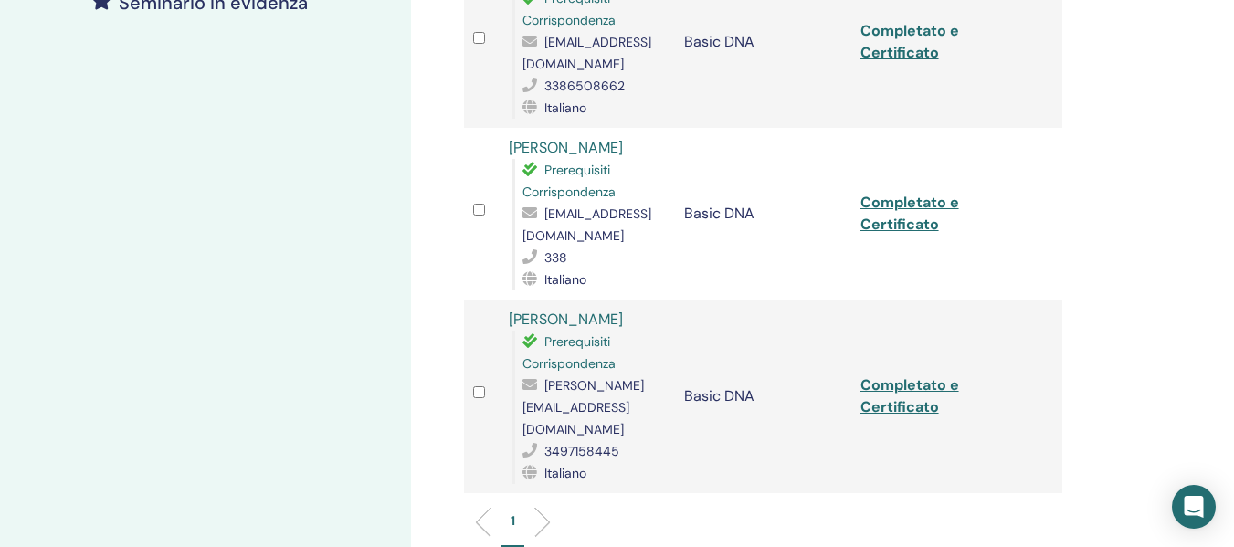
scroll to position [548, 0]
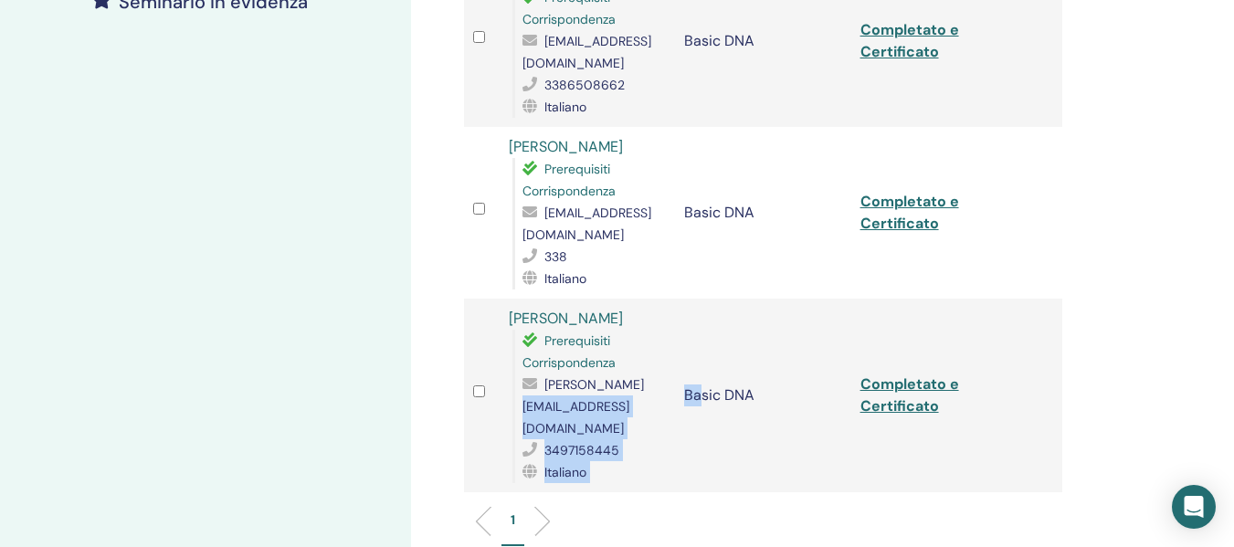
drag, startPoint x: 703, startPoint y: 388, endPoint x: 600, endPoint y: 374, distance: 104.2
click at [600, 374] on tr "Federico Cerella Prerequisiti Corrispondenza federico.cerella98@gmail.com 34971…" at bounding box center [763, 396] width 598 height 194
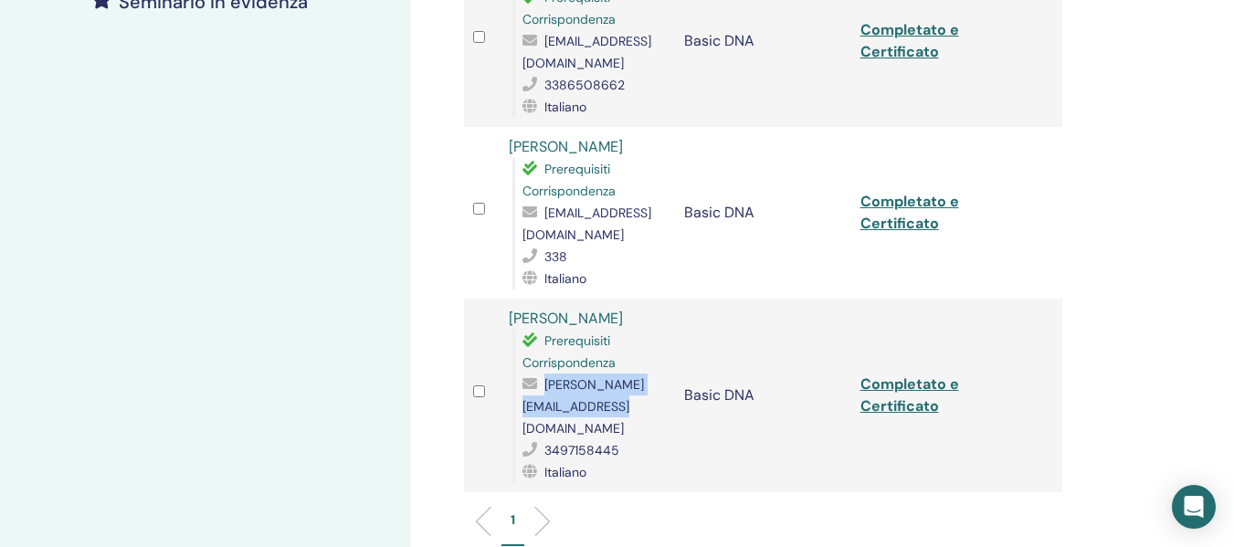
drag, startPoint x: 520, startPoint y: 385, endPoint x: 700, endPoint y: 386, distance: 180.8
click at [667, 386] on div "Prerequisiti Corrispondenza federico.cerella98@gmail.com 3497158445 Italiano" at bounding box center [589, 406] width 154 height 153
copy span "federico.cerella98@gmail.com"
